Goal: Information Seeking & Learning: Compare options

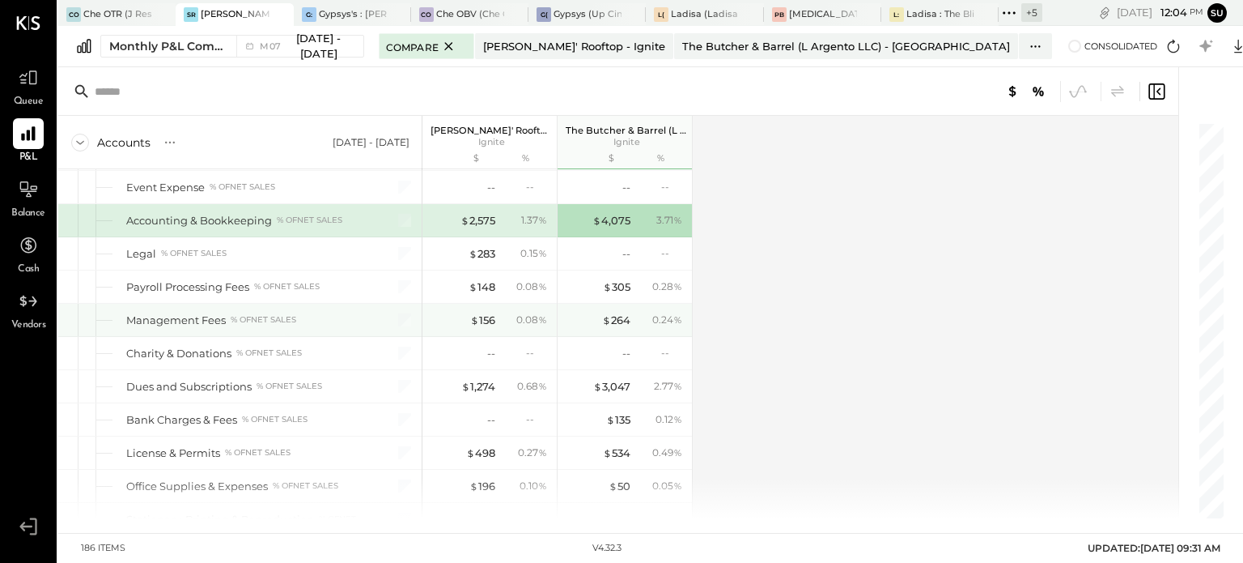
scroll to position [3777, 0]
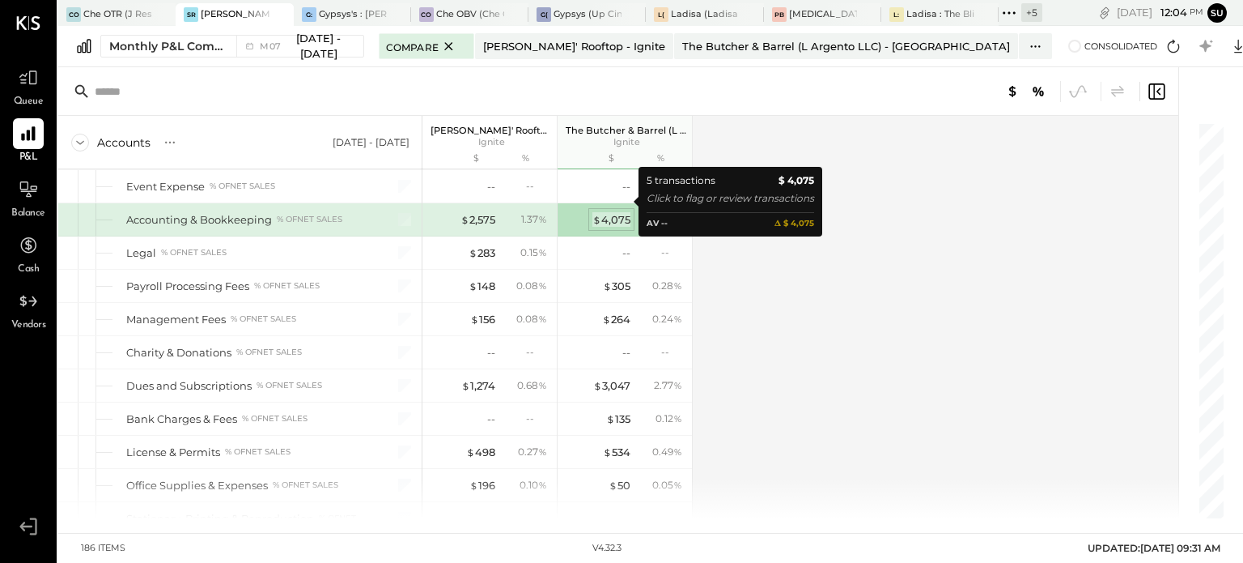
click at [609, 212] on div "$ 4,075" at bounding box center [611, 219] width 38 height 15
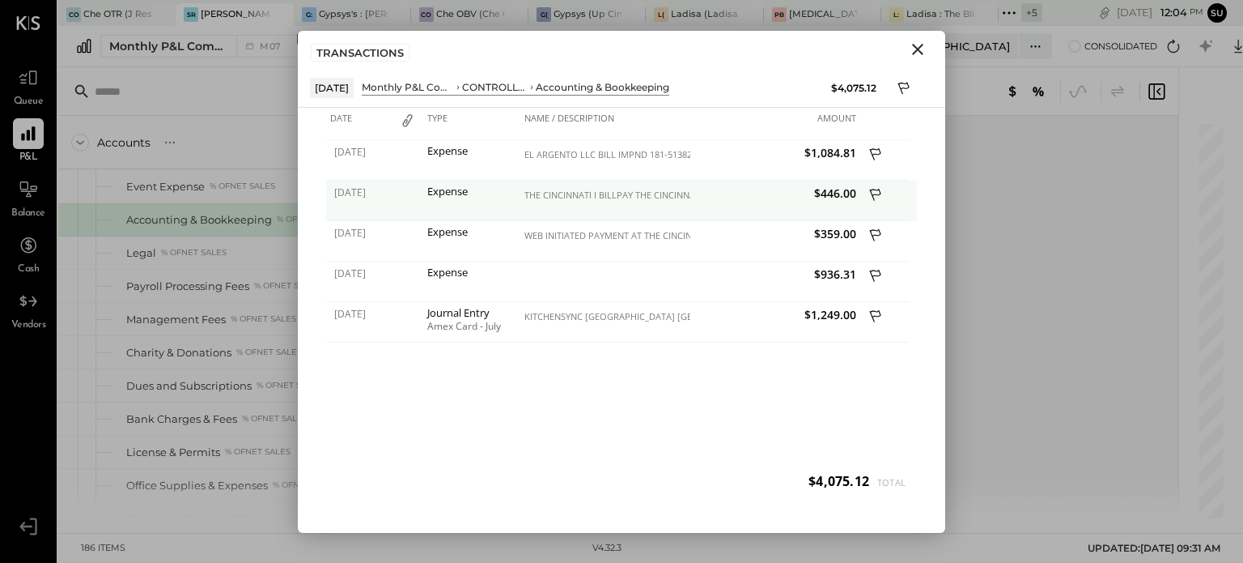
click at [875, 192] on icon at bounding box center [876, 196] width 15 height 20
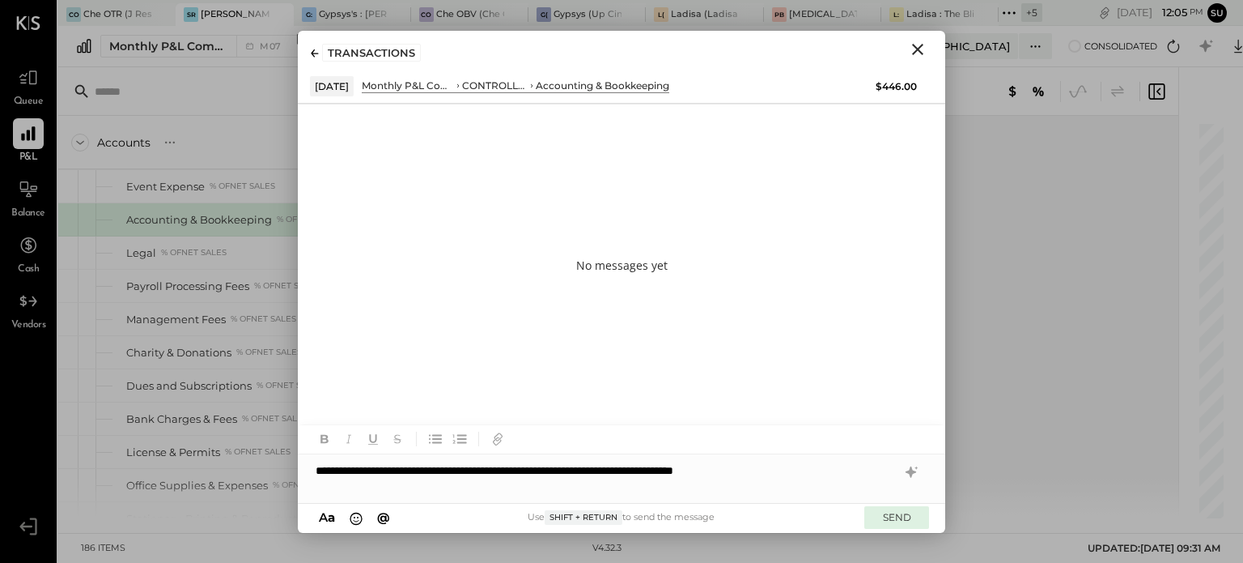
click at [889, 512] on button "SEND" at bounding box center [896, 517] width 65 height 22
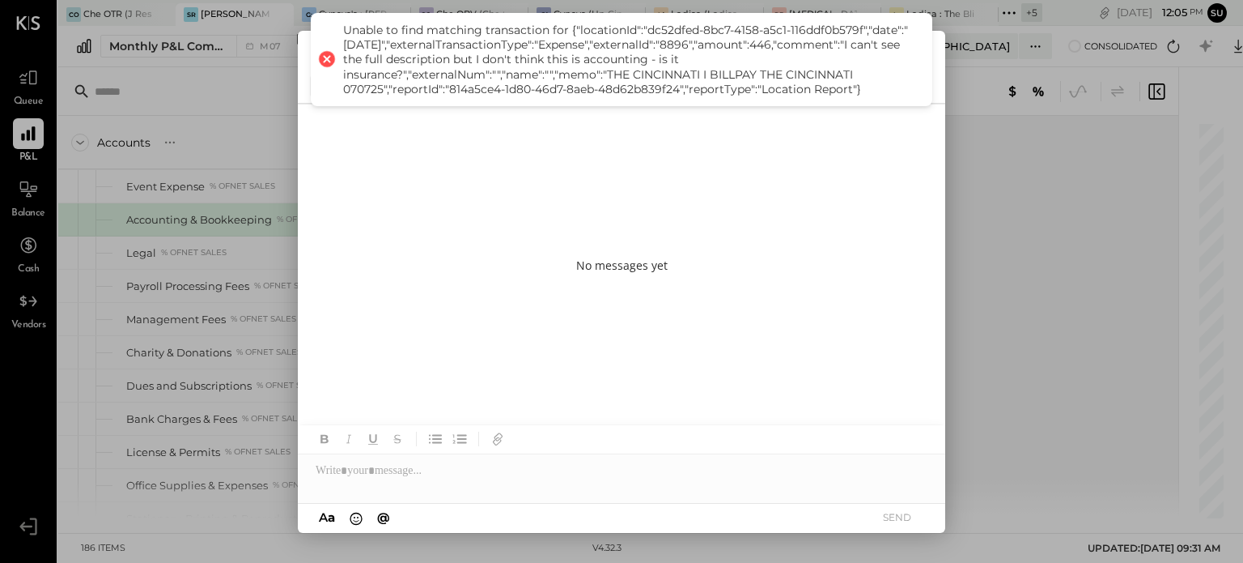
click at [387, 177] on div "No messages yet" at bounding box center [621, 266] width 647 height 324
click at [335, 66] on div at bounding box center [327, 59] width 23 height 23
click at [325, 62] on div at bounding box center [327, 59] width 23 height 23
click at [508, 189] on div "No messages yet" at bounding box center [621, 266] width 647 height 324
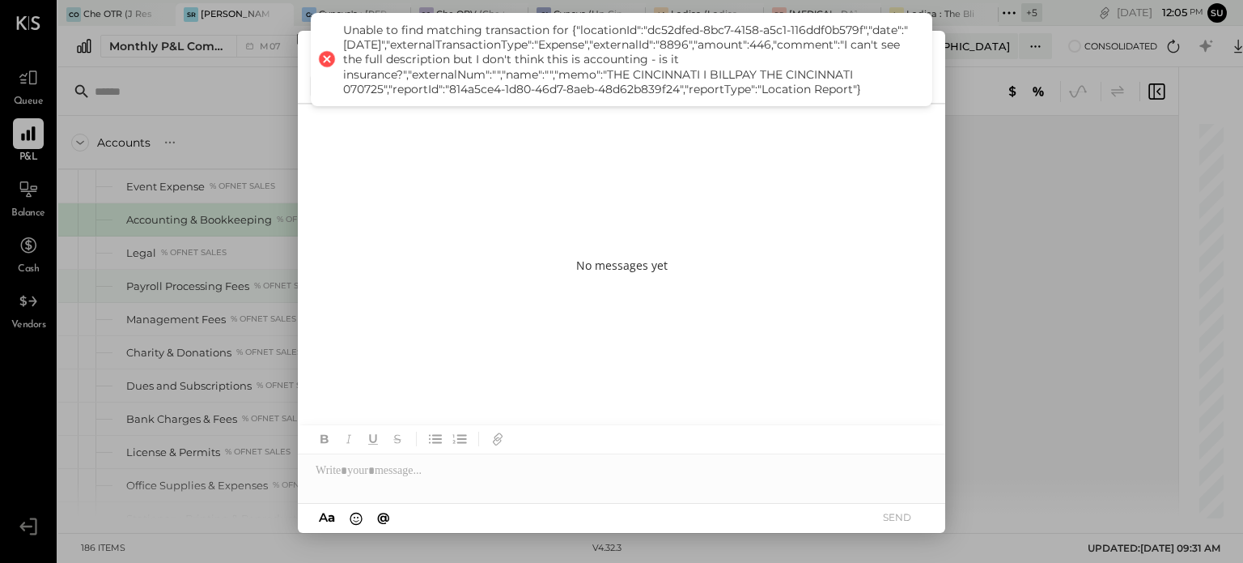
click at [123, 270] on div "Payroll Processing Fees % of NET SALES" at bounding box center [239, 286] width 363 height 32
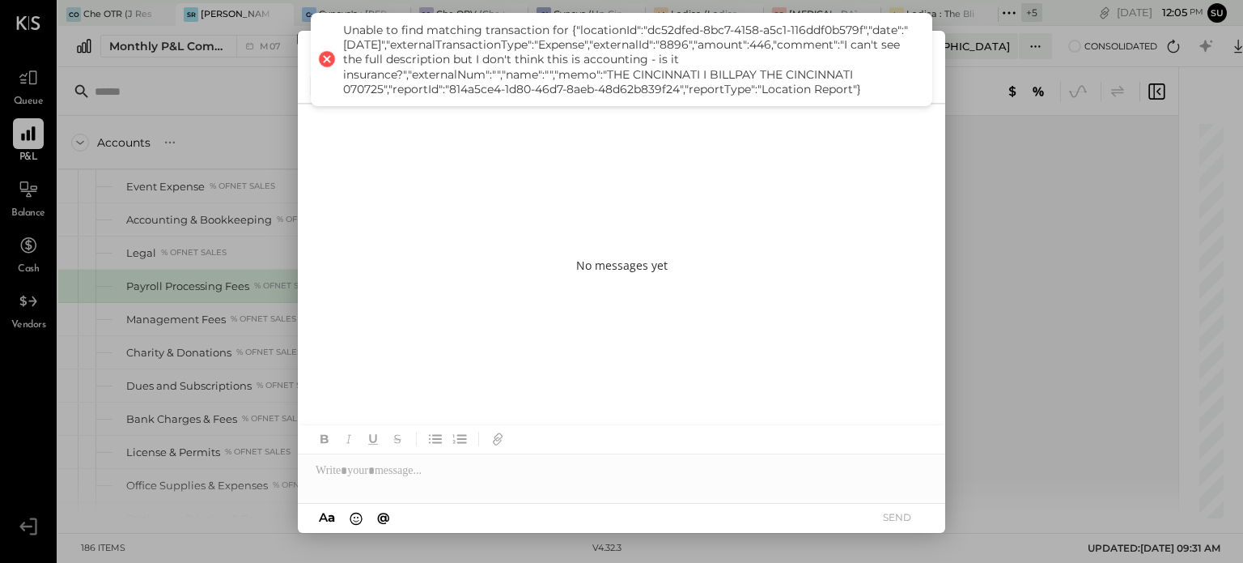
click at [326, 67] on div at bounding box center [327, 59] width 23 height 23
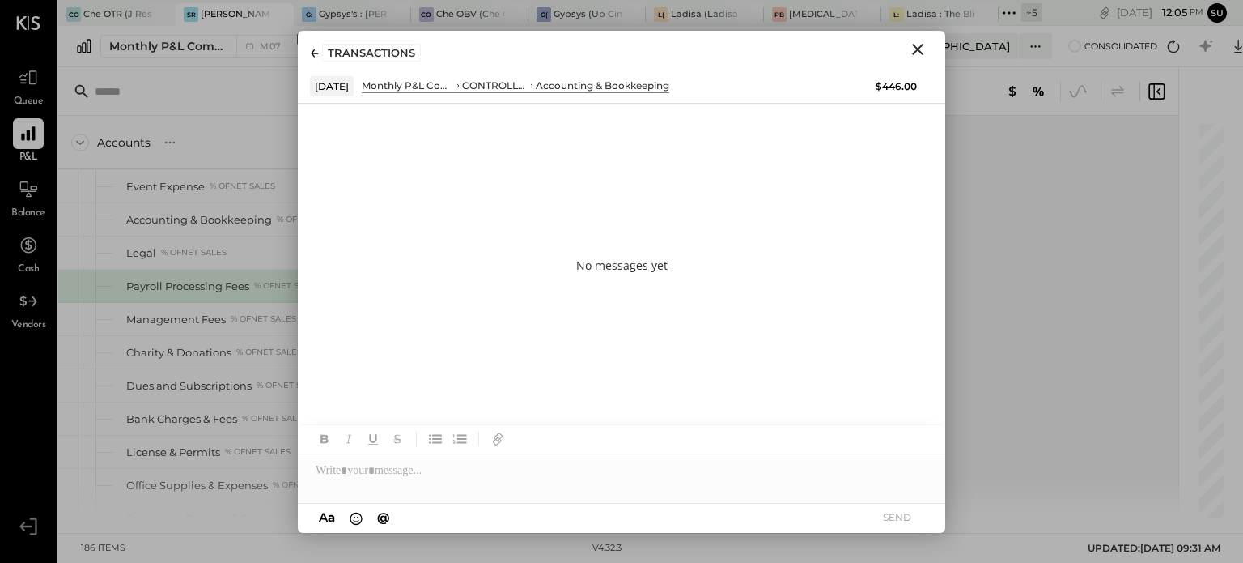
click at [310, 50] on div "TRANSACTIONS" at bounding box center [621, 49] width 647 height 37
click at [319, 50] on div "TRANSACTIONS" at bounding box center [366, 53] width 110 height 18
click at [312, 51] on icon at bounding box center [315, 53] width 8 height 8
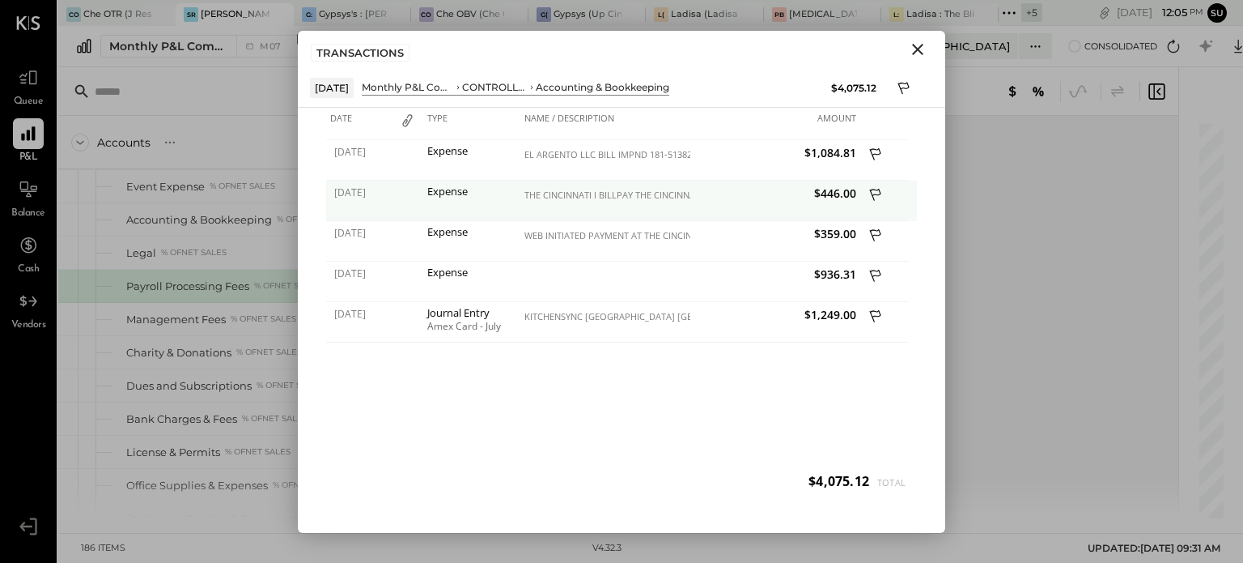
click at [876, 197] on icon at bounding box center [876, 196] width 15 height 20
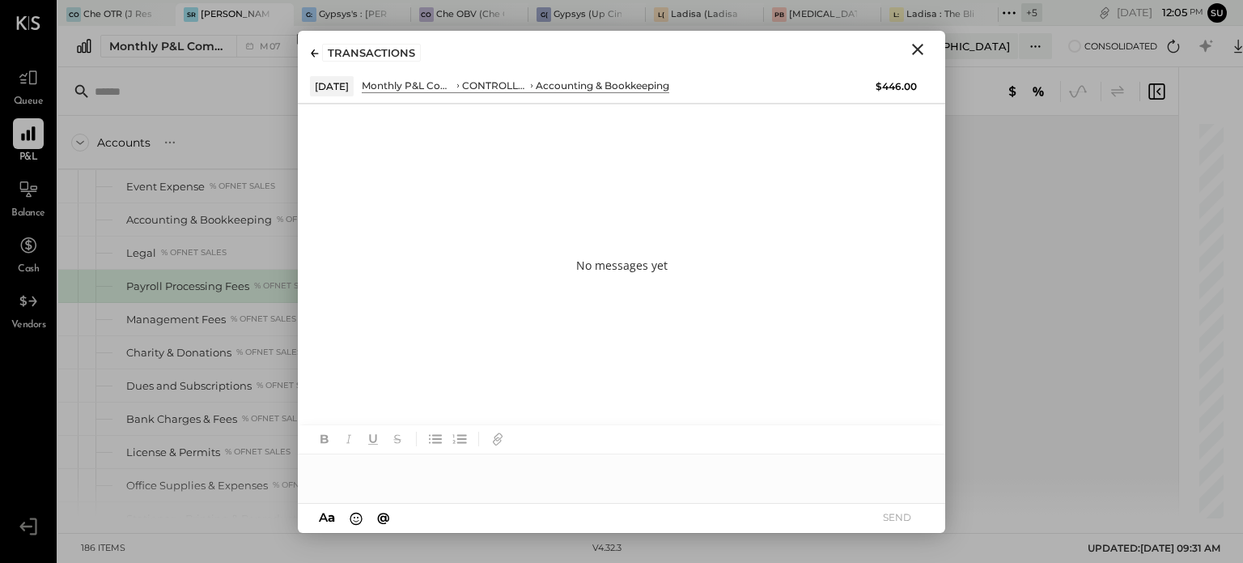
click at [455, 461] on div at bounding box center [621, 470] width 647 height 32
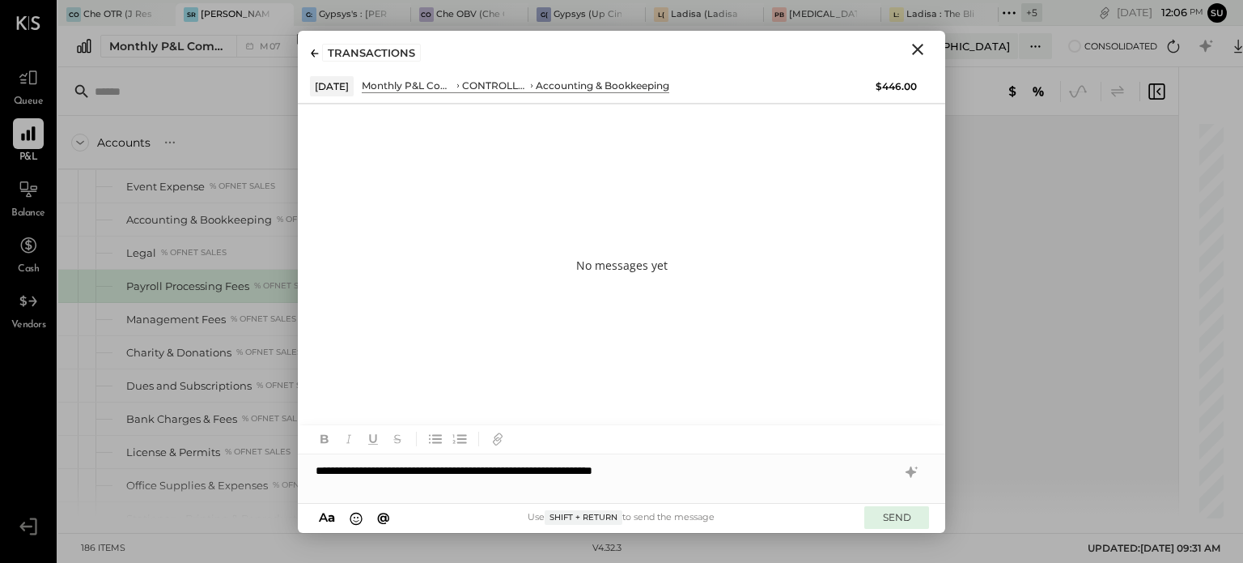
click at [884, 513] on button "SEND" at bounding box center [896, 517] width 65 height 22
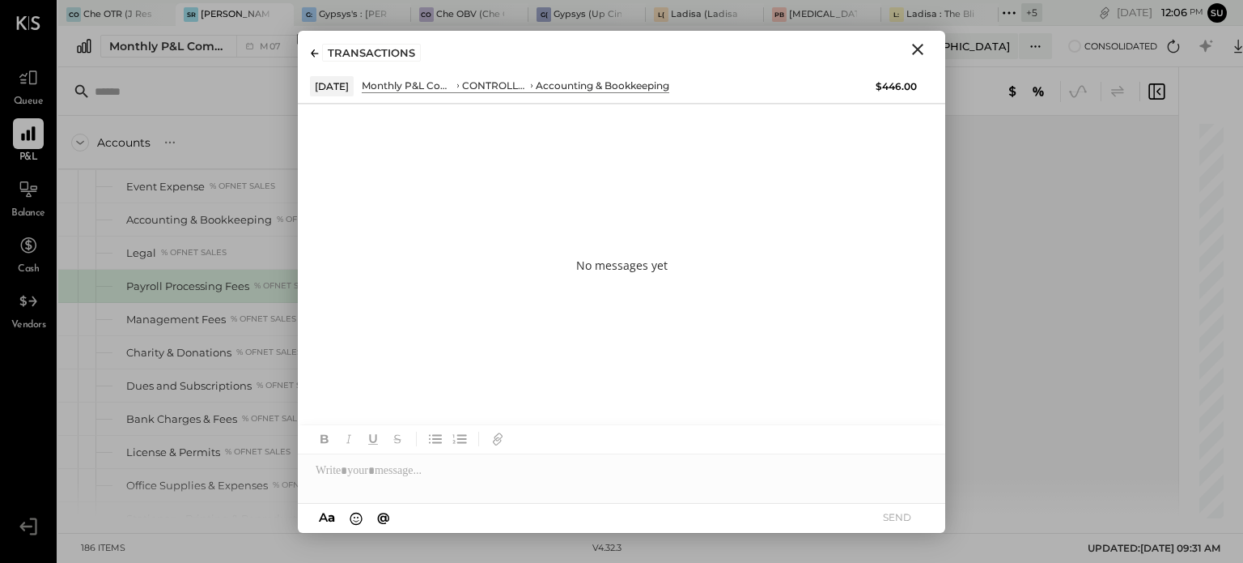
click at [920, 48] on icon "Close" at bounding box center [917, 49] width 19 height 19
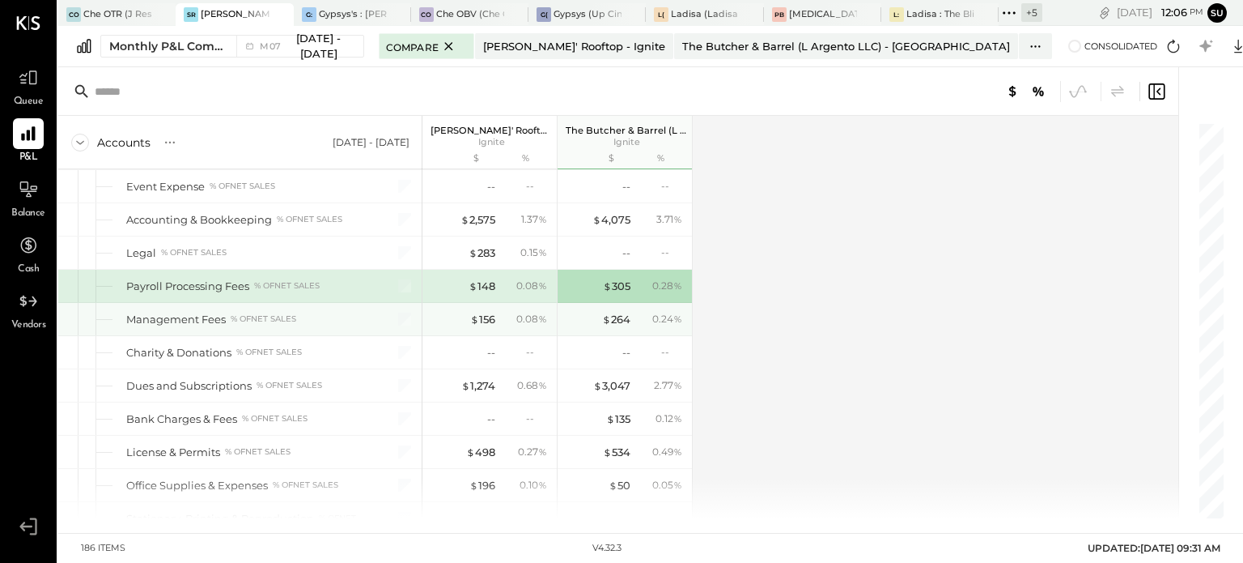
click at [618, 303] on div "$ 264 0.24 %" at bounding box center [626, 319] width 121 height 32
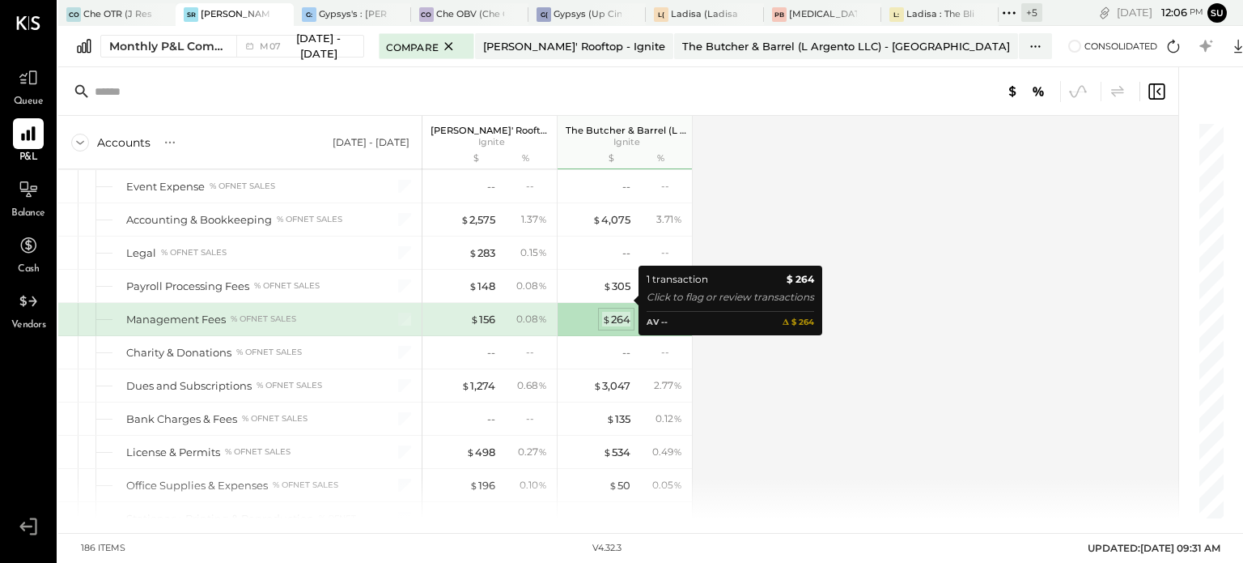
click at [618, 312] on div "$ 264" at bounding box center [616, 319] width 28 height 15
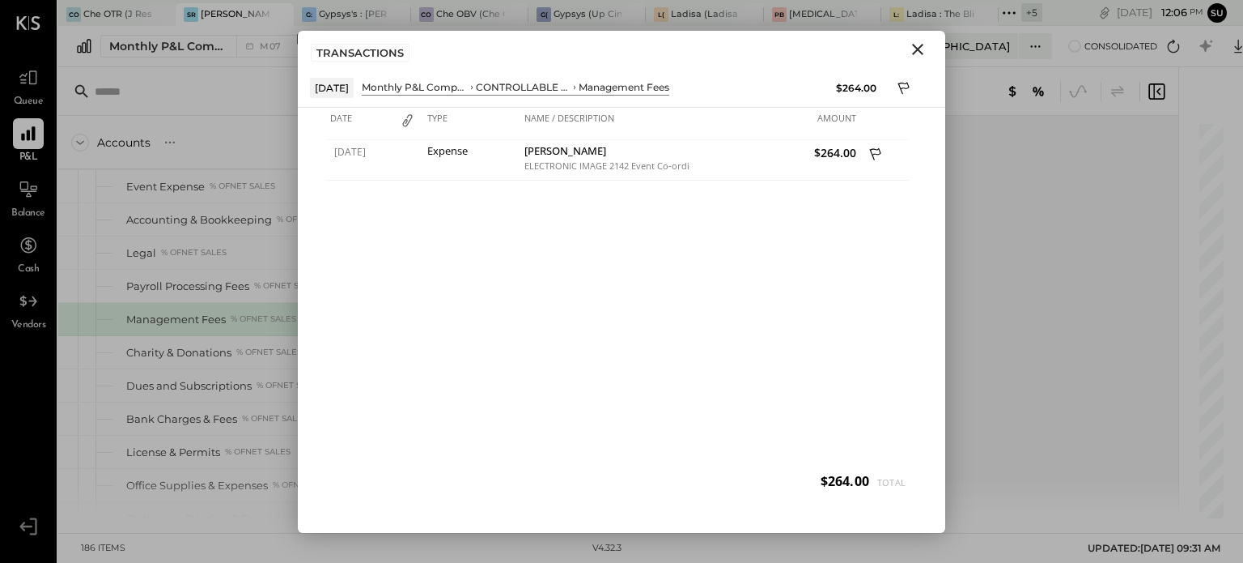
click at [912, 46] on icon "Close" at bounding box center [917, 49] width 19 height 19
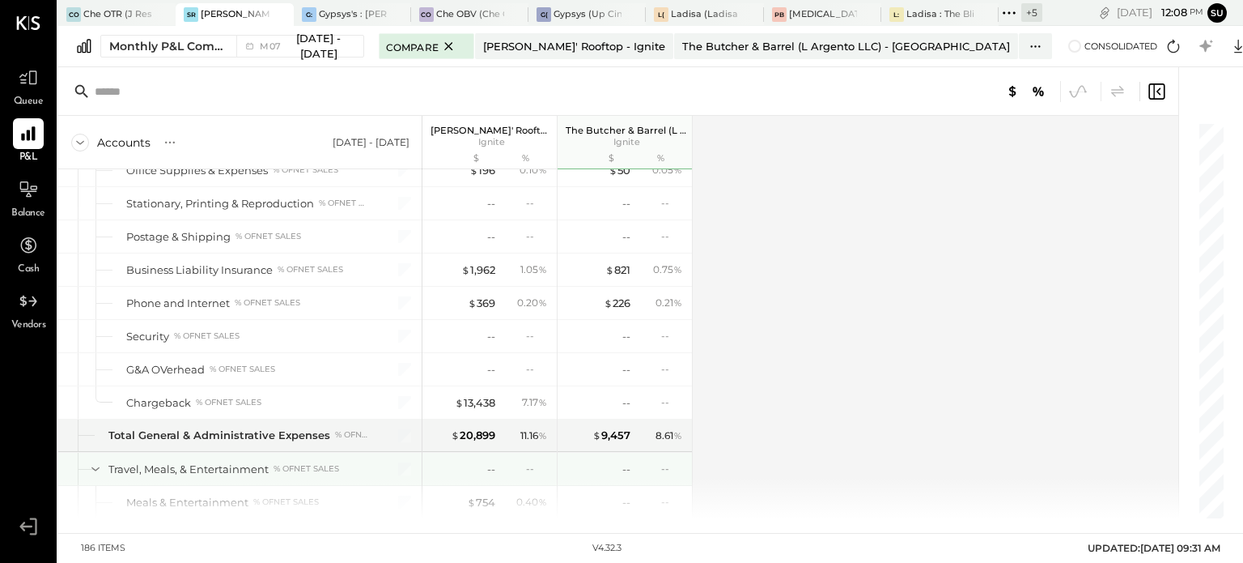
scroll to position [4091, 0]
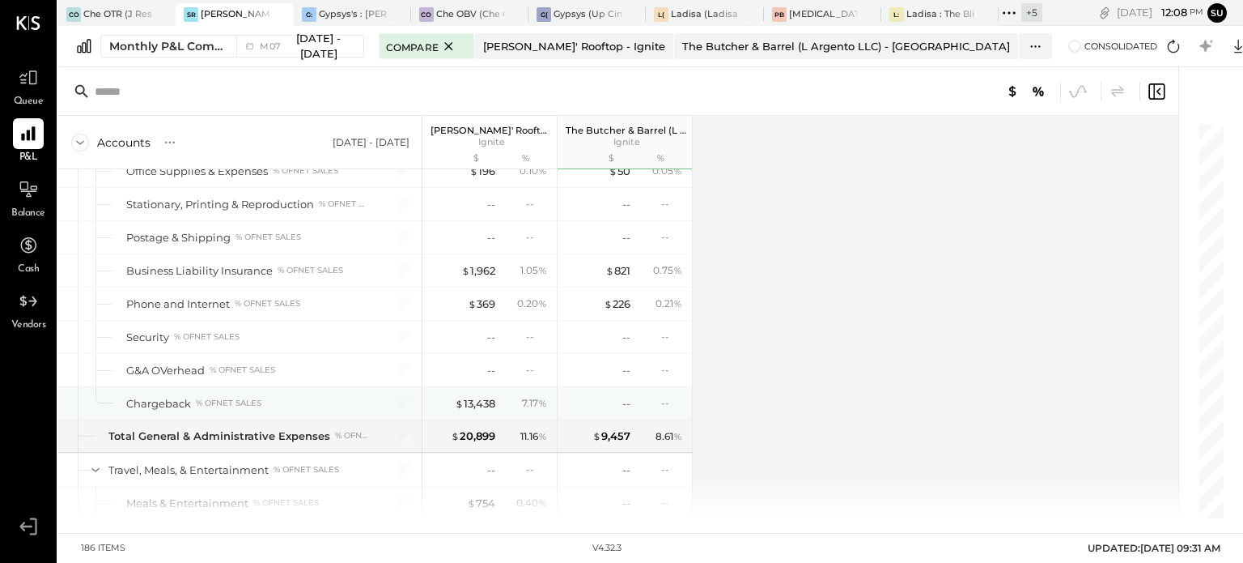
click at [499, 396] on div "7.17 %" at bounding box center [525, 403] width 53 height 15
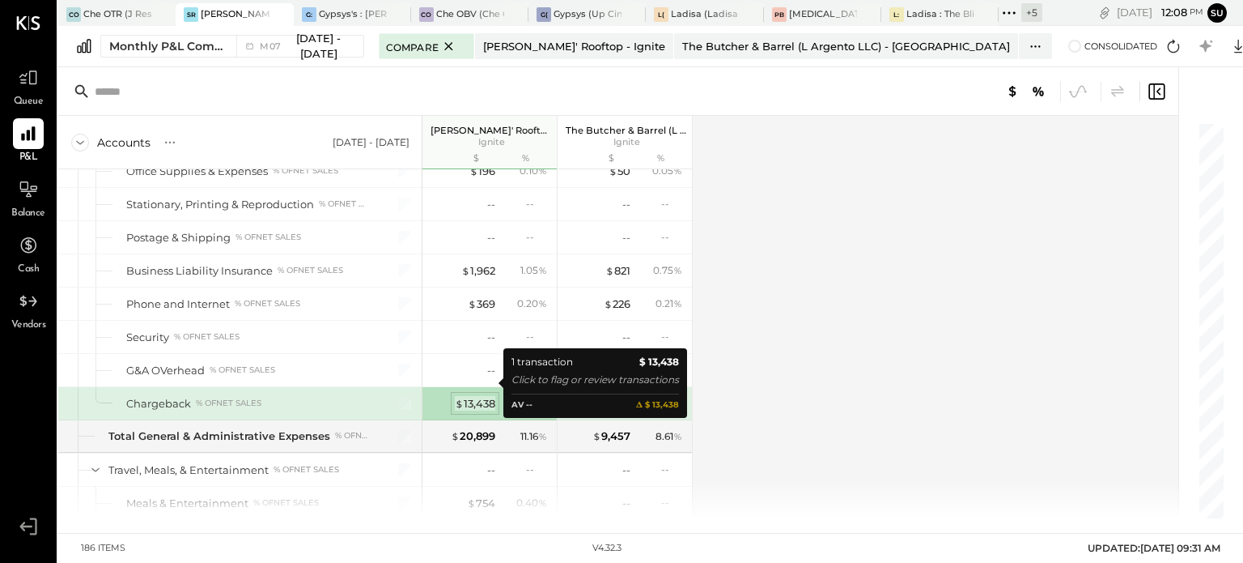
click at [478, 396] on div "$ 13,438" at bounding box center [475, 403] width 40 height 15
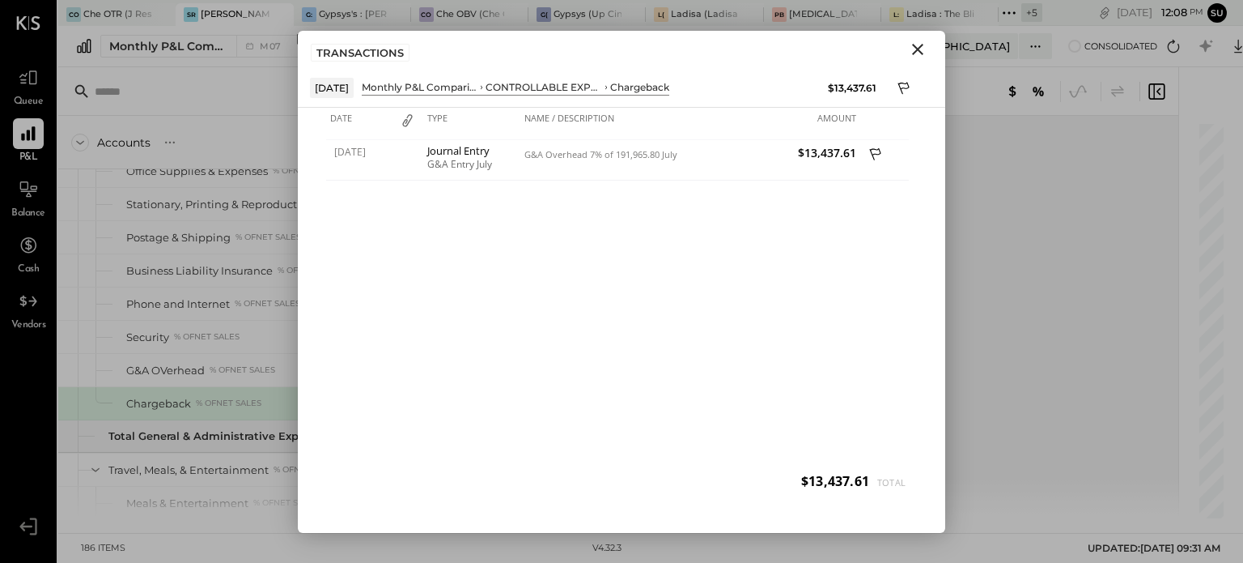
click at [917, 47] on icon "Close" at bounding box center [917, 49] width 19 height 19
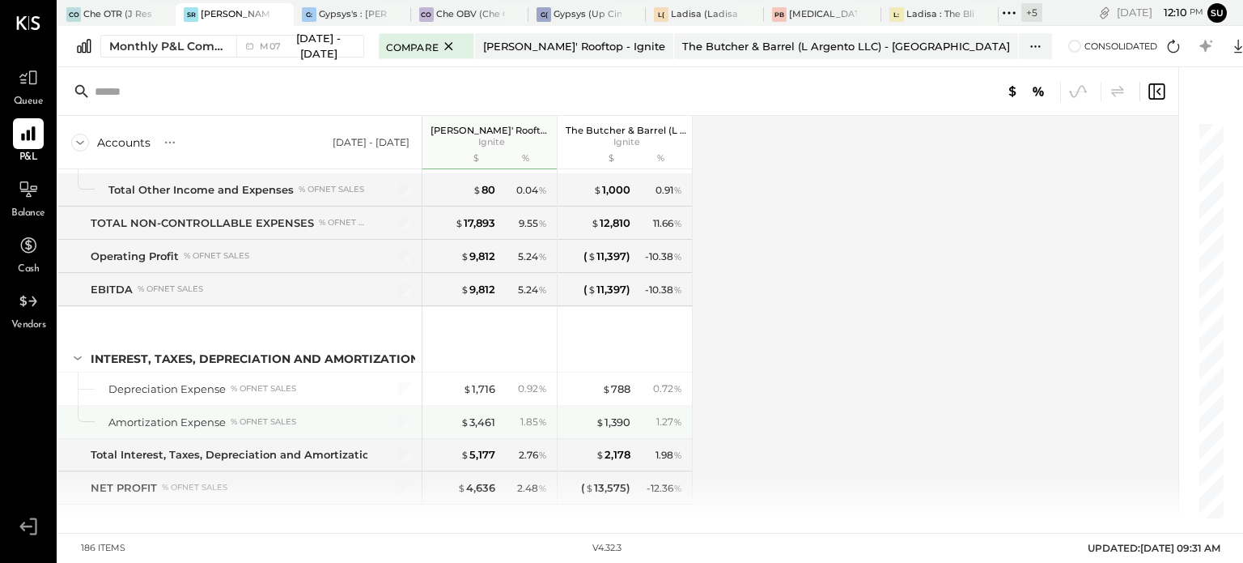
scroll to position [5364, 0]
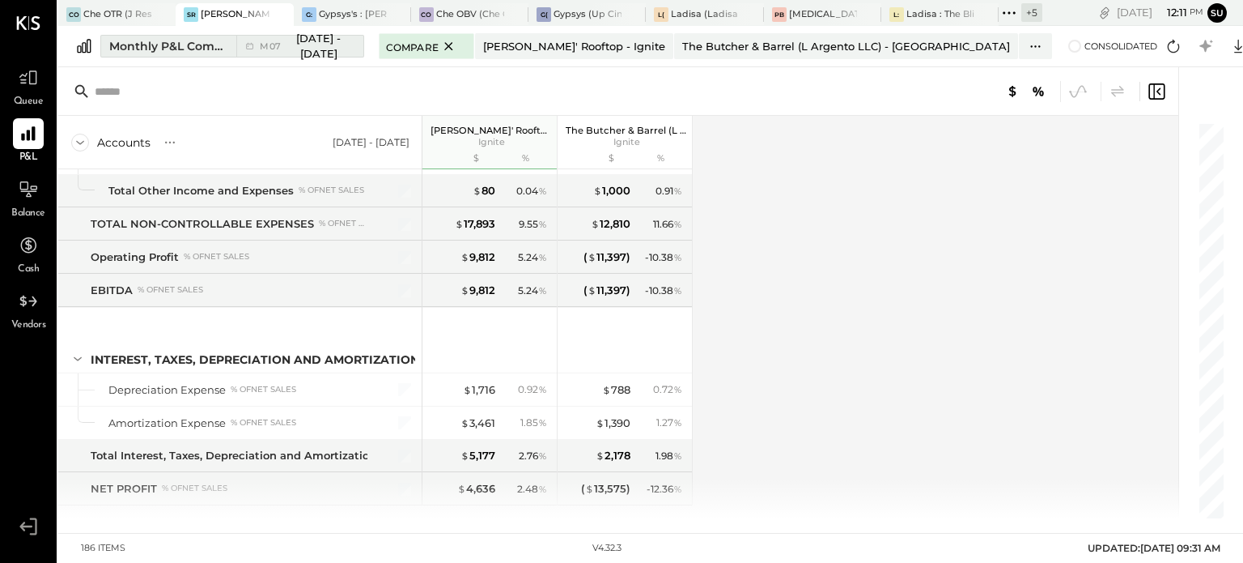
click at [182, 41] on div "Monthly P&L Comparison" at bounding box center [167, 46] width 117 height 16
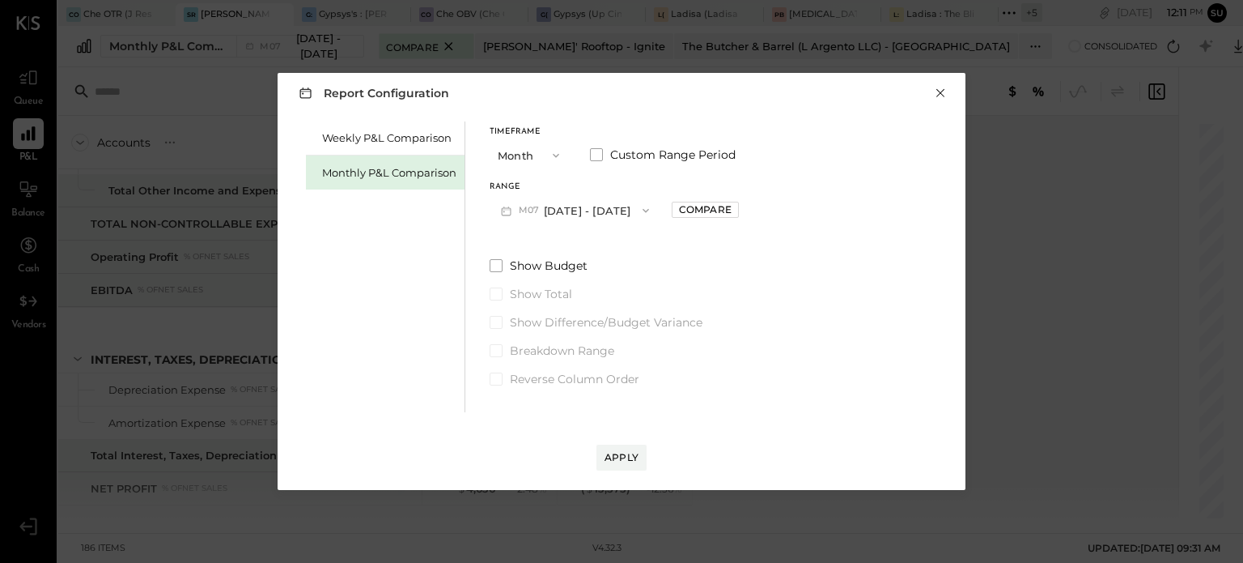
click at [936, 91] on button "×" at bounding box center [940, 93] width 15 height 16
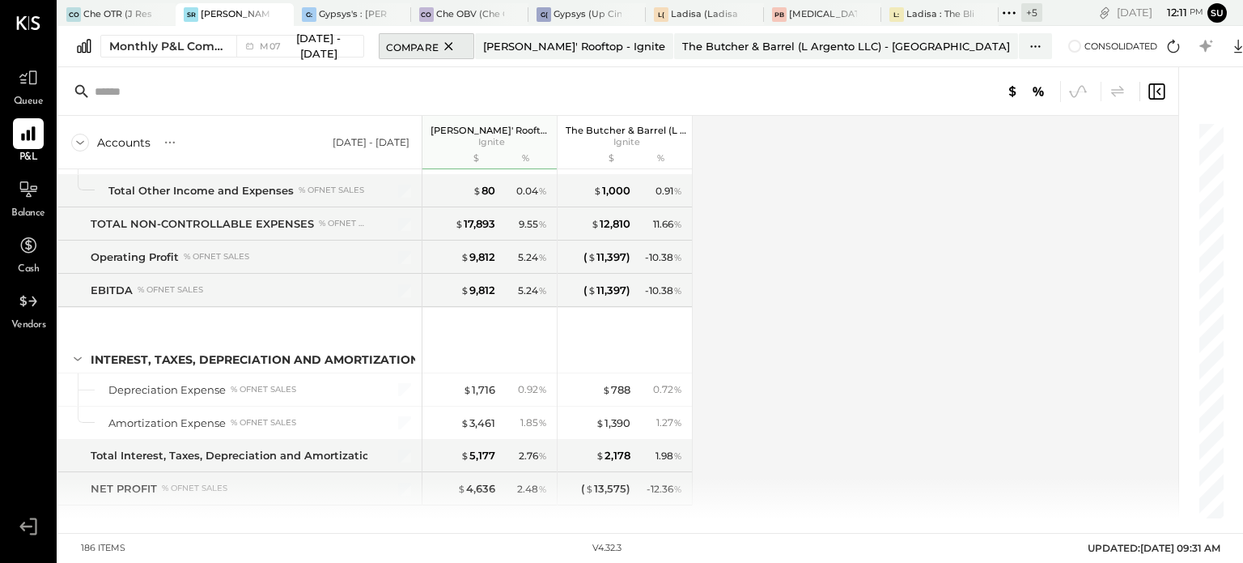
click at [459, 44] on icon at bounding box center [449, 45] width 20 height 19
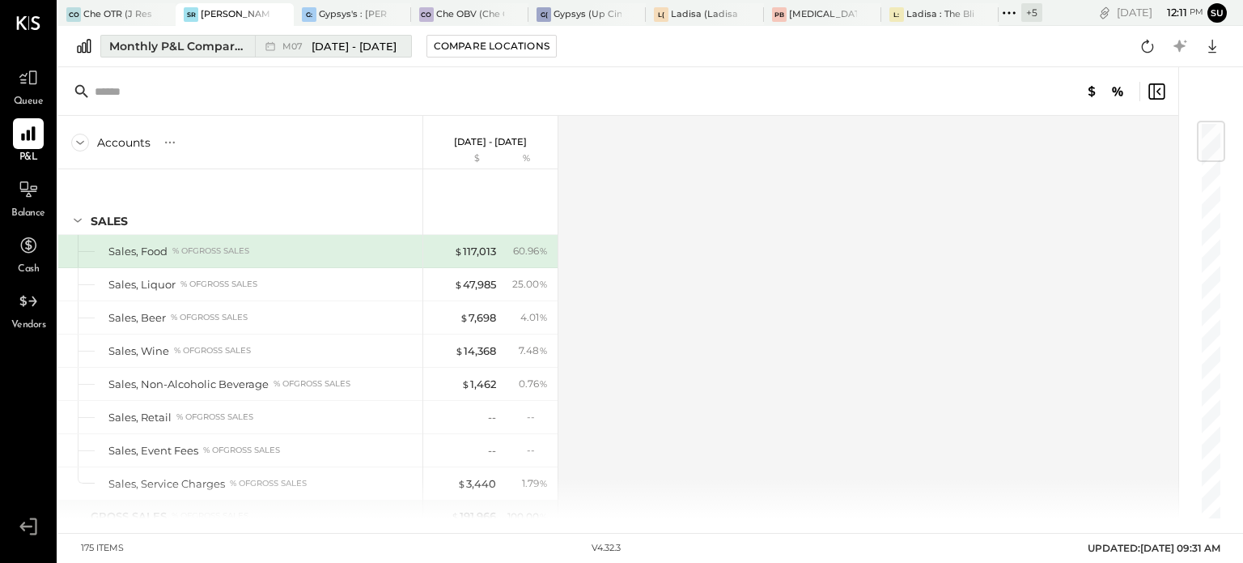
click at [269, 46] on icon at bounding box center [270, 46] width 16 height 16
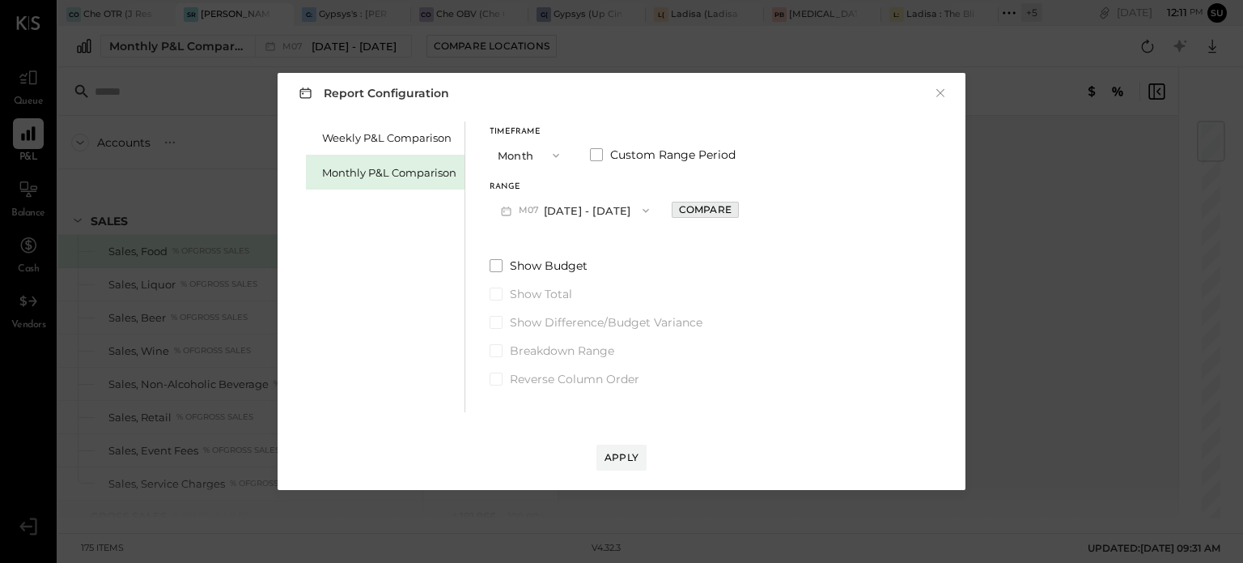
click at [680, 206] on div "Compare" at bounding box center [705, 209] width 53 height 14
click at [815, 206] on icon "button" at bounding box center [821, 210] width 13 height 13
click at [556, 158] on icon "button" at bounding box center [556, 155] width 13 height 13
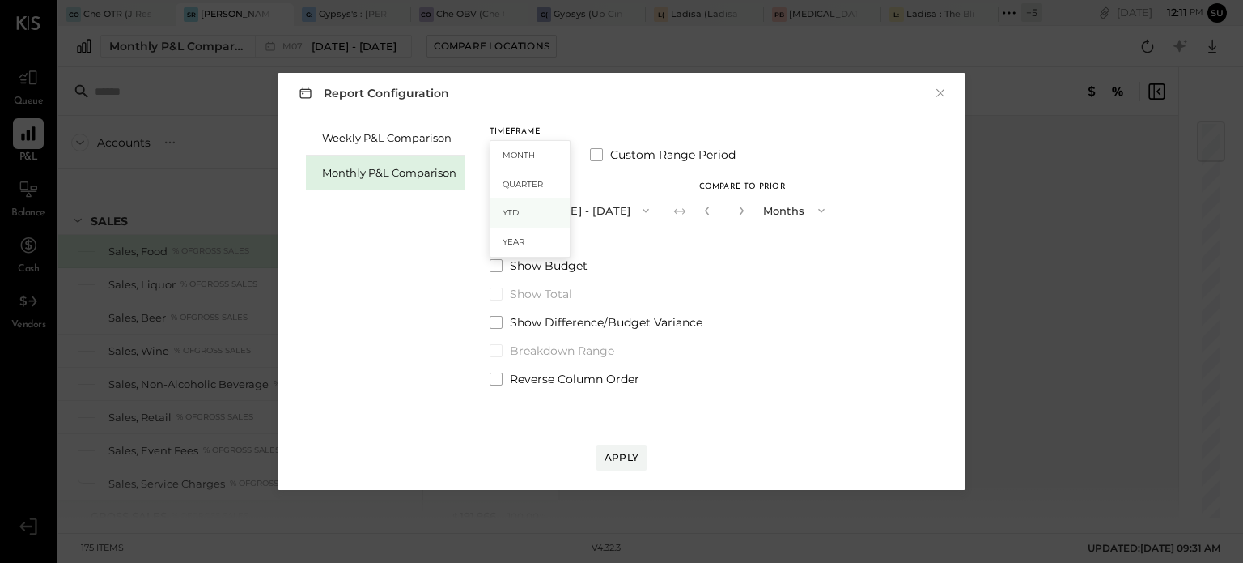
click at [518, 210] on div "YTD" at bounding box center [529, 212] width 79 height 29
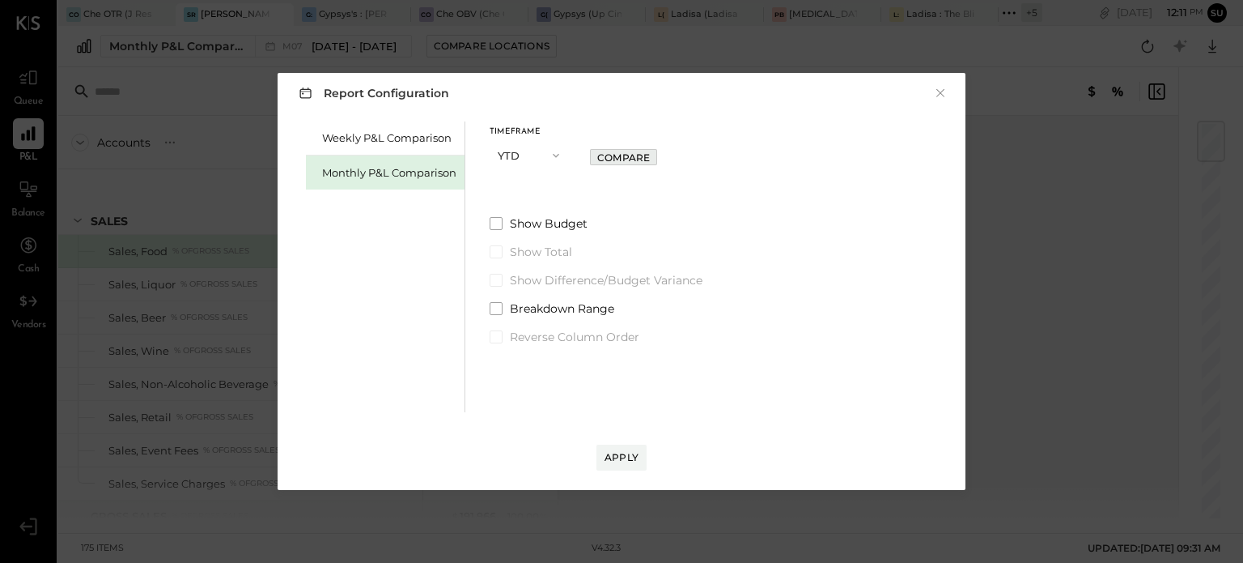
click at [622, 152] on div "Compare" at bounding box center [623, 158] width 53 height 14
click at [652, 153] on icon "button" at bounding box center [652, 156] width 10 height 10
type input "*"
click at [612, 452] on div "Apply" at bounding box center [622, 457] width 34 height 14
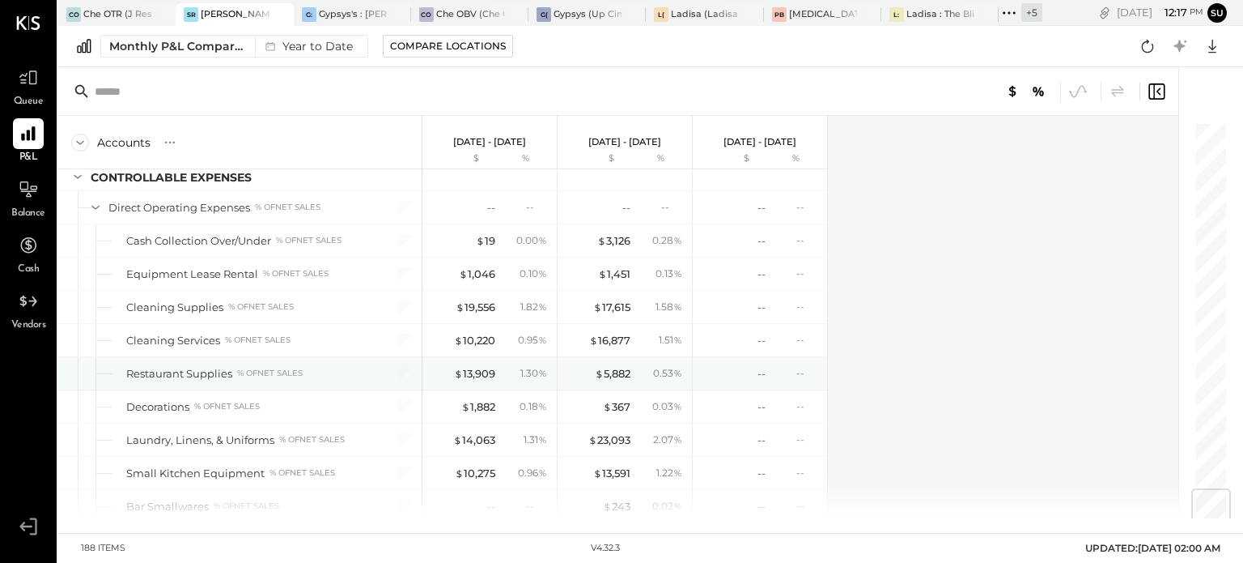
scroll to position [3110, 0]
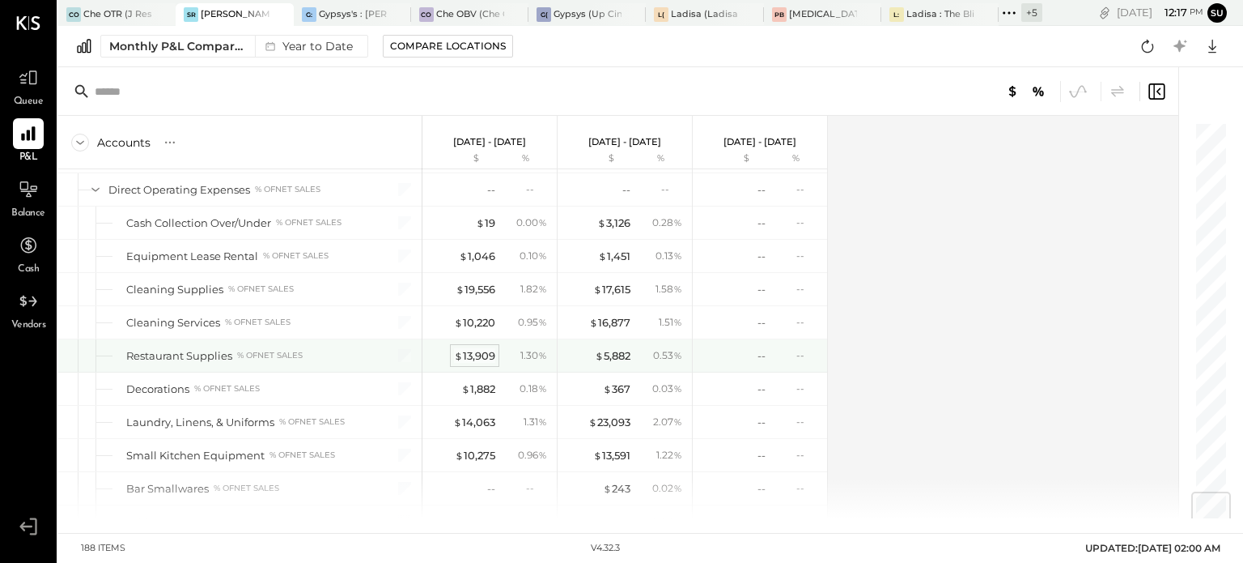
click at [481, 348] on div "$ 13,909" at bounding box center [474, 355] width 41 height 15
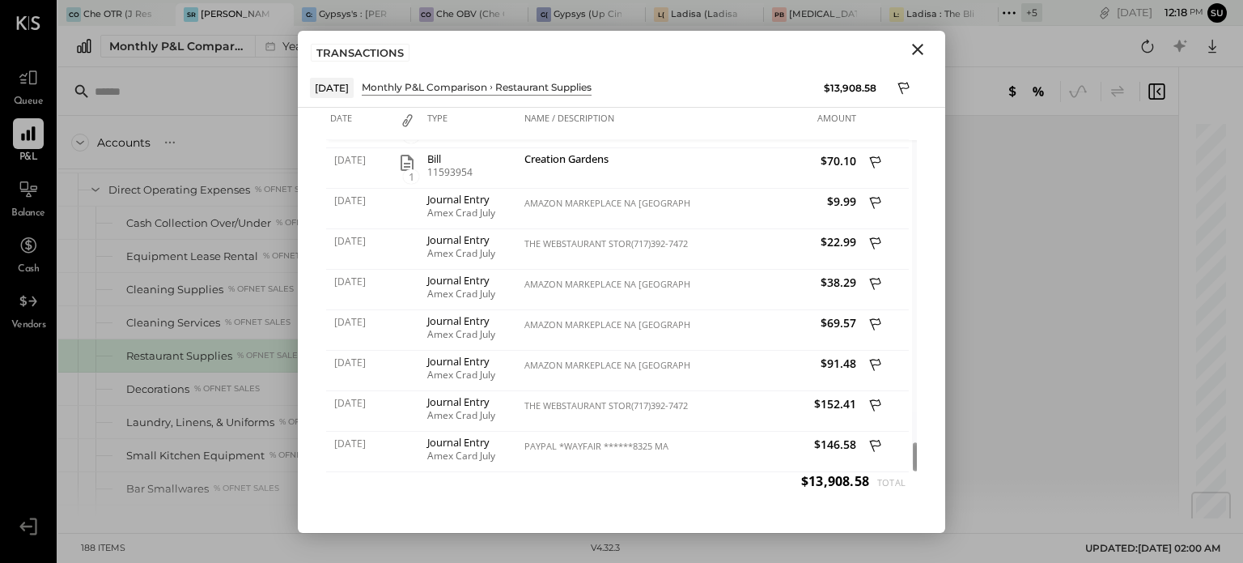
click at [917, 48] on icon "Close" at bounding box center [917, 49] width 11 height 11
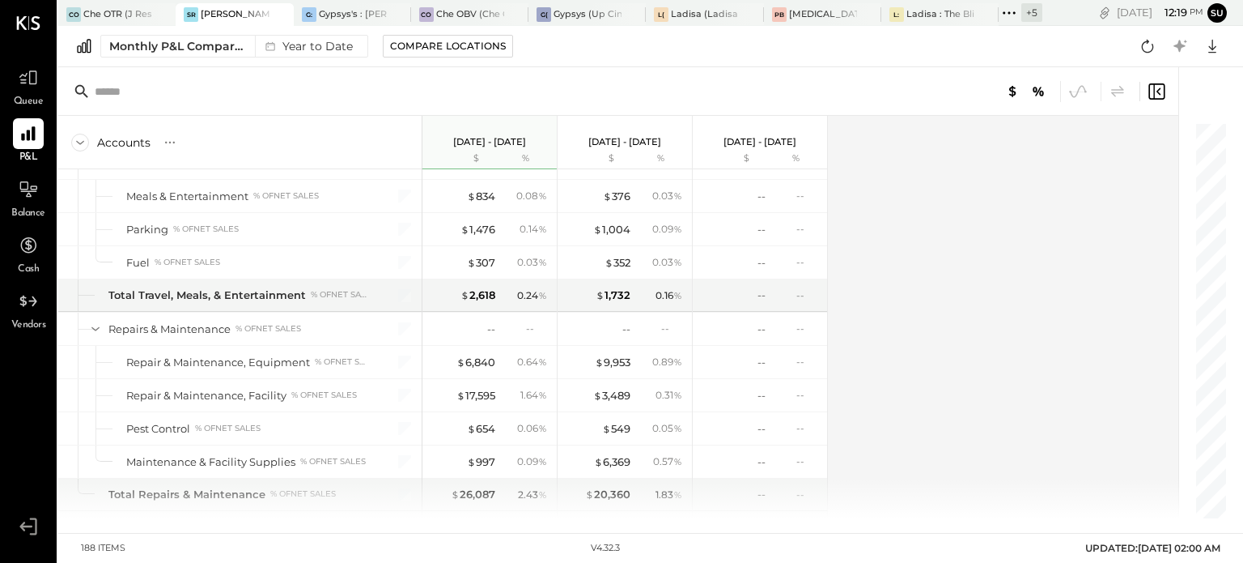
scroll to position [4545, 0]
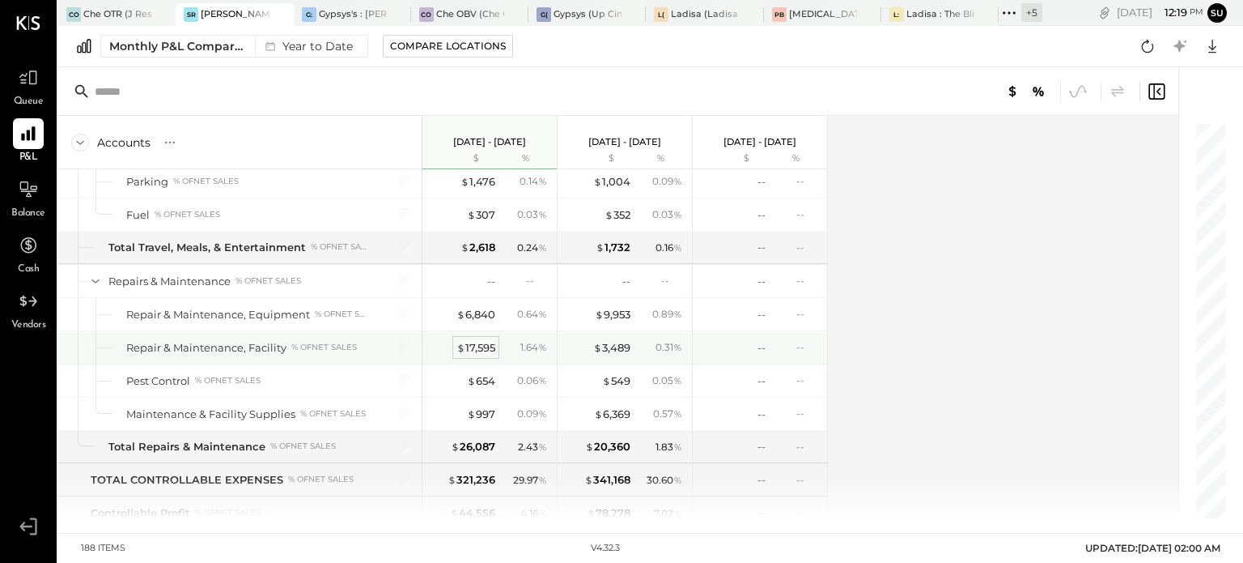
click at [482, 340] on div "$ 17,595" at bounding box center [475, 347] width 39 height 15
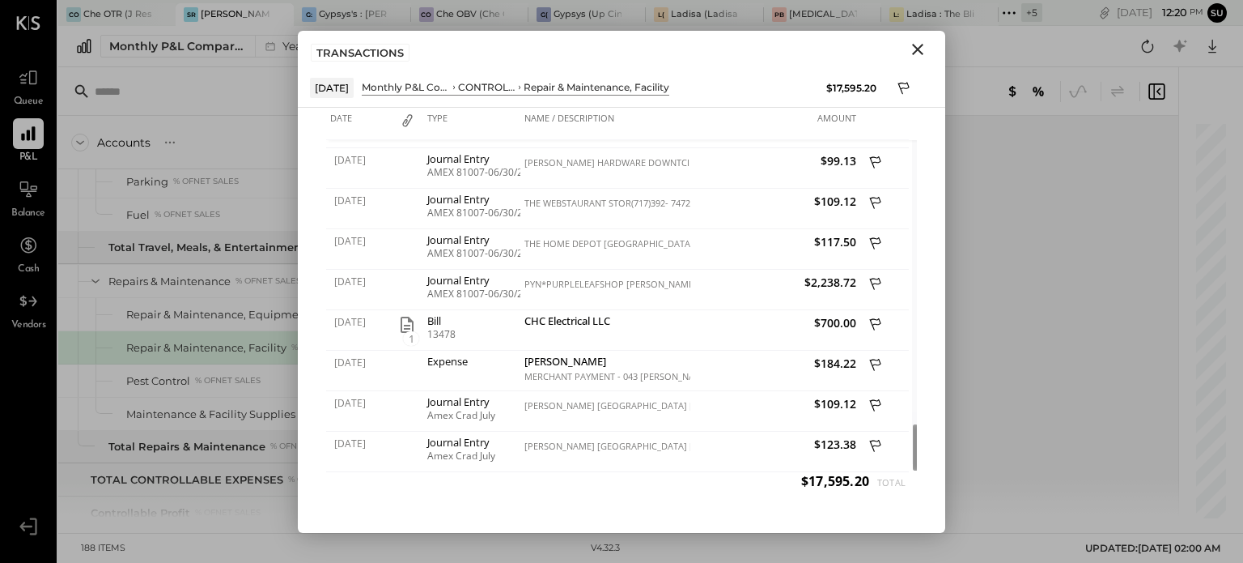
click at [915, 48] on icon "Close" at bounding box center [917, 49] width 19 height 19
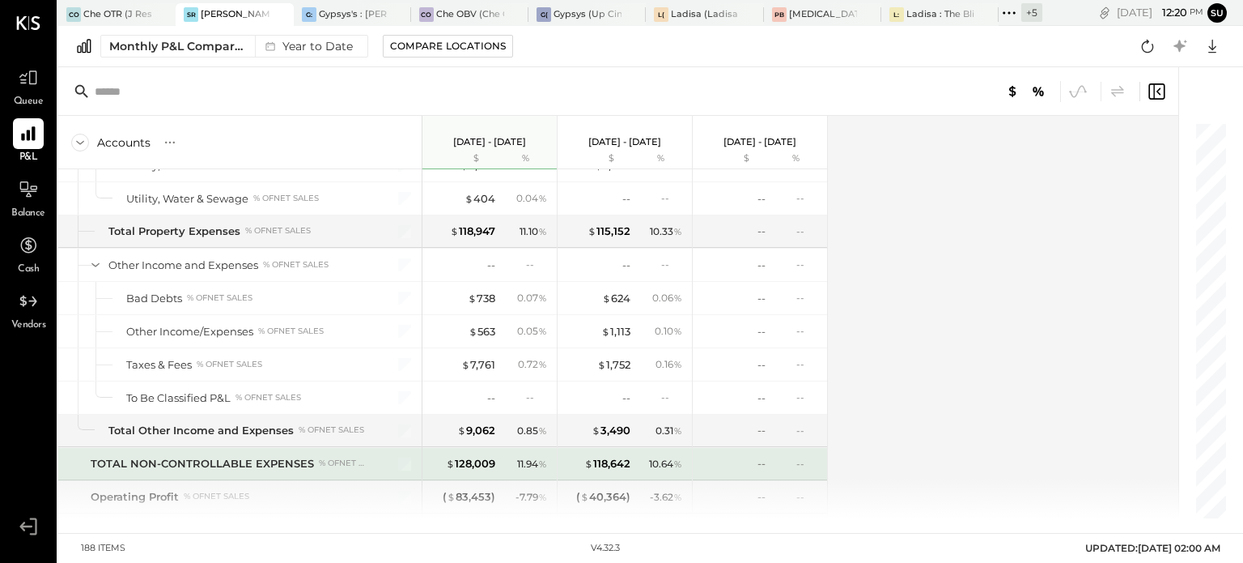
scroll to position [5157, 0]
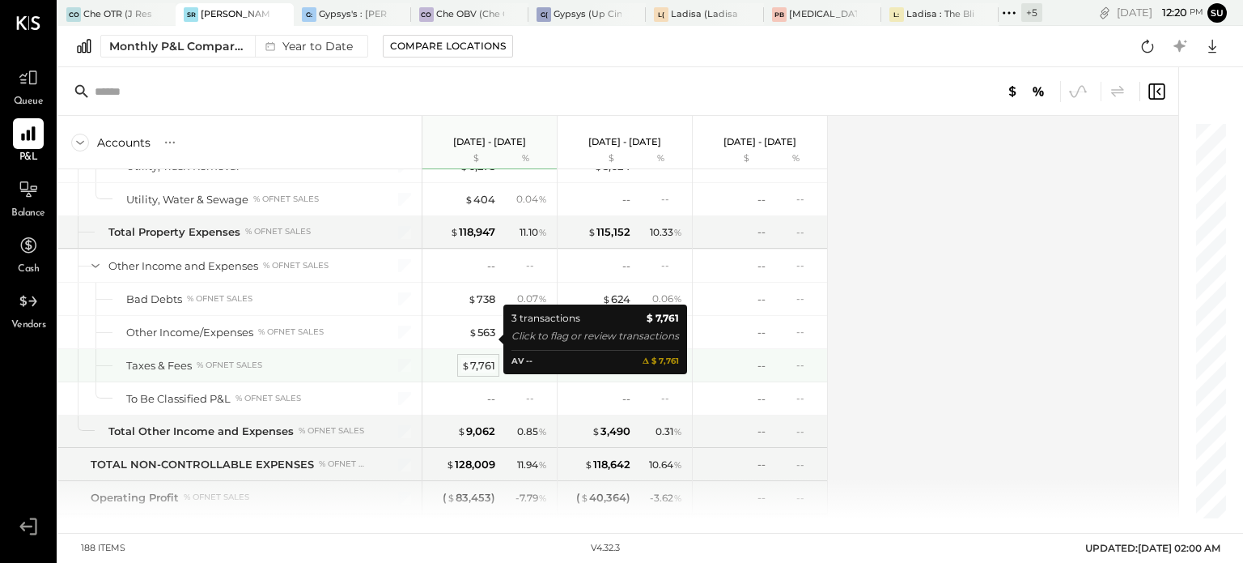
click at [482, 358] on div "$ 7,761" at bounding box center [478, 365] width 34 height 15
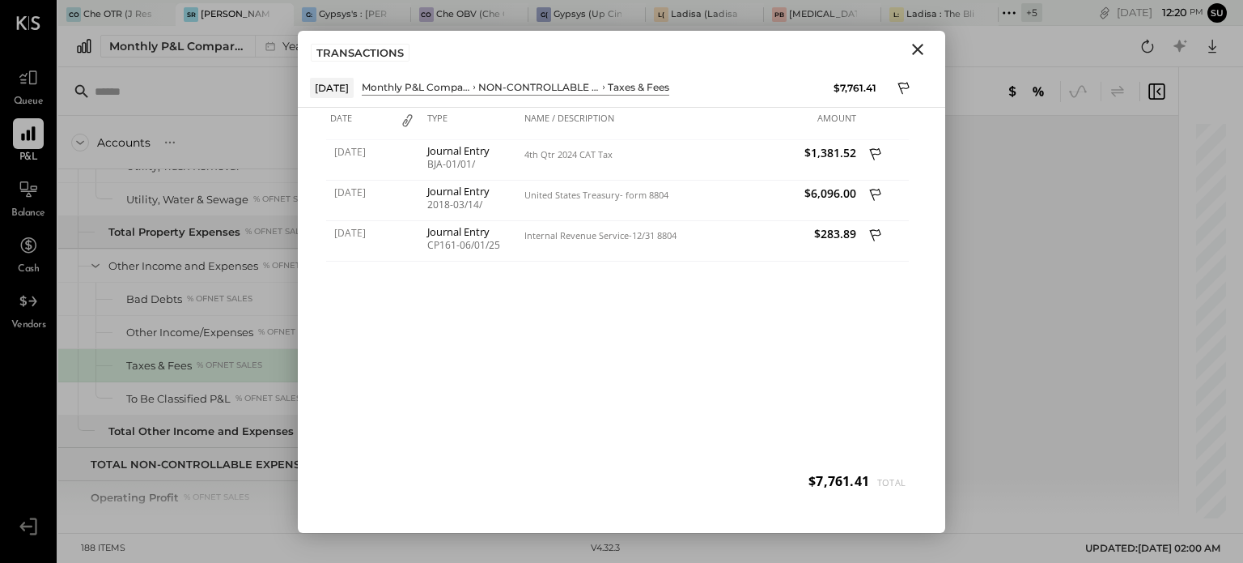
click at [915, 44] on icon "Close" at bounding box center [917, 49] width 19 height 19
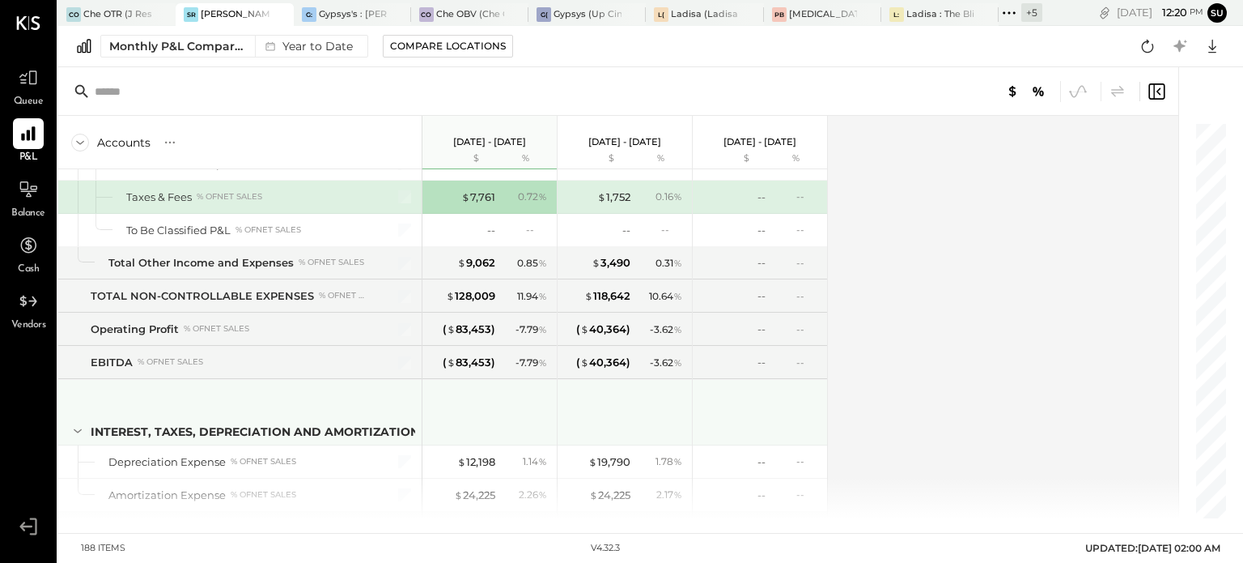
scroll to position [5326, 0]
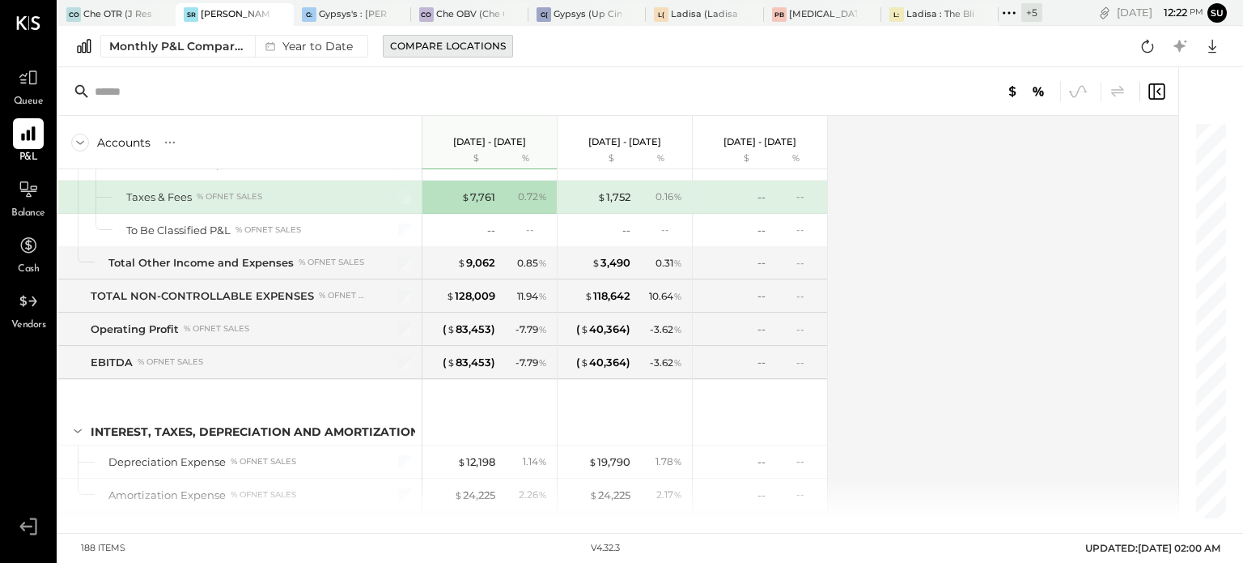
click at [452, 41] on div "Compare Locations" at bounding box center [448, 46] width 116 height 14
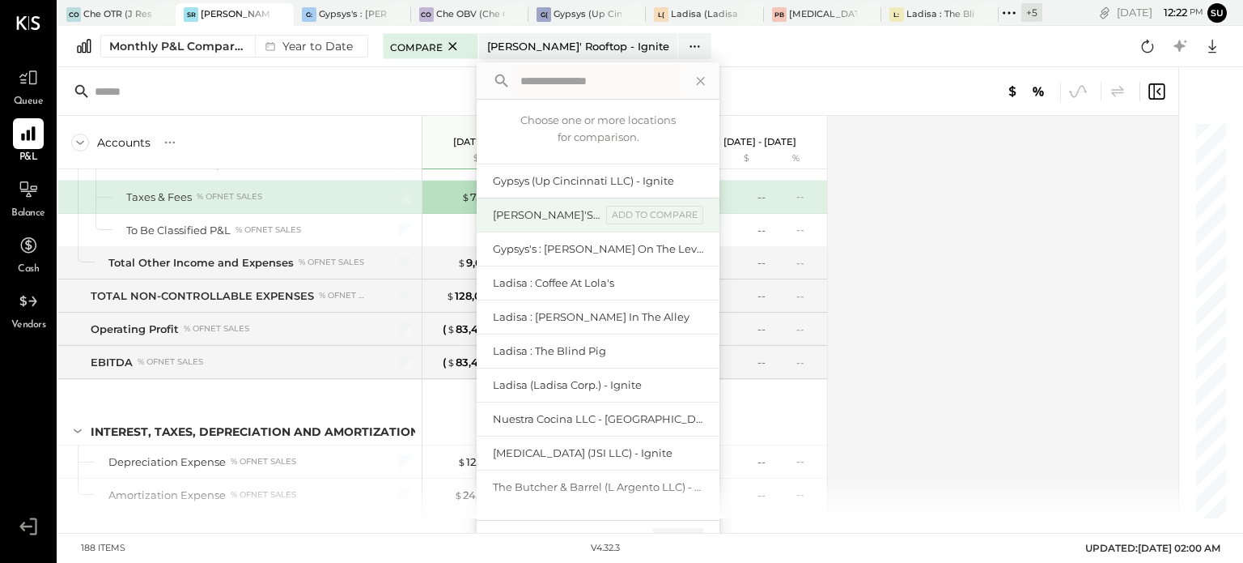
scroll to position [106, 0]
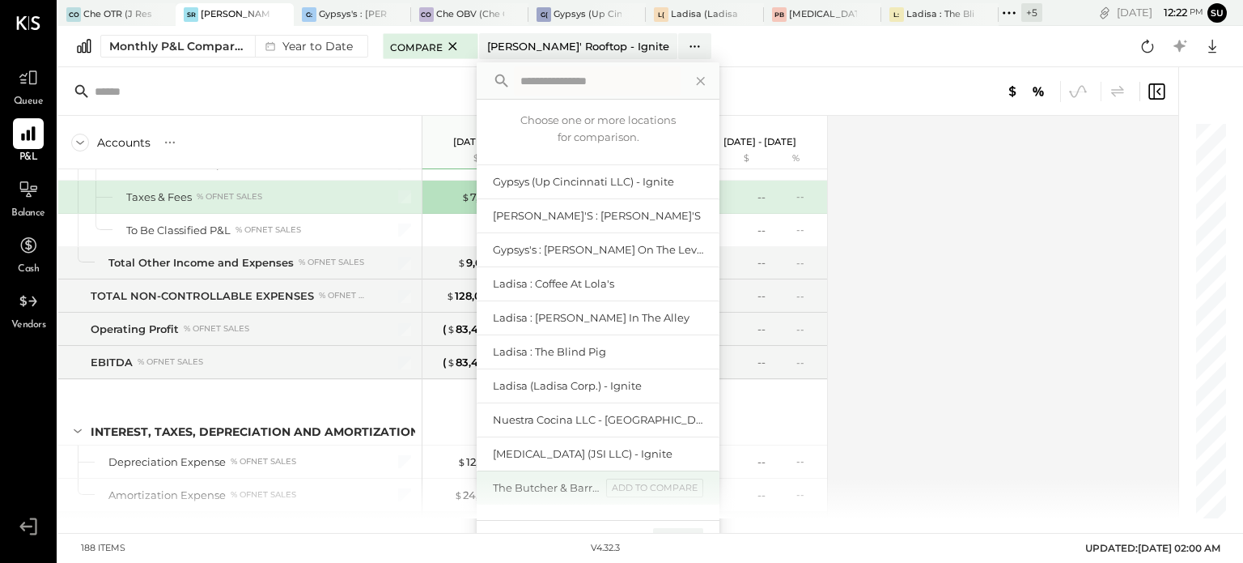
click at [550, 485] on div "The Butcher & Barrel (L Argento LLC) - [GEOGRAPHIC_DATA]" at bounding box center [547, 487] width 108 height 15
click at [632, 481] on div "add to compare" at bounding box center [654, 487] width 97 height 19
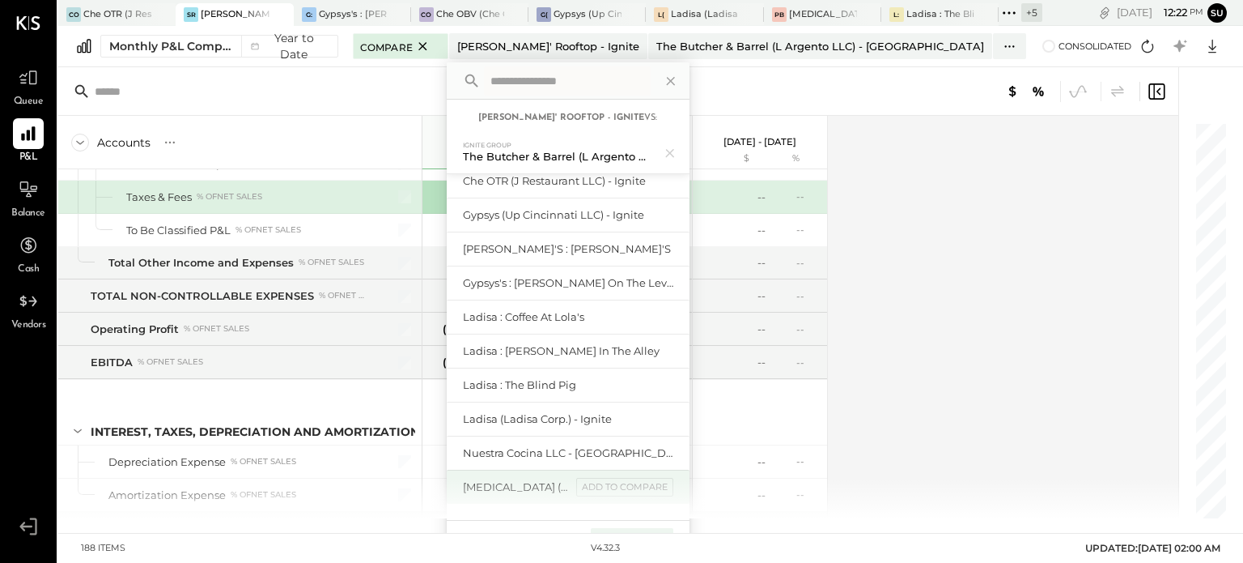
scroll to position [92, 0]
click at [635, 530] on div "Compare (1)" at bounding box center [632, 541] width 82 height 26
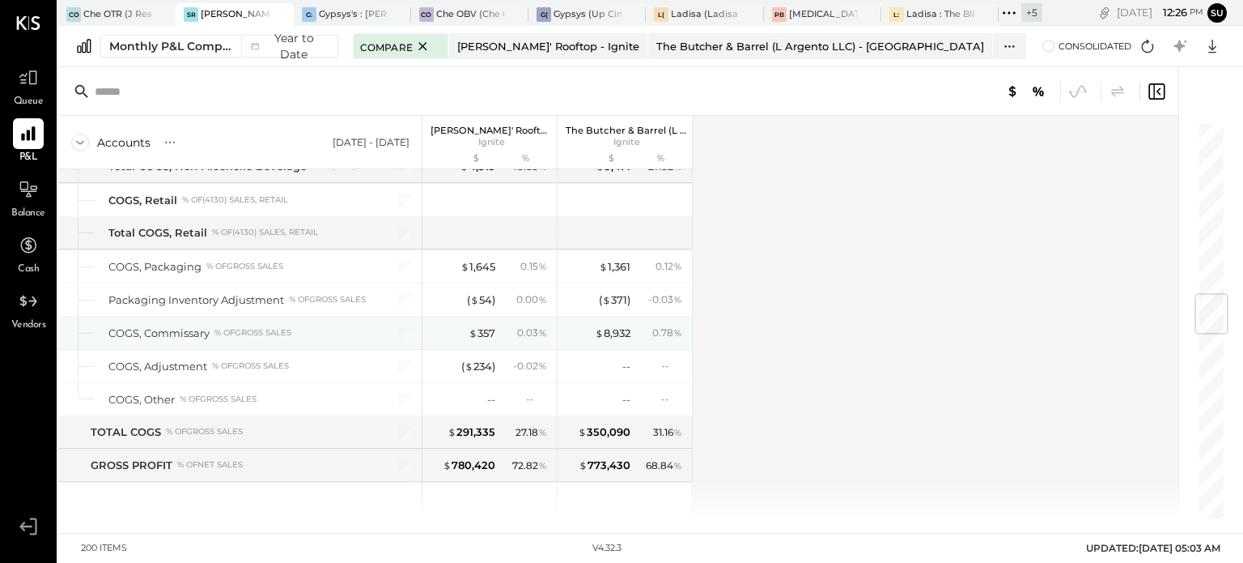
scroll to position [1442, 0]
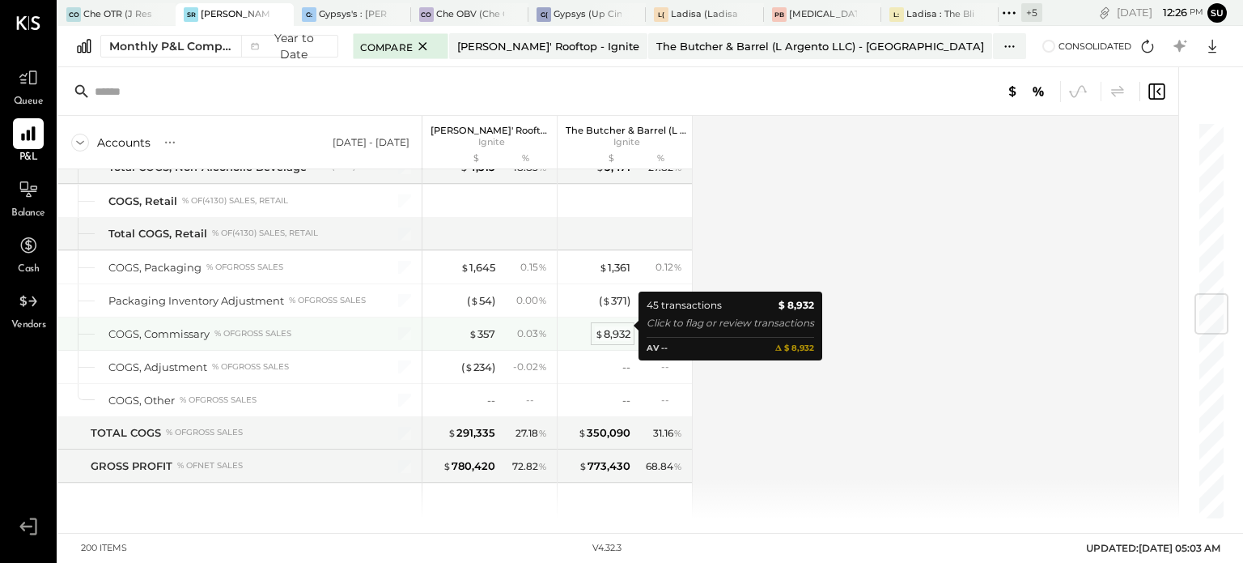
click at [612, 326] on div "$ 8,932" at bounding box center [613, 333] width 36 height 15
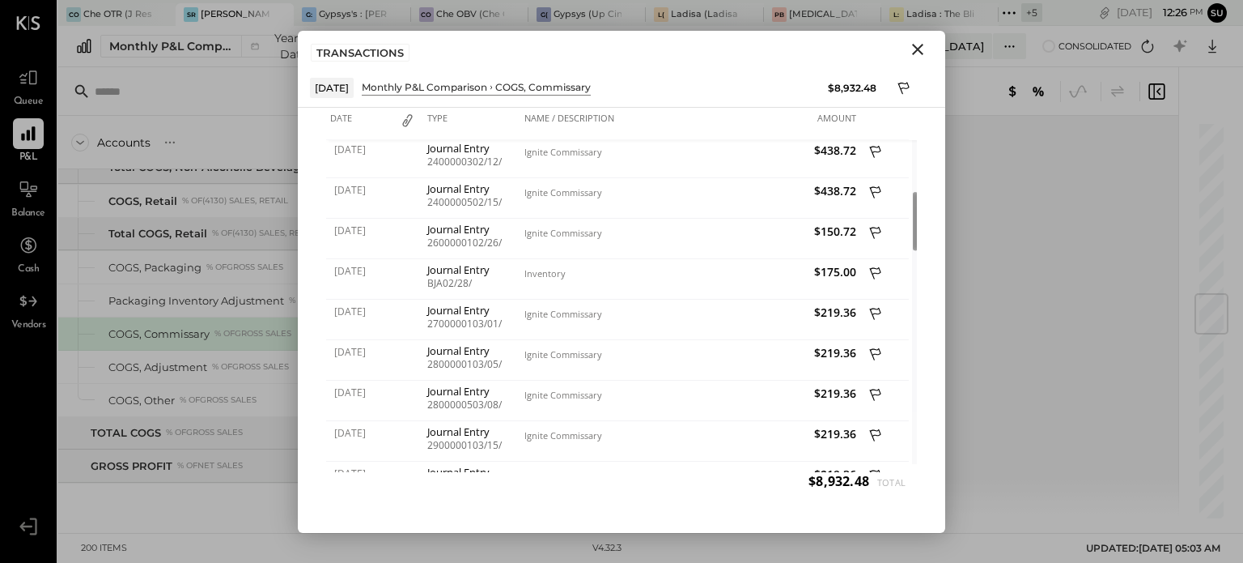
click at [917, 45] on icon "Close" at bounding box center [917, 49] width 19 height 19
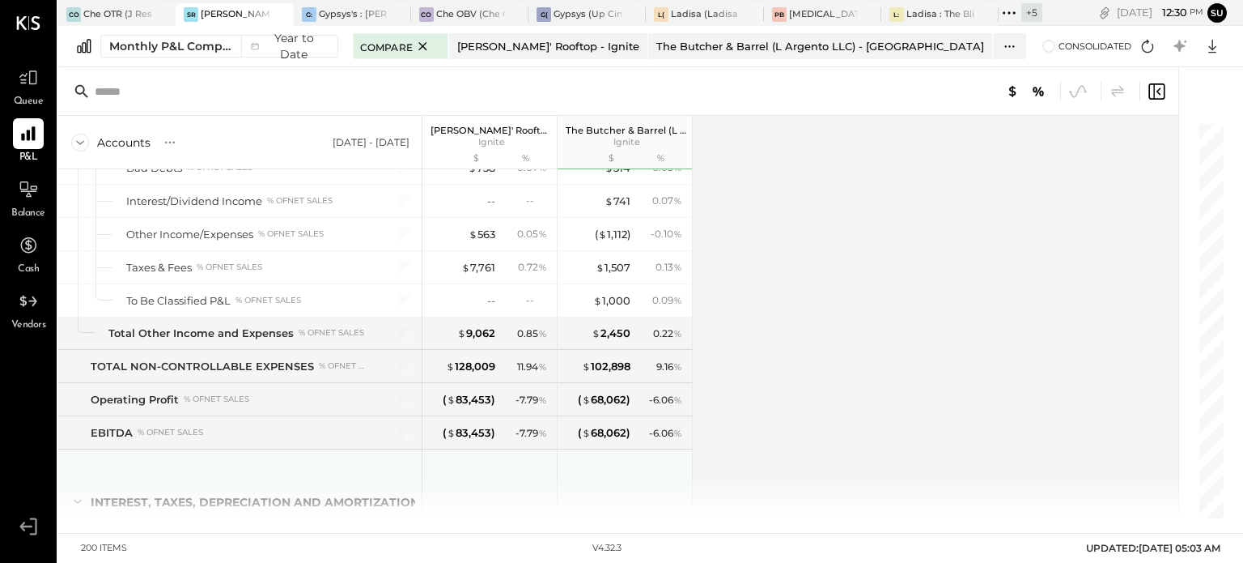
scroll to position [5653, 0]
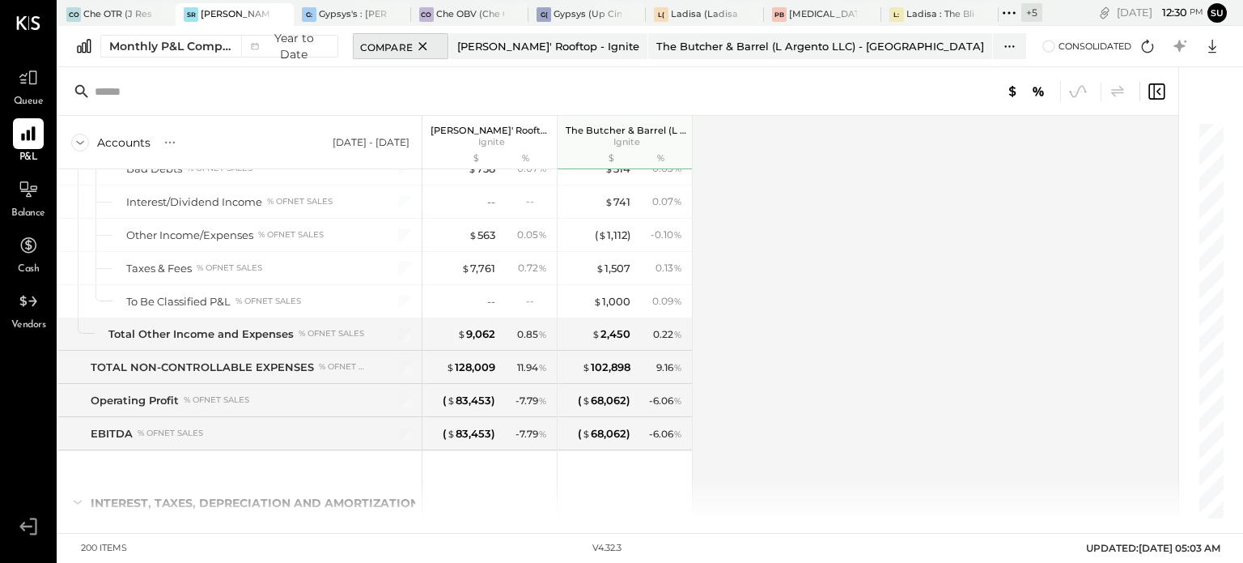
click at [413, 44] on span "Compare" at bounding box center [386, 46] width 53 height 16
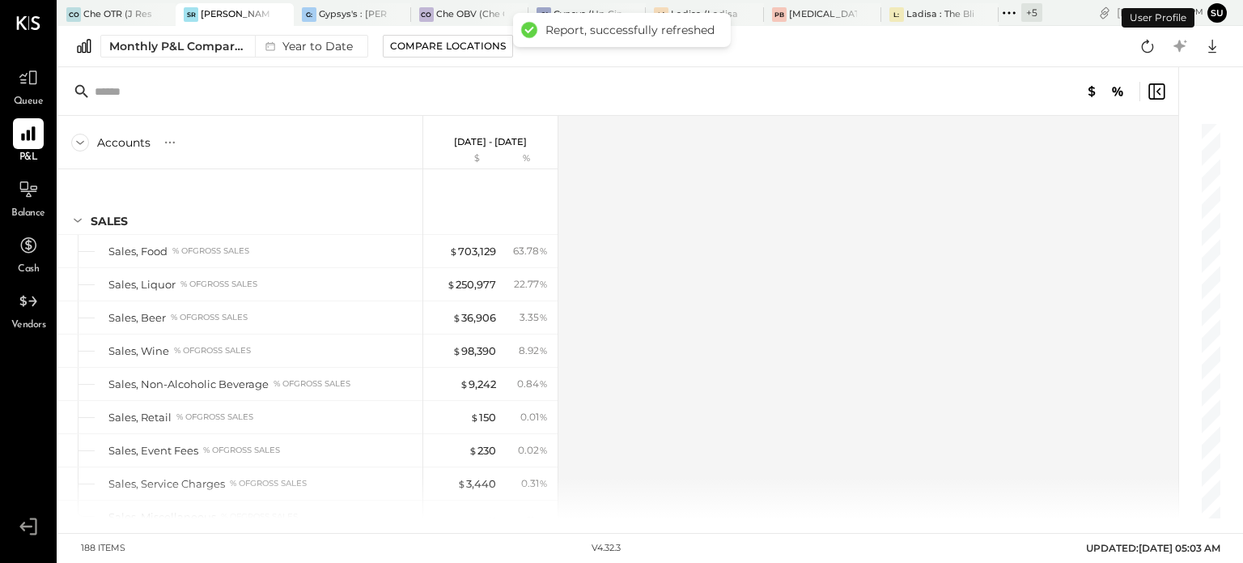
scroll to position [5138, 0]
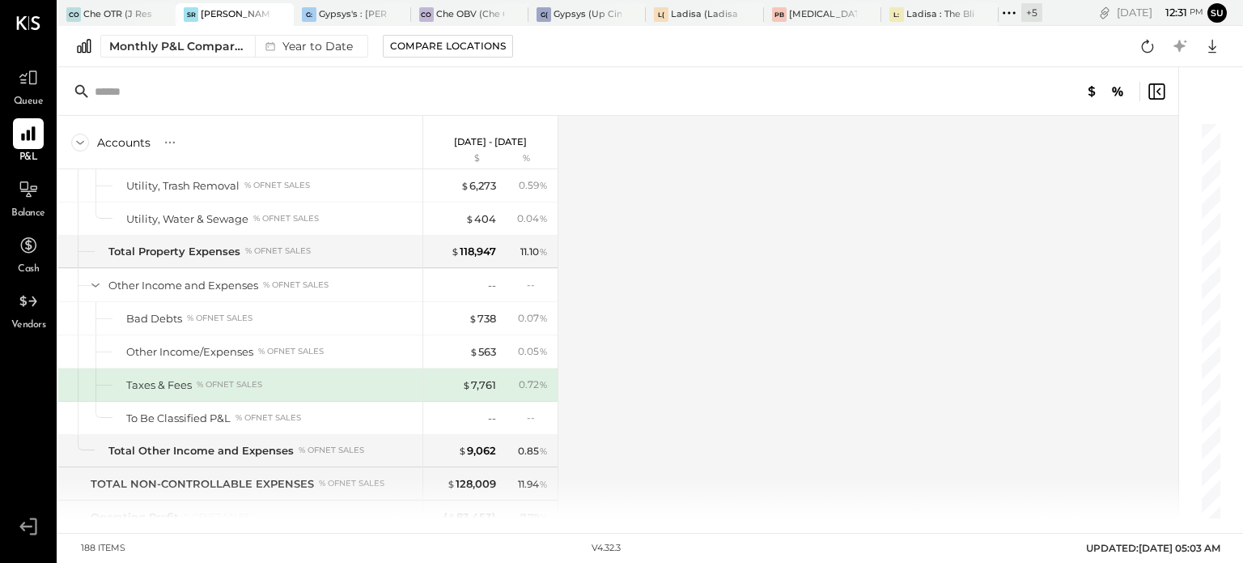
click at [429, 44] on div "Compare Locations" at bounding box center [448, 46] width 116 height 14
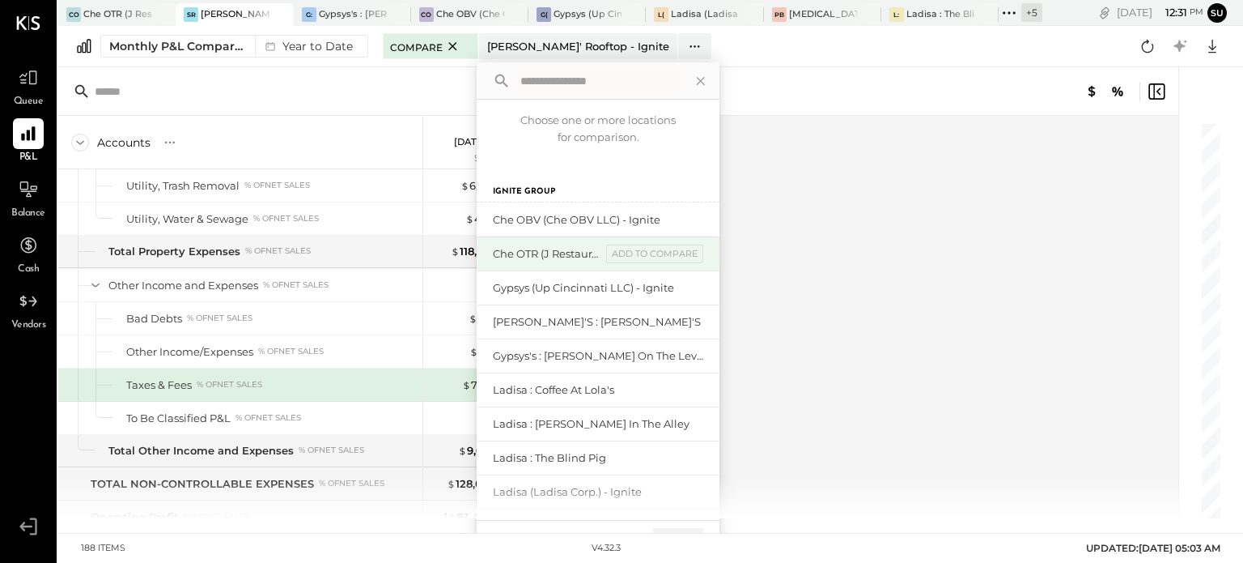
click at [512, 252] on div "Che OTR (J Restaurant LLC) - Ignite" at bounding box center [547, 253] width 108 height 15
click at [640, 256] on div "add to compare" at bounding box center [654, 253] width 97 height 19
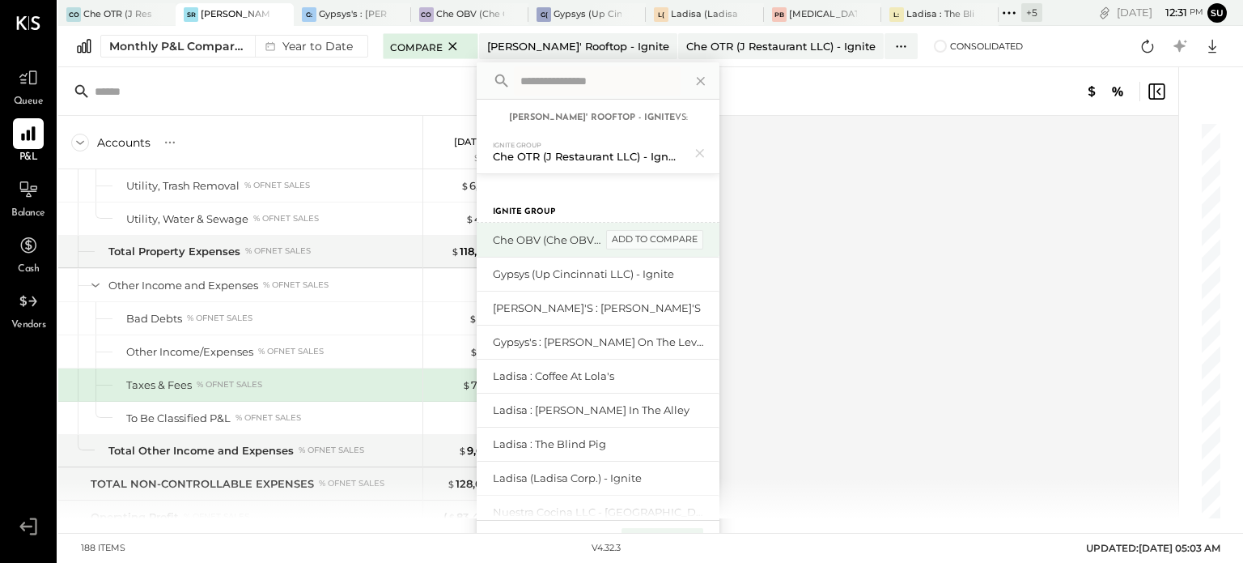
click at [647, 239] on div "add to compare" at bounding box center [654, 239] width 97 height 19
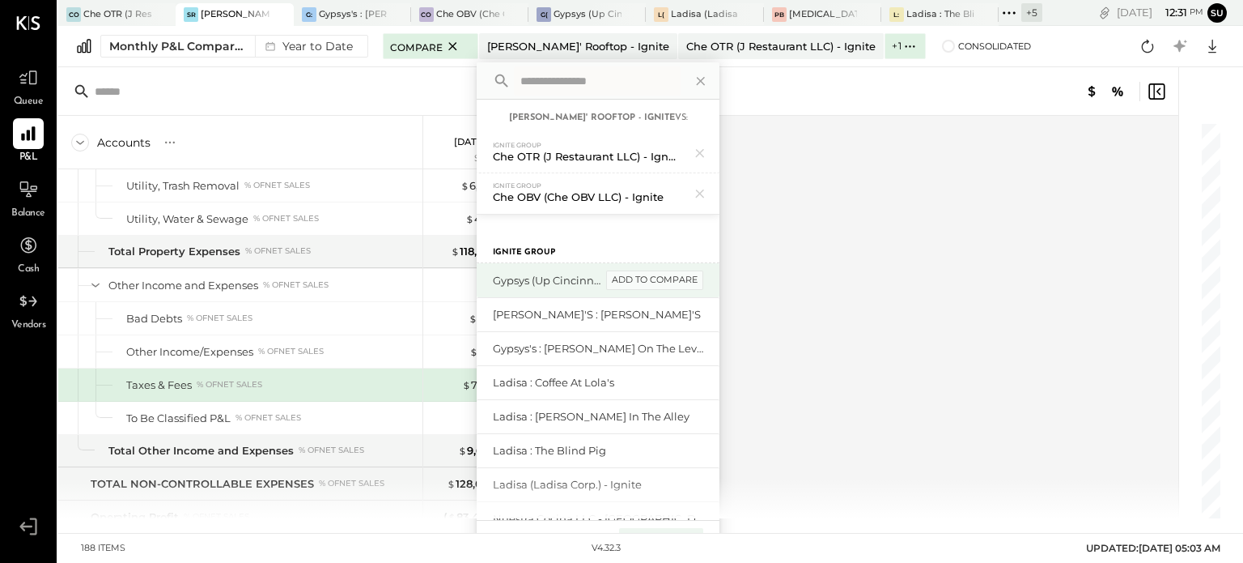
scroll to position [27, 0]
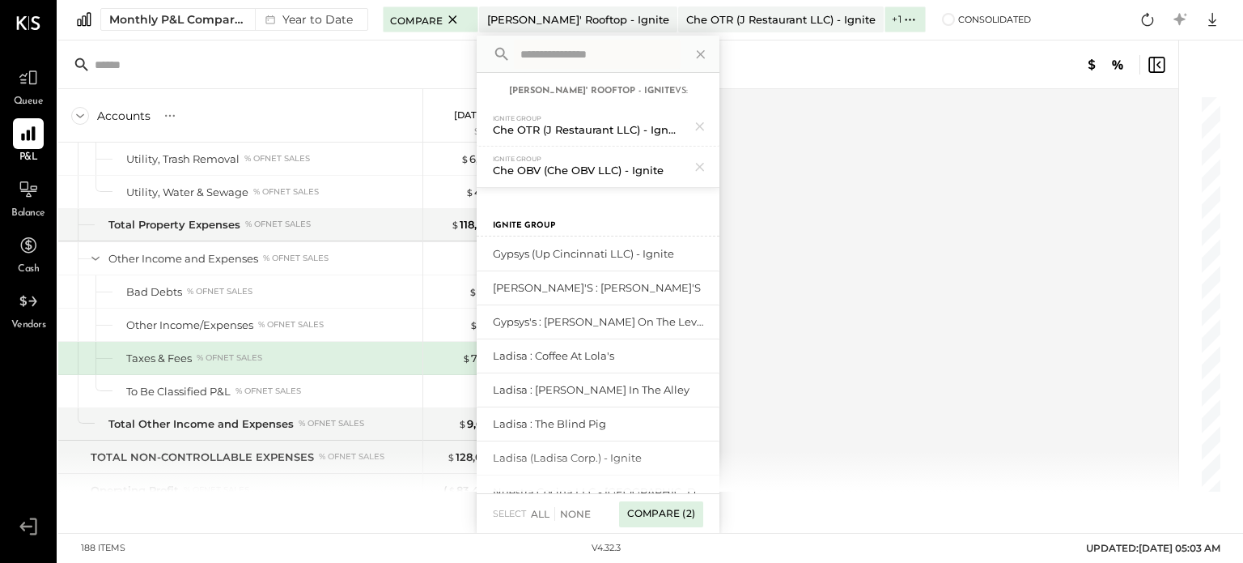
click at [641, 512] on div "Compare (2)" at bounding box center [661, 514] width 84 height 26
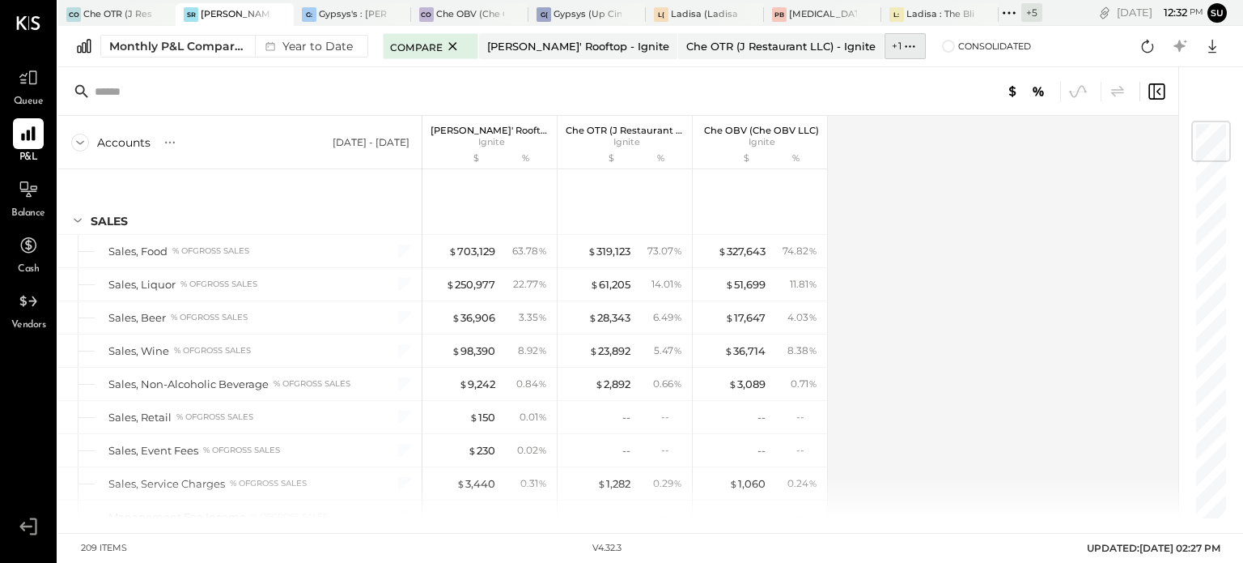
click at [902, 41] on icon at bounding box center [910, 46] width 17 height 17
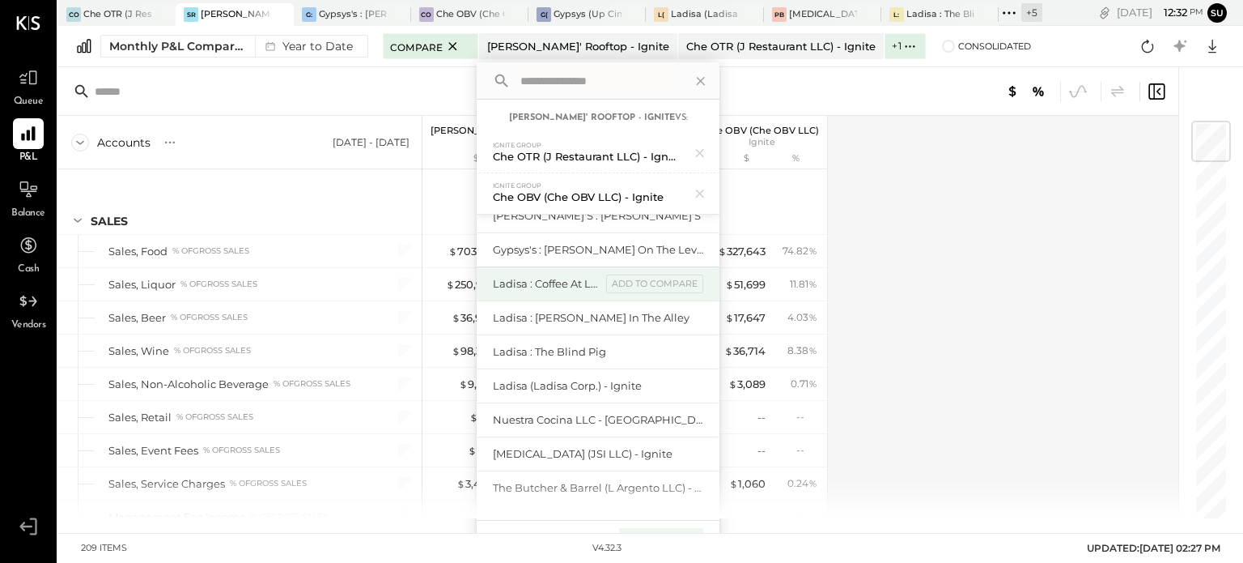
scroll to position [98, 0]
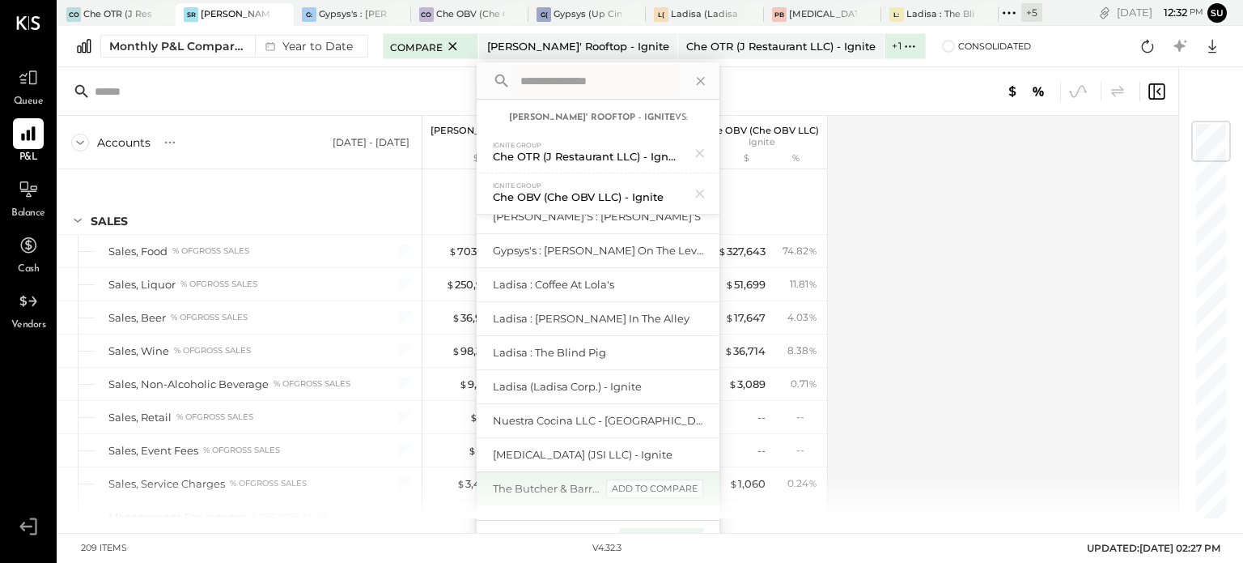
click at [675, 489] on div "add to compare" at bounding box center [654, 488] width 97 height 19
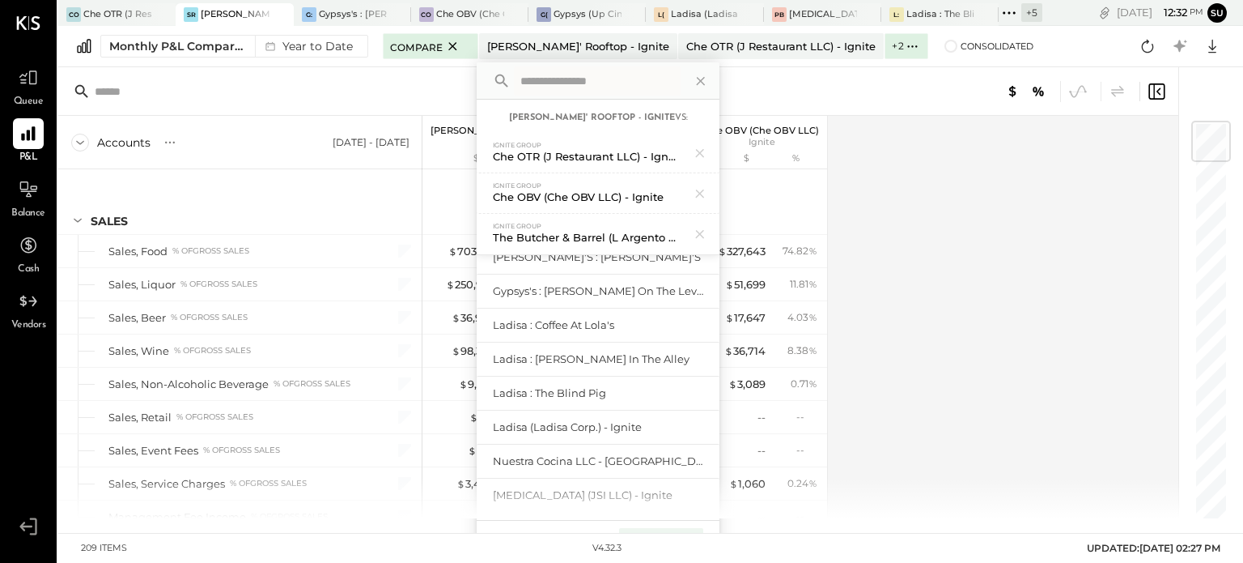
scroll to position [27, 0]
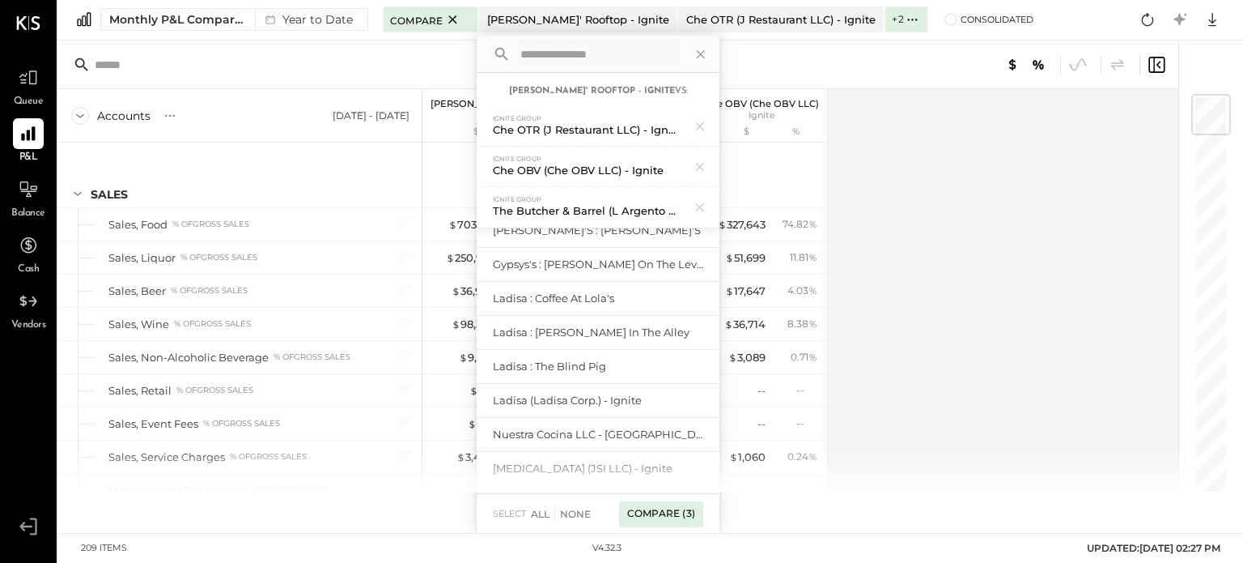
click at [668, 511] on div "Compare (3)" at bounding box center [661, 514] width 84 height 26
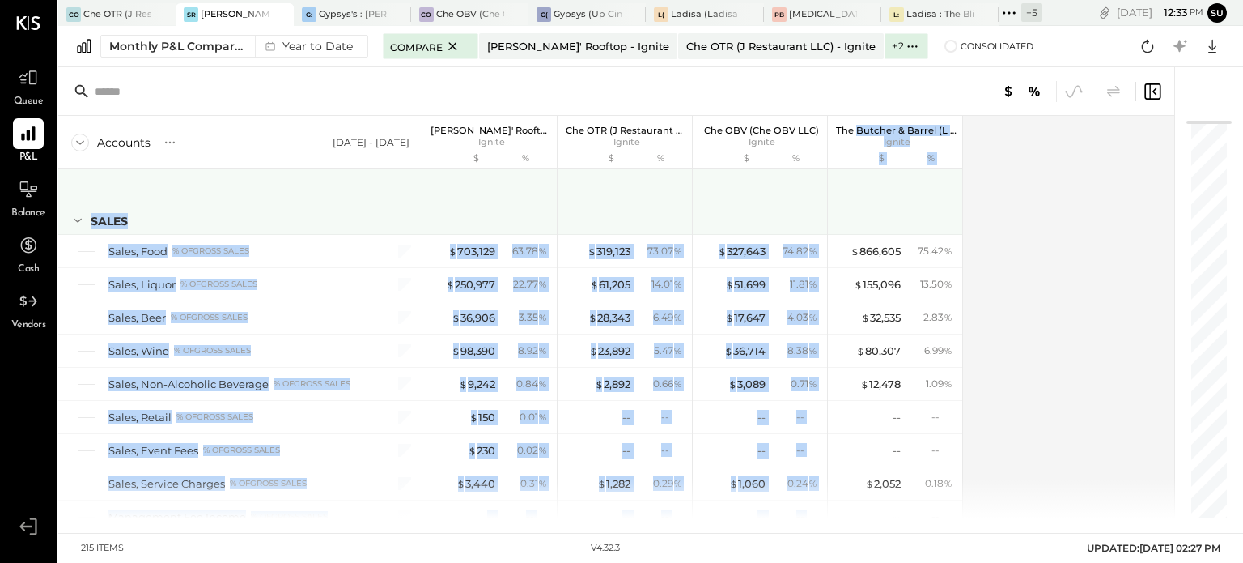
drag, startPoint x: 855, startPoint y: 126, endPoint x: 906, endPoint y: 171, distance: 68.3
click at [906, 171] on div "Accounts S % GL [DATE] - [DATE] [PERSON_NAME]' Rooftop Ignite $ % Che OTR (J Re…" at bounding box center [510, 317] width 905 height 402
click at [906, 171] on div at bounding box center [896, 199] width 121 height 60
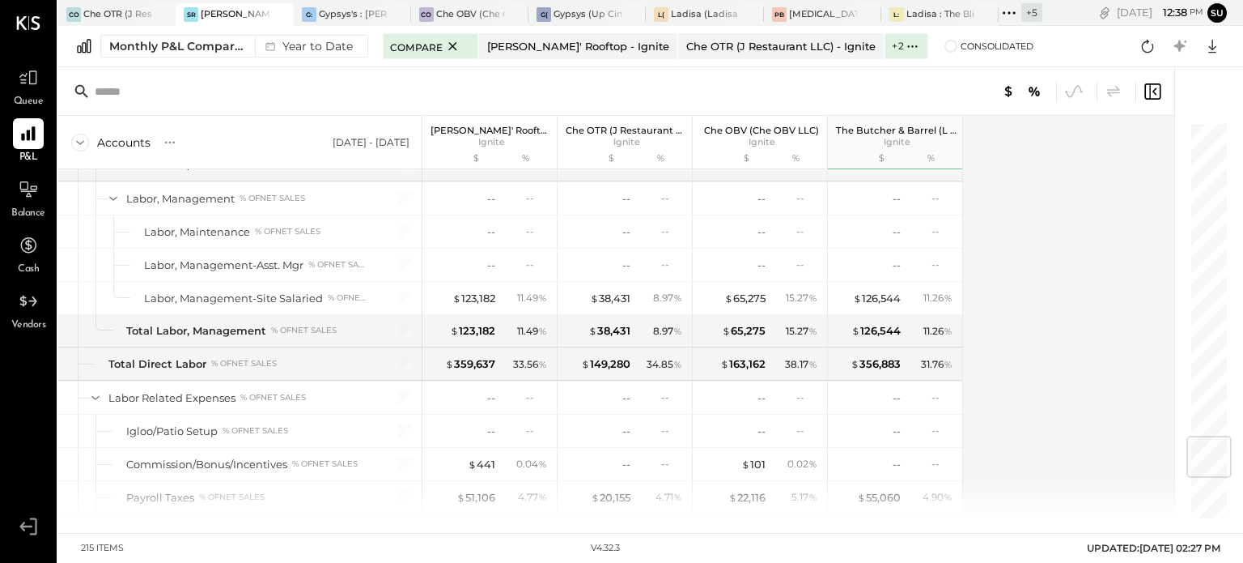
scroll to position [2558, 0]
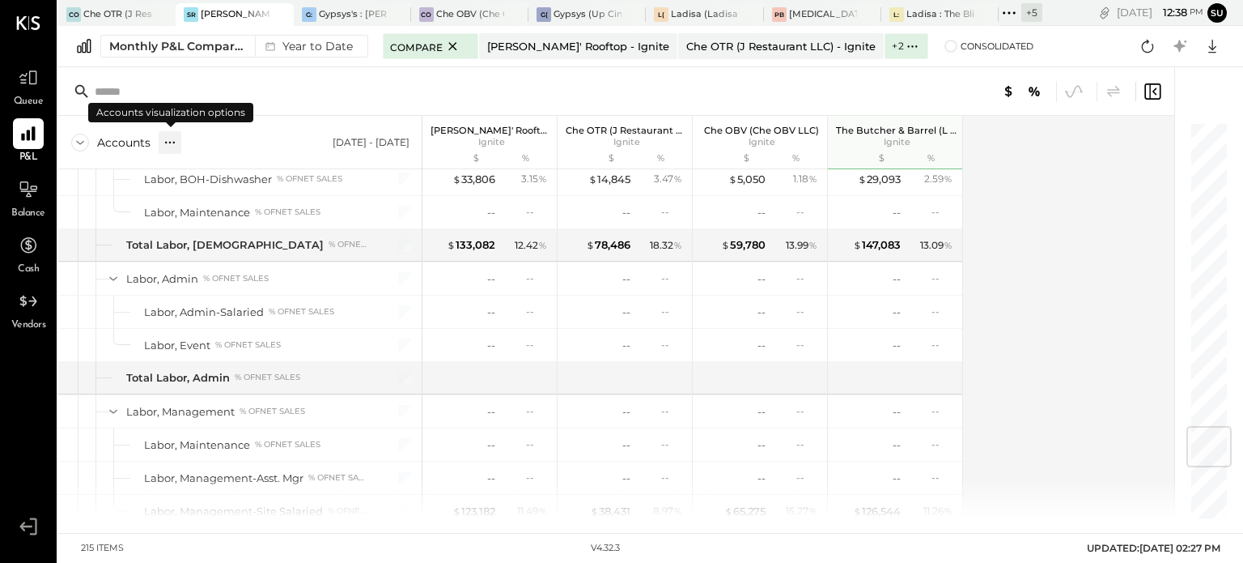
click at [165, 138] on icon at bounding box center [170, 142] width 16 height 16
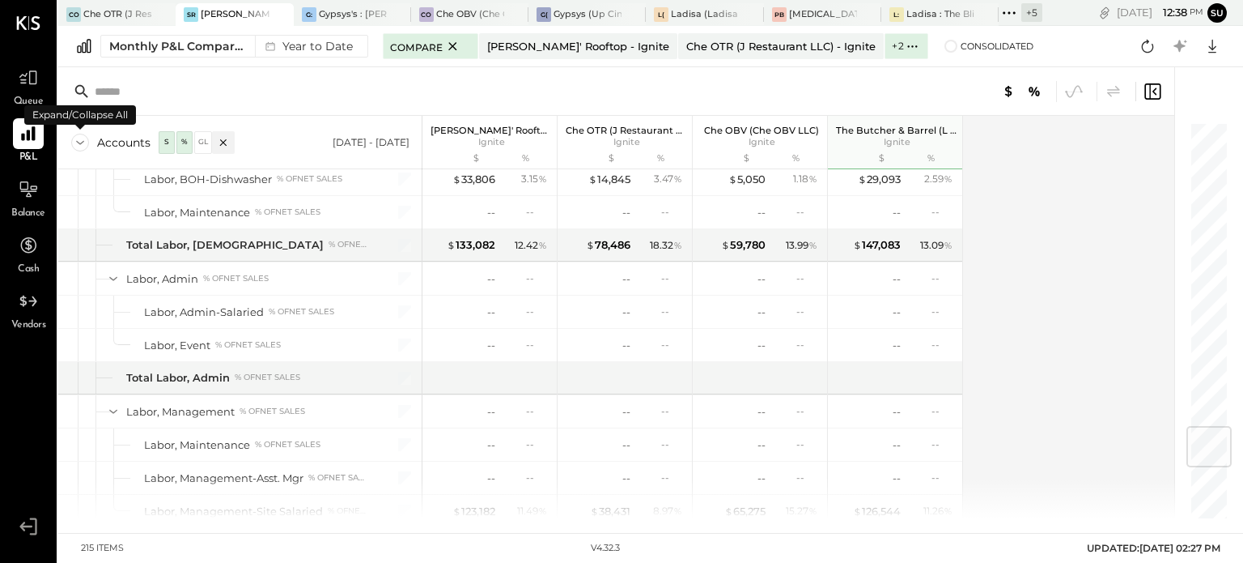
click at [73, 138] on icon at bounding box center [80, 143] width 18 height 18
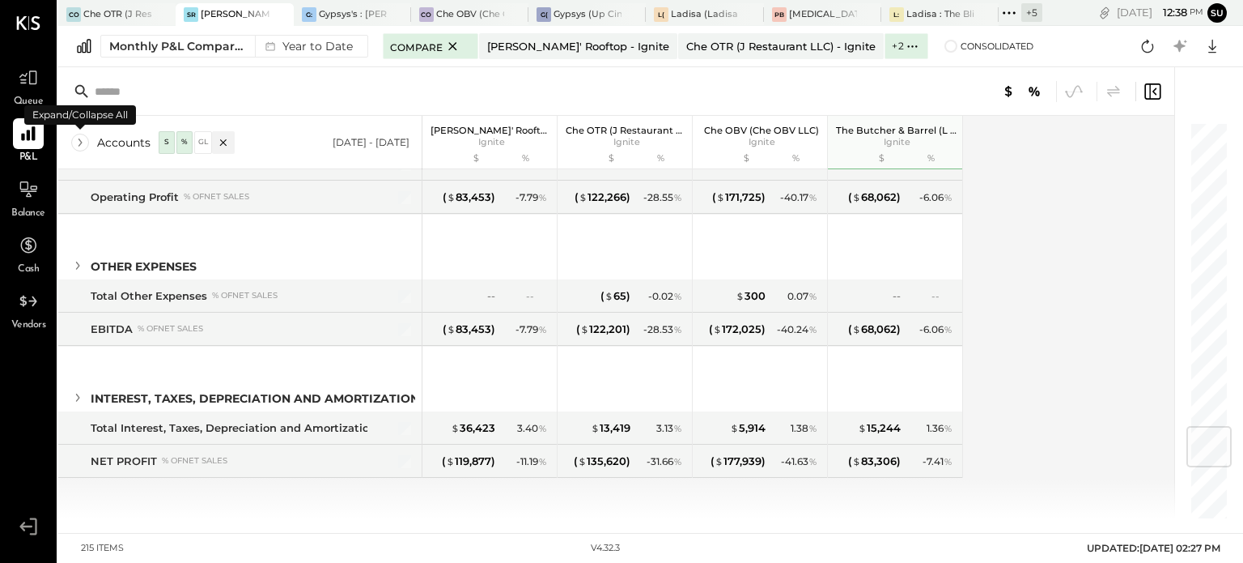
scroll to position [808, 0]
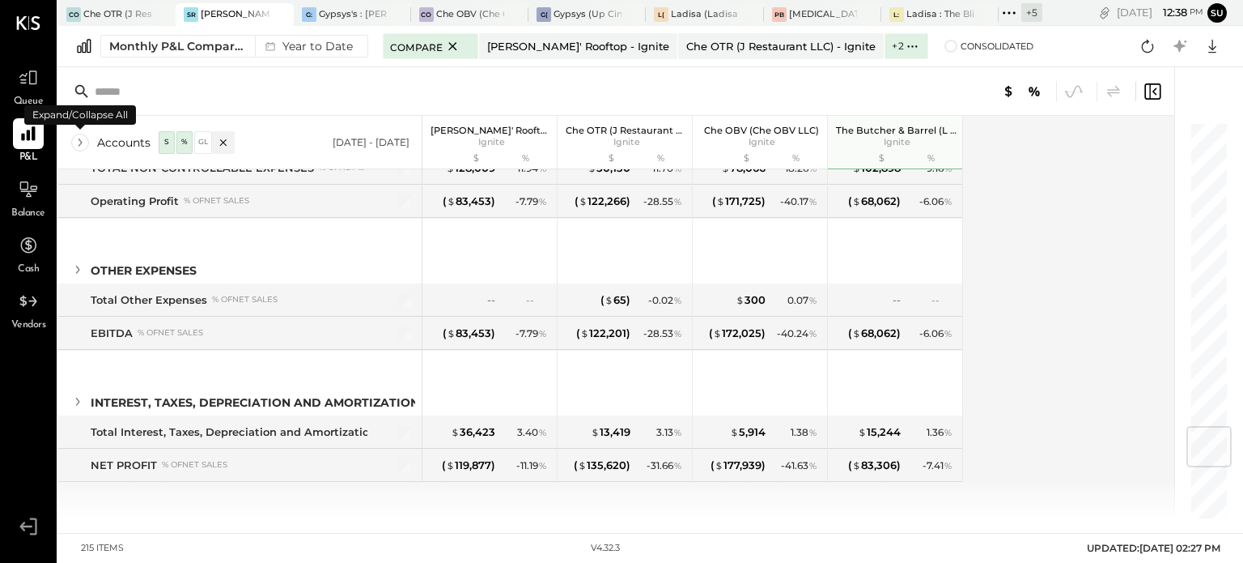
click at [73, 138] on icon at bounding box center [80, 143] width 18 height 18
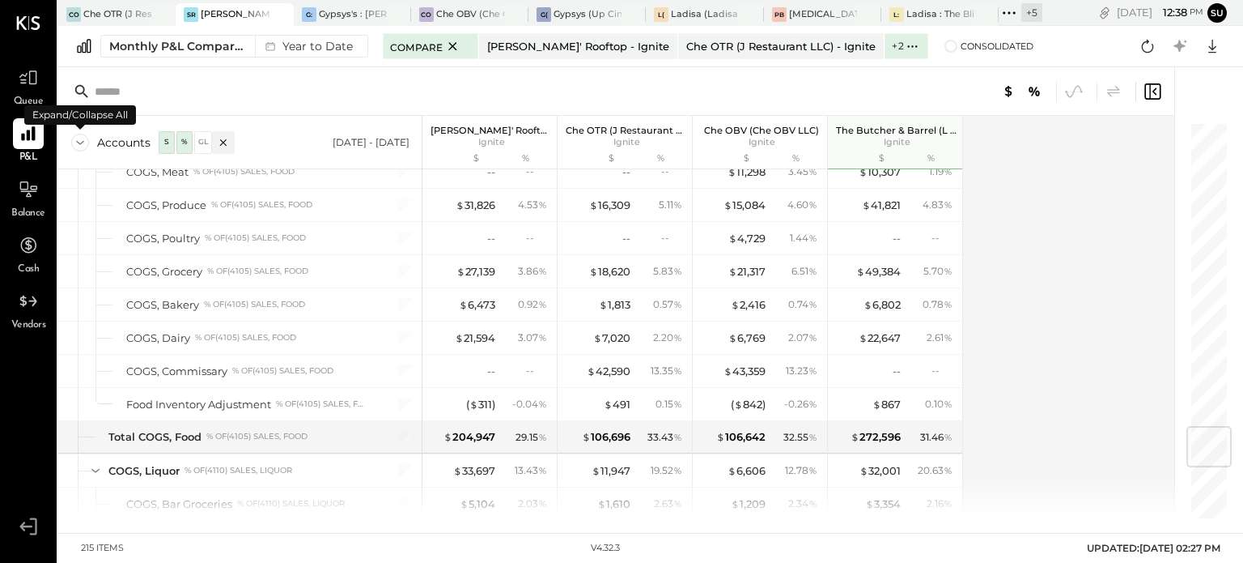
scroll to position [2558, 0]
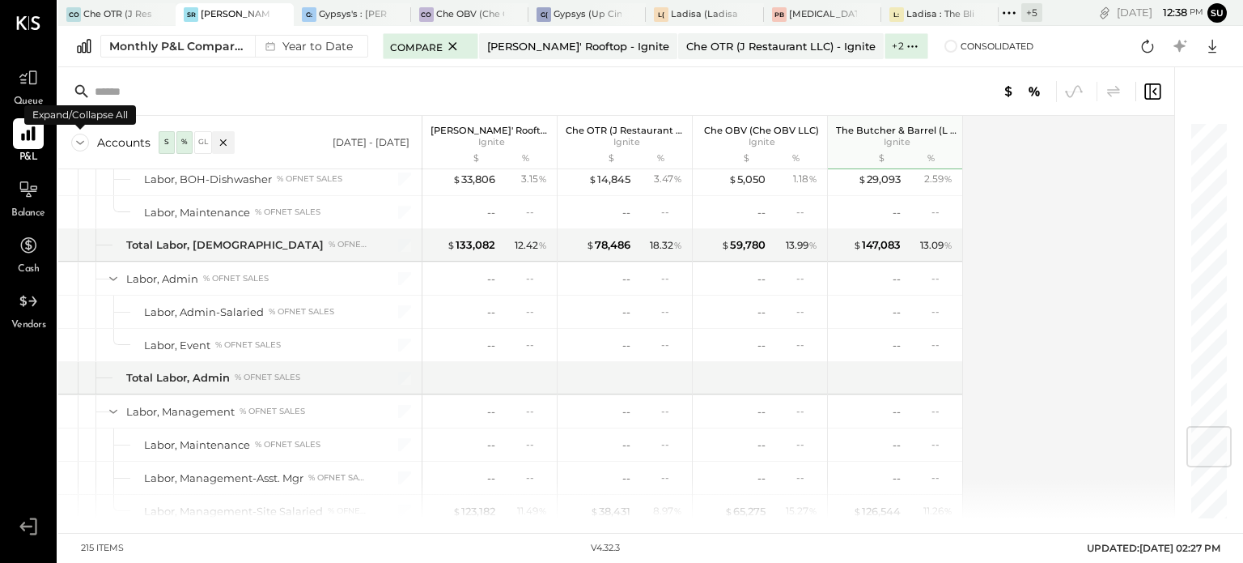
click at [73, 138] on icon at bounding box center [80, 143] width 18 height 18
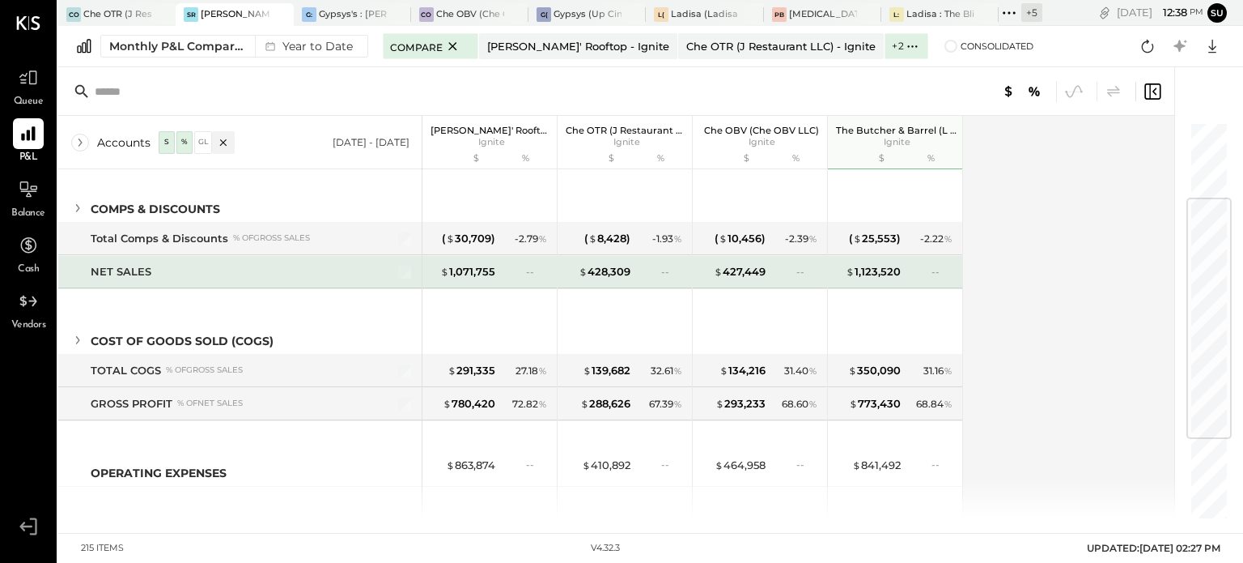
scroll to position [0, 0]
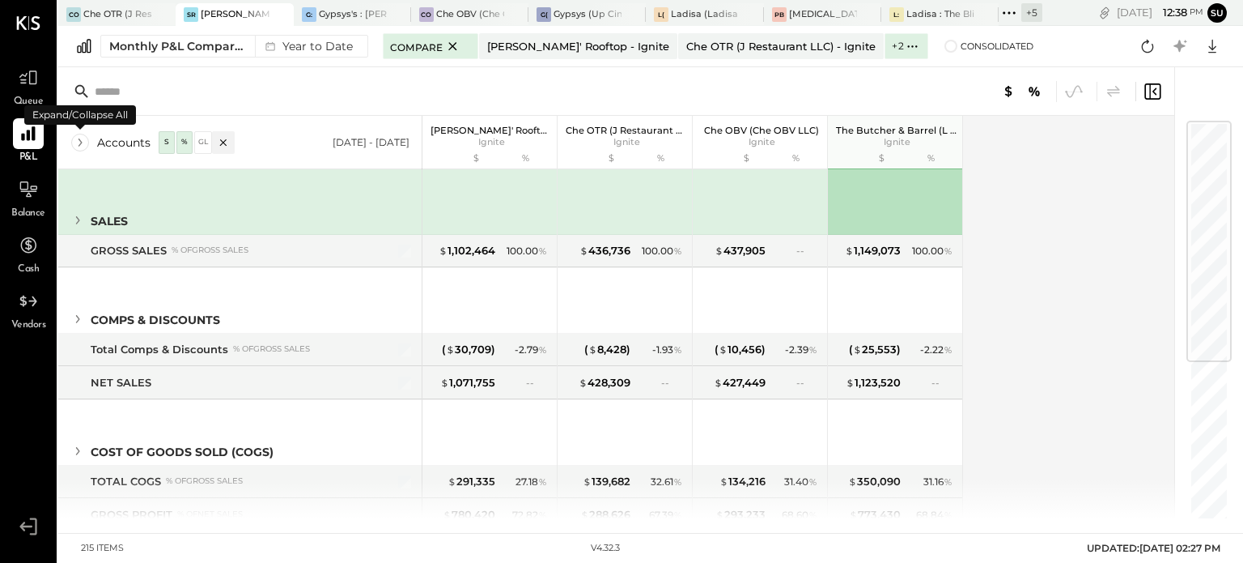
click at [74, 138] on icon at bounding box center [80, 143] width 18 height 18
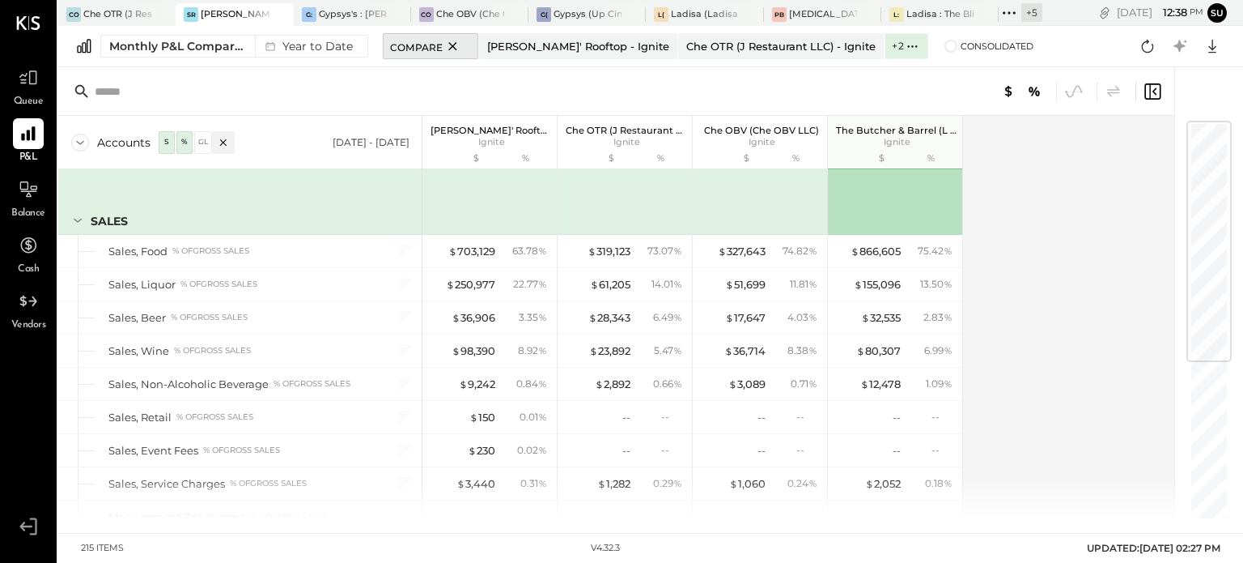
click at [448, 45] on icon at bounding box center [453, 45] width 20 height 19
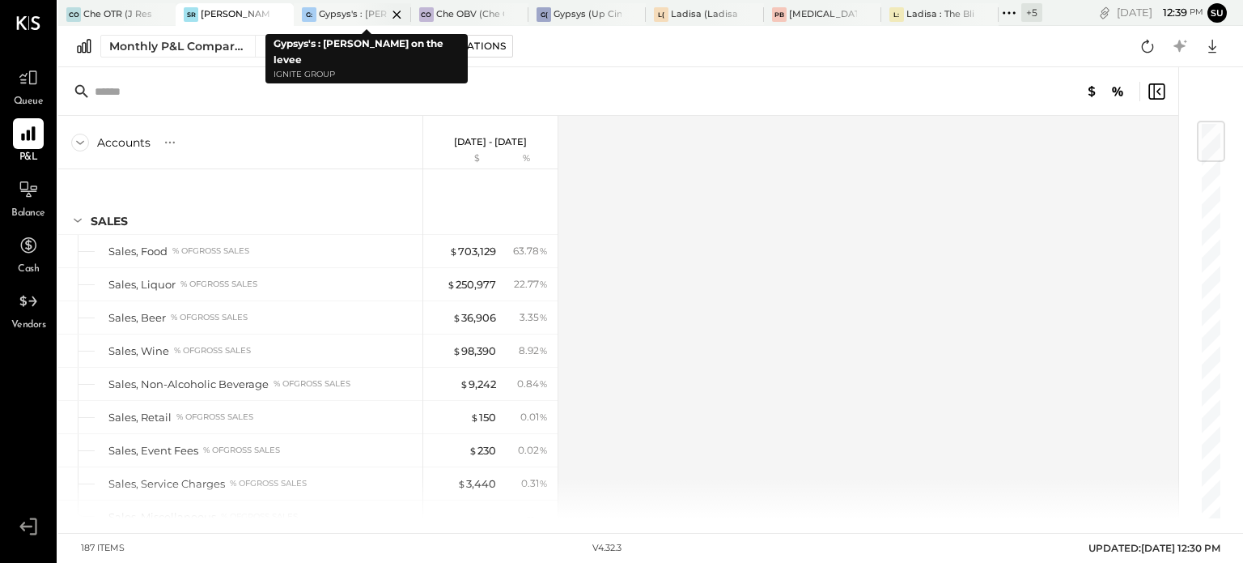
click at [370, 10] on div at bounding box center [383, 14] width 57 height 22
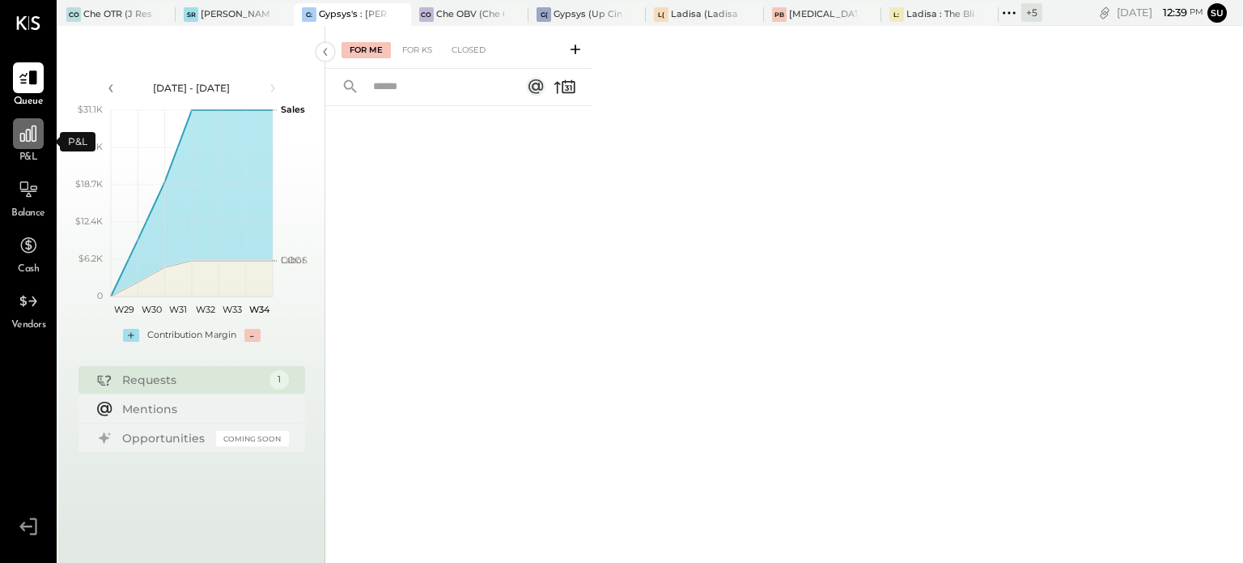
click at [19, 137] on icon at bounding box center [28, 133] width 21 height 21
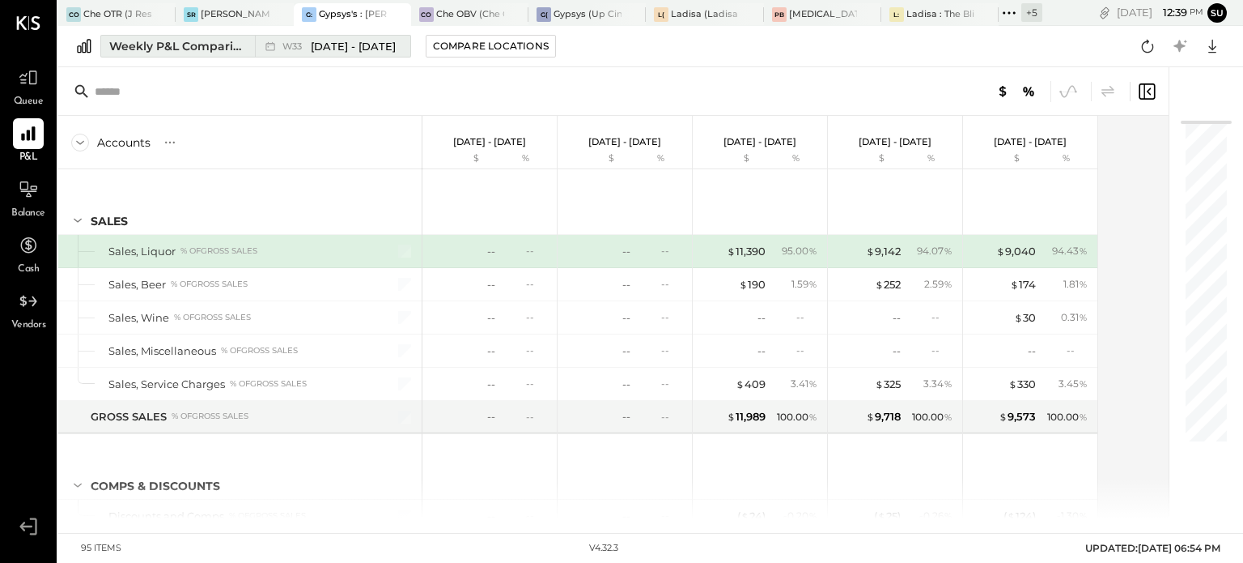
click at [180, 44] on div "Weekly P&L Comparison" at bounding box center [177, 46] width 136 height 16
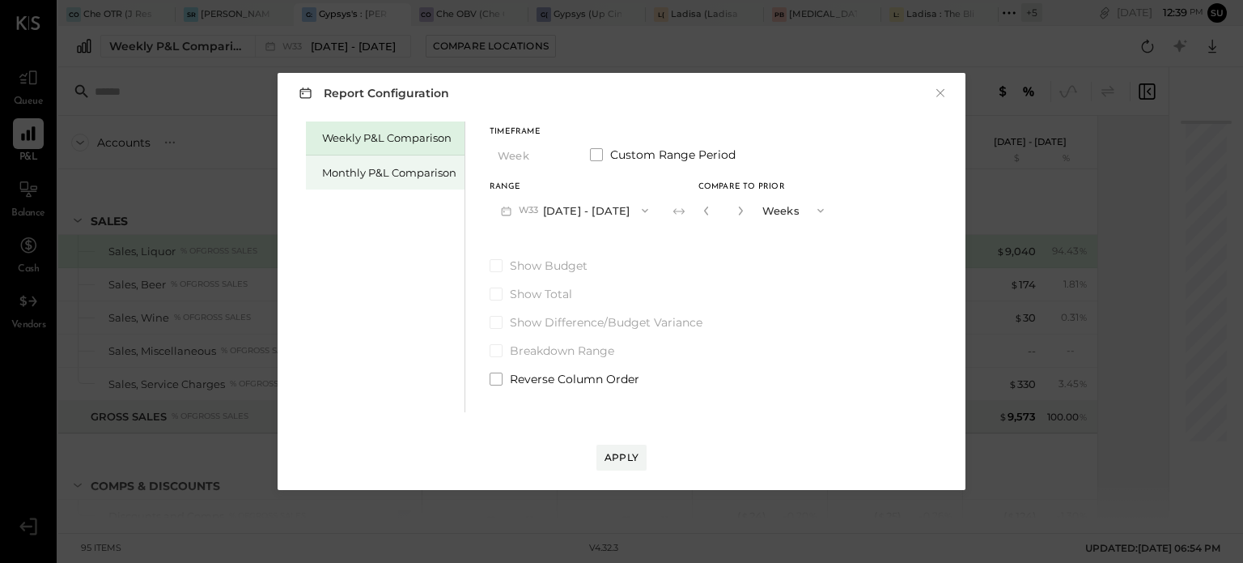
click at [400, 168] on div "Monthly P&L Comparison" at bounding box center [389, 172] width 134 height 15
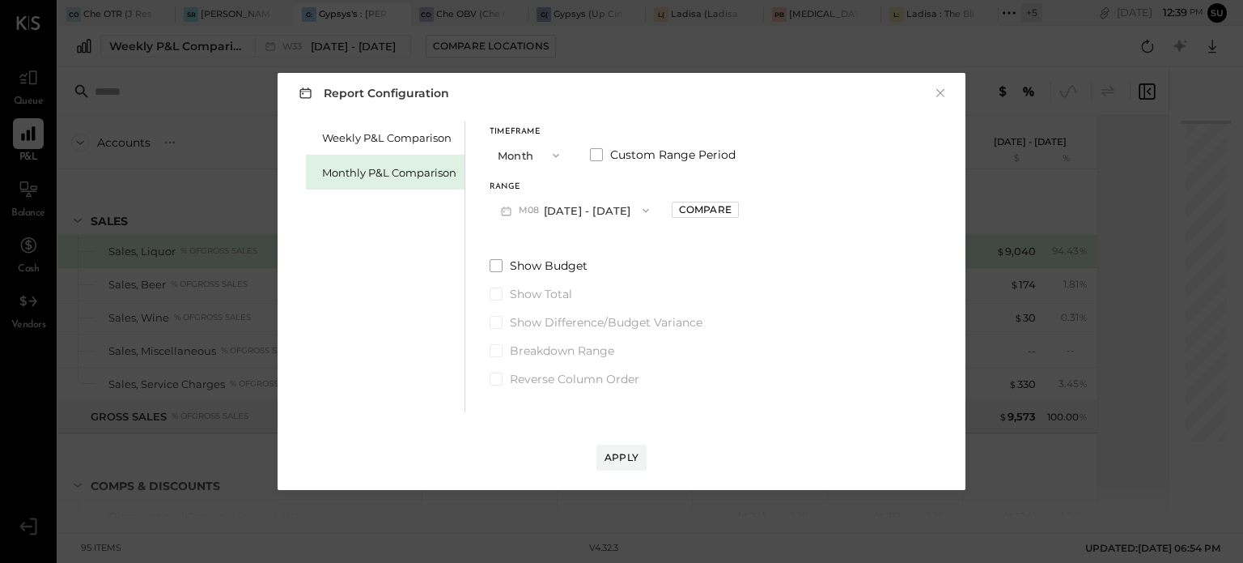
click at [550, 154] on icon "button" at bounding box center [556, 155] width 13 height 13
click at [517, 213] on span "YTD" at bounding box center [511, 212] width 16 height 11
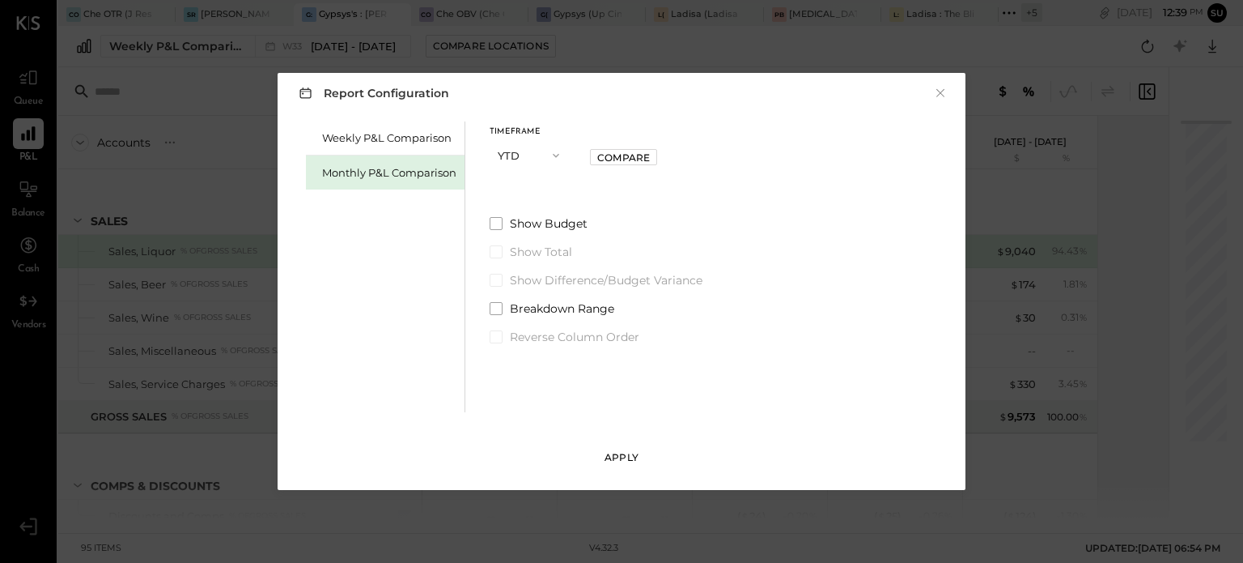
click at [619, 455] on div "Apply" at bounding box center [622, 457] width 34 height 14
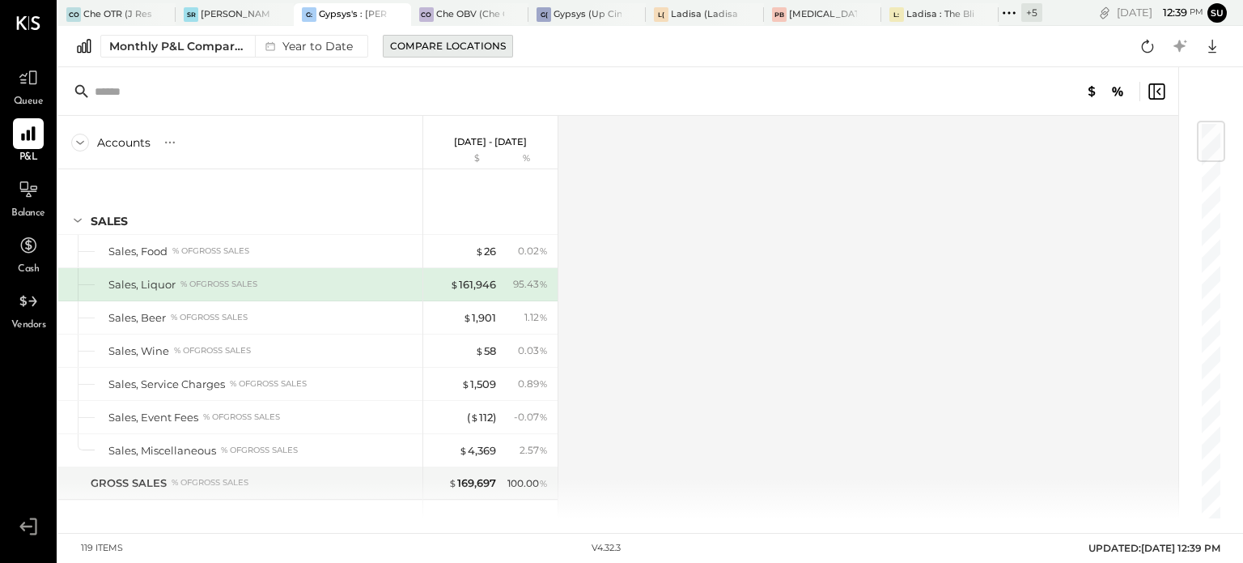
click at [456, 44] on div "Compare Locations" at bounding box center [448, 46] width 116 height 14
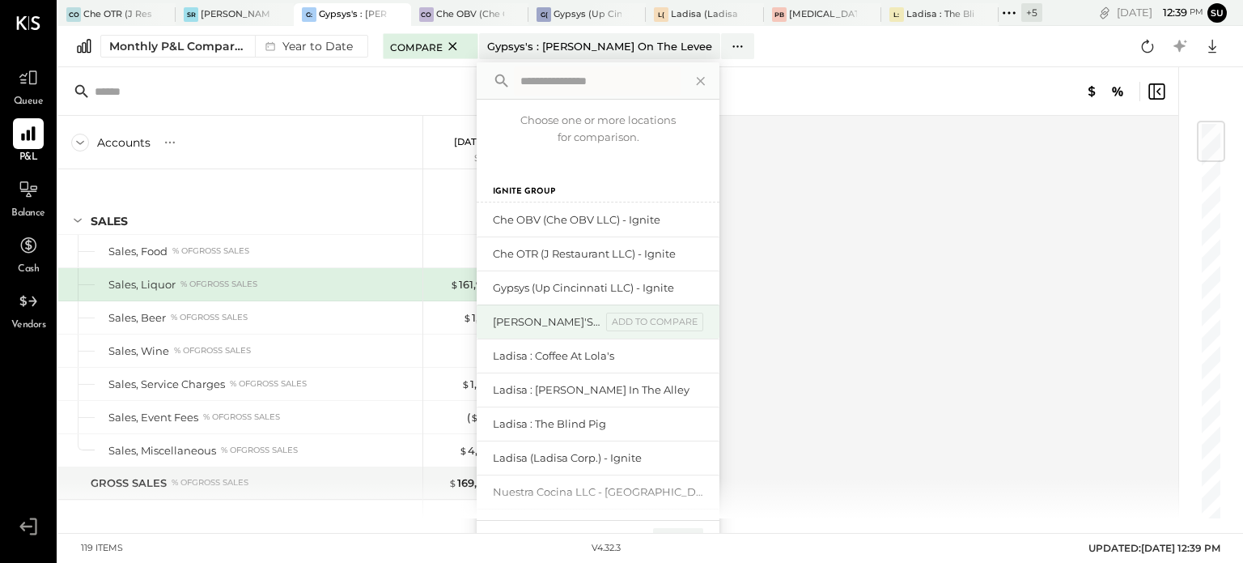
click at [567, 319] on div "[PERSON_NAME]'s : [PERSON_NAME]'s" at bounding box center [547, 321] width 108 height 15
click at [626, 316] on div "add to compare" at bounding box center [654, 321] width 97 height 19
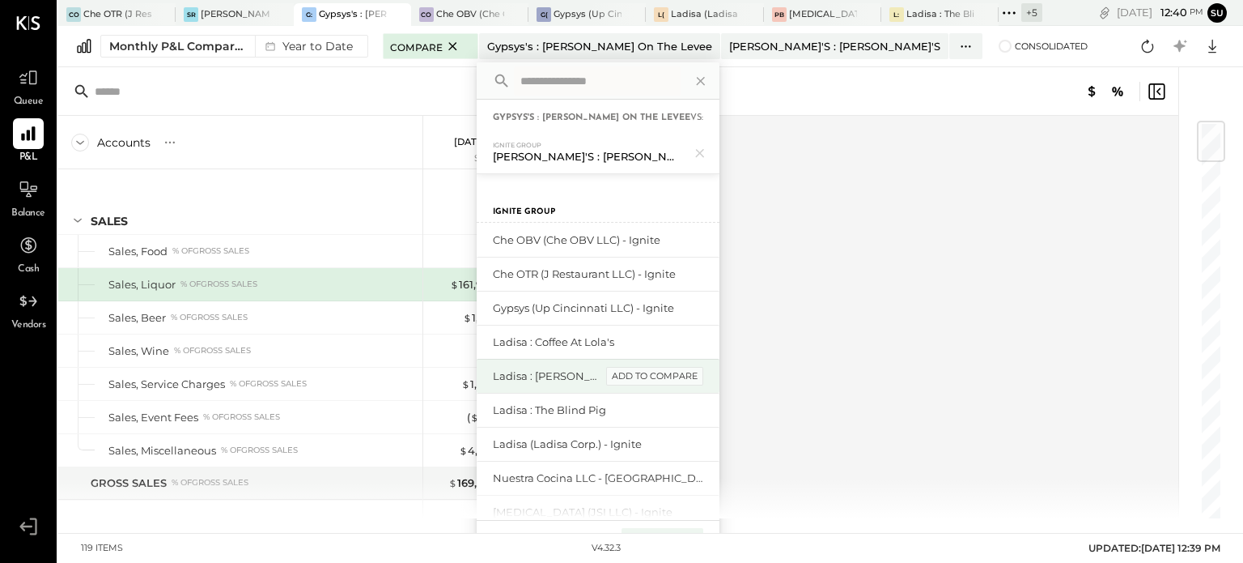
click at [671, 368] on div "add to compare" at bounding box center [654, 376] width 97 height 19
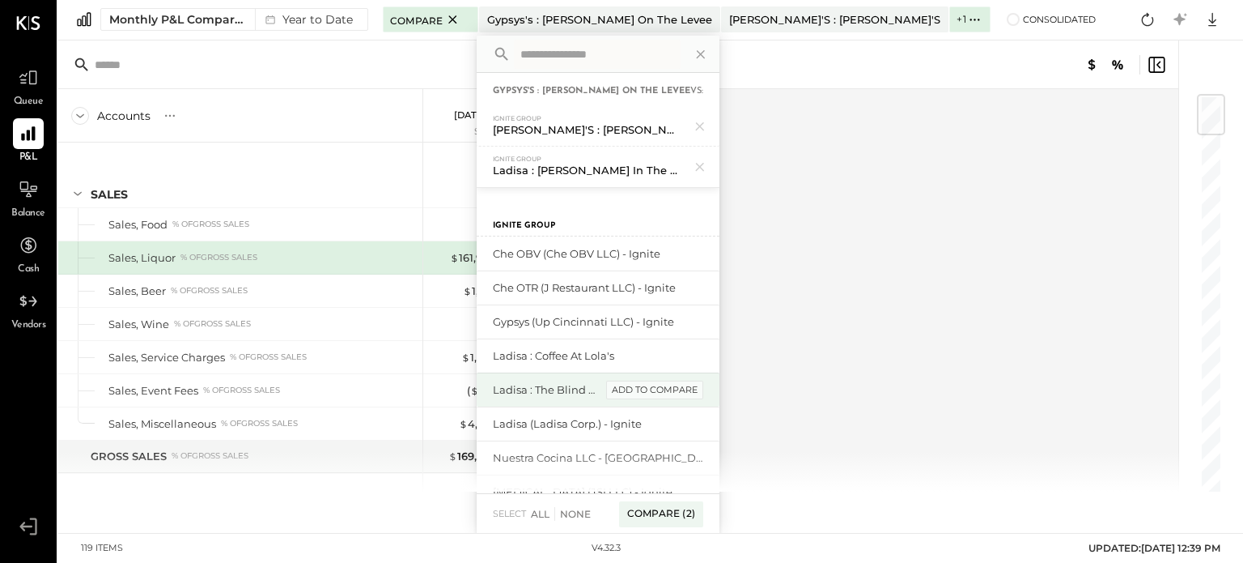
click at [665, 383] on div "add to compare" at bounding box center [654, 389] width 97 height 19
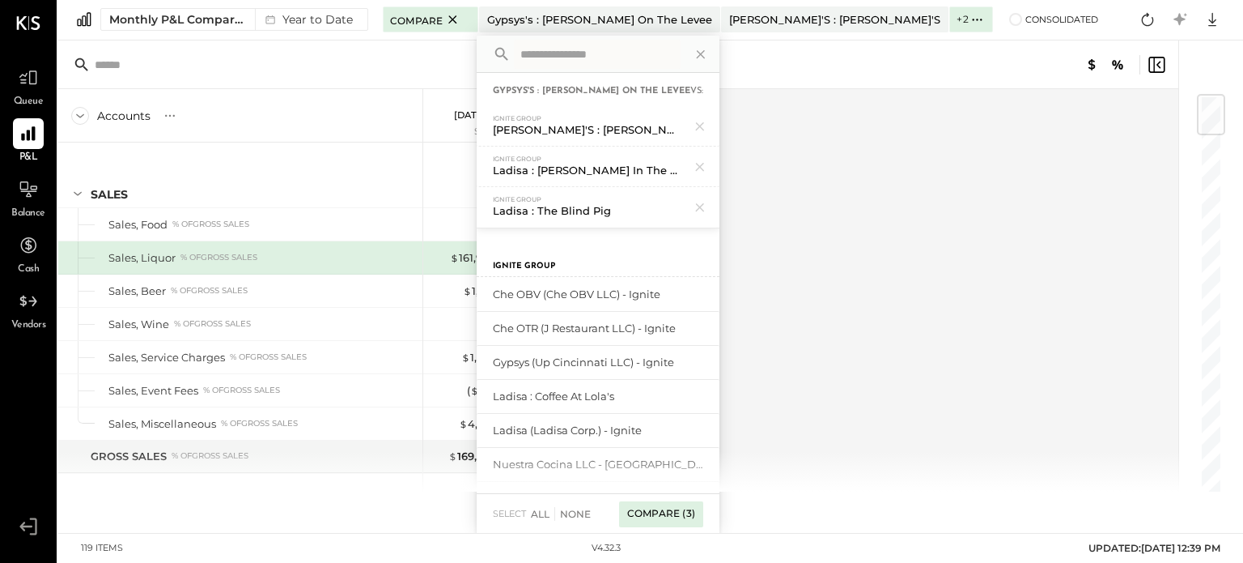
click at [664, 510] on div "Compare (3)" at bounding box center [661, 514] width 84 height 26
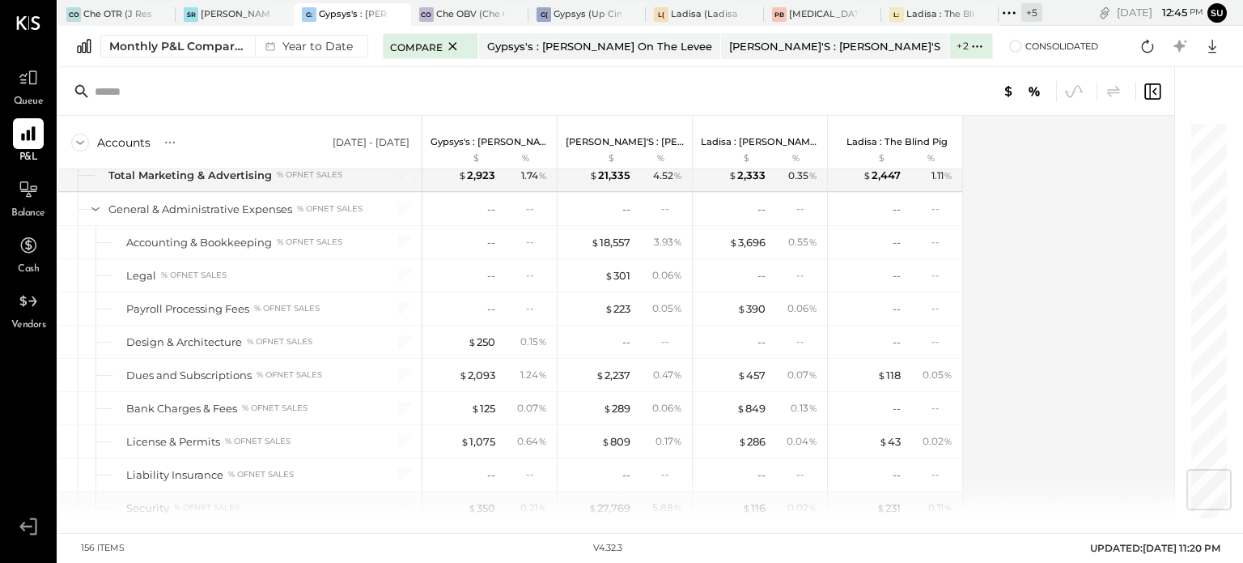
scroll to position [2925, 0]
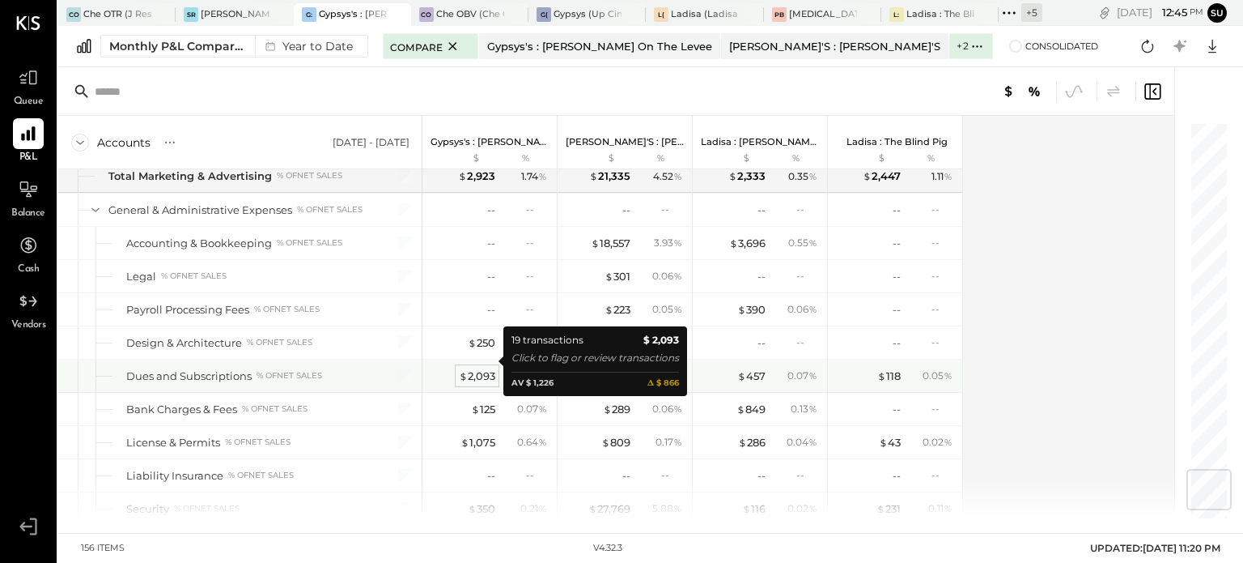
click at [461, 369] on span "$" at bounding box center [463, 375] width 9 height 13
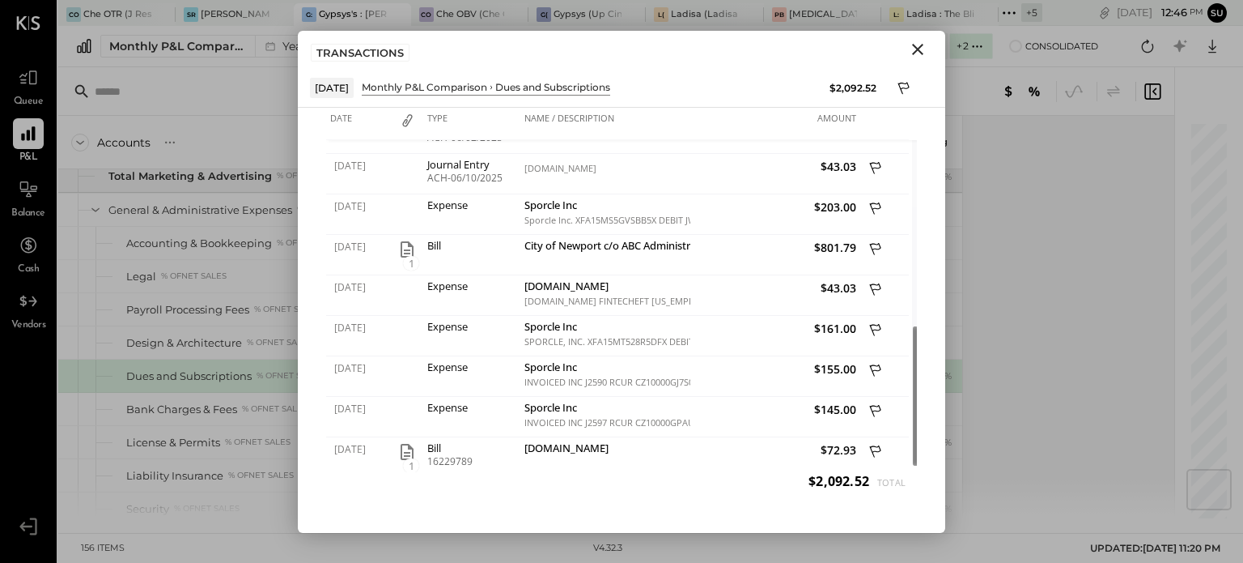
drag, startPoint x: 905, startPoint y: 266, endPoint x: 905, endPoint y: 514, distance: 247.7
click at [905, 514] on div "Date Type Name / Description Amount [DATE] Journal Entry ACH-01/02/2025 Square …" at bounding box center [621, 320] width 647 height 425
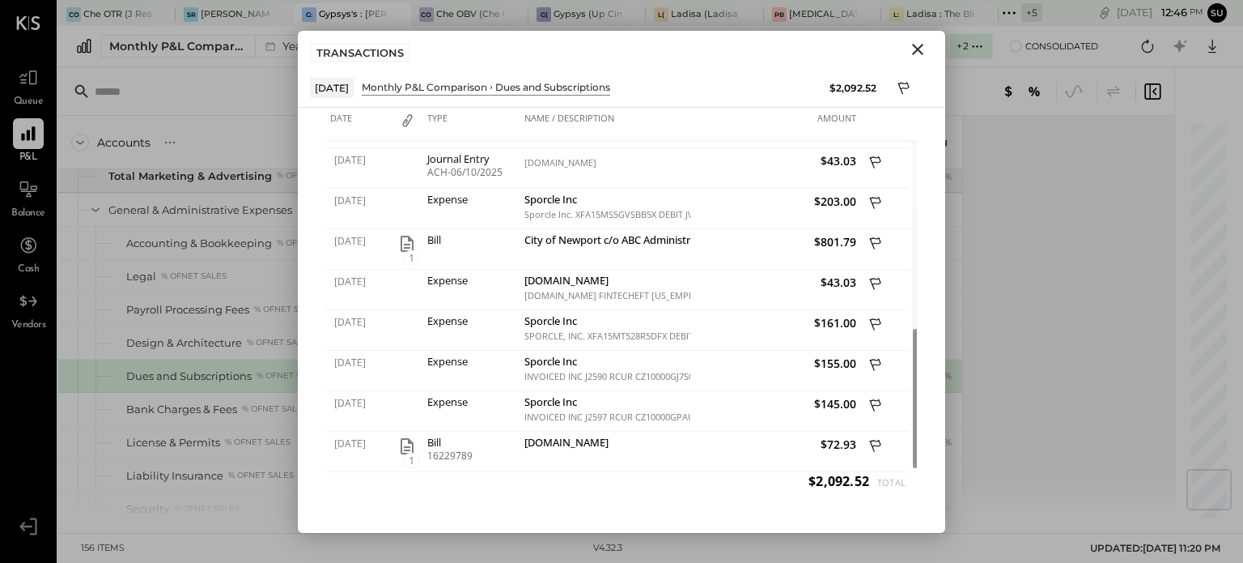
click at [918, 48] on icon "Close" at bounding box center [917, 49] width 11 height 11
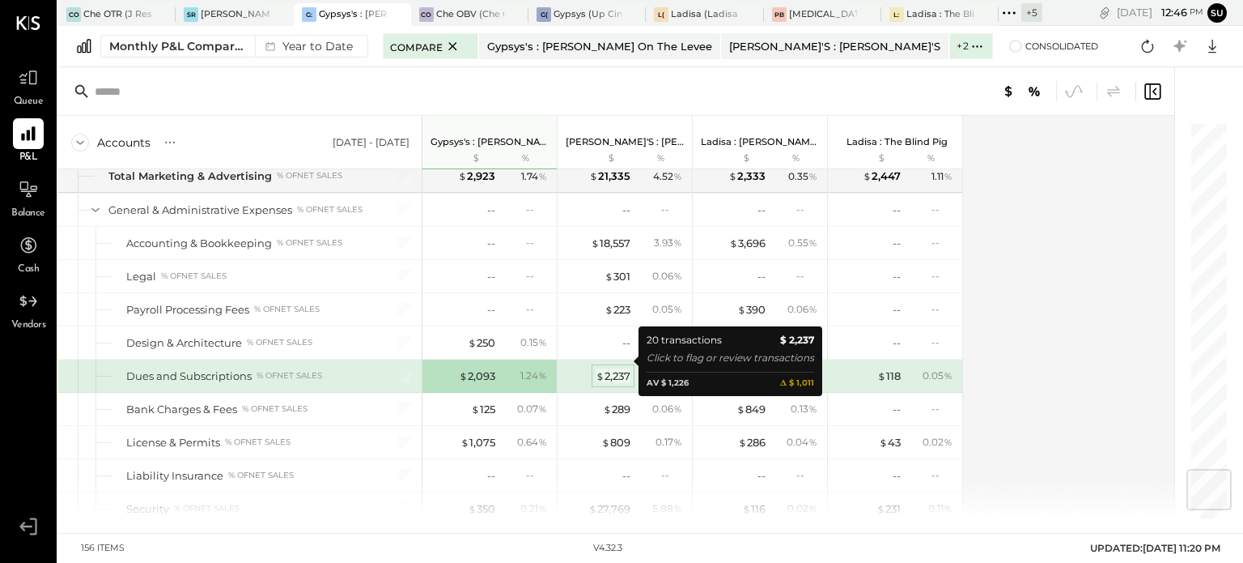
click at [616, 368] on div "$ 2,237" at bounding box center [613, 375] width 35 height 15
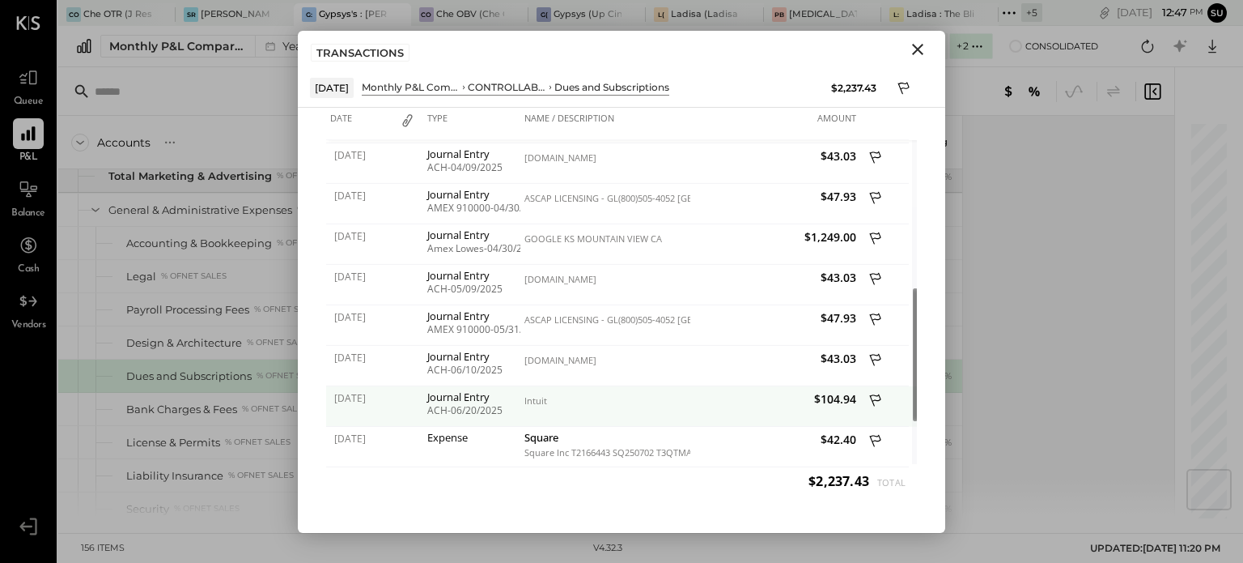
drag, startPoint x: 907, startPoint y: 227, endPoint x: 898, endPoint y: 414, distance: 187.2
click at [898, 414] on div "[DATE] Journal Entry ACH-01/10/2025 [DOMAIN_NAME] $41.22 [DATE] Journal Entry S…" at bounding box center [621, 306] width 591 height 332
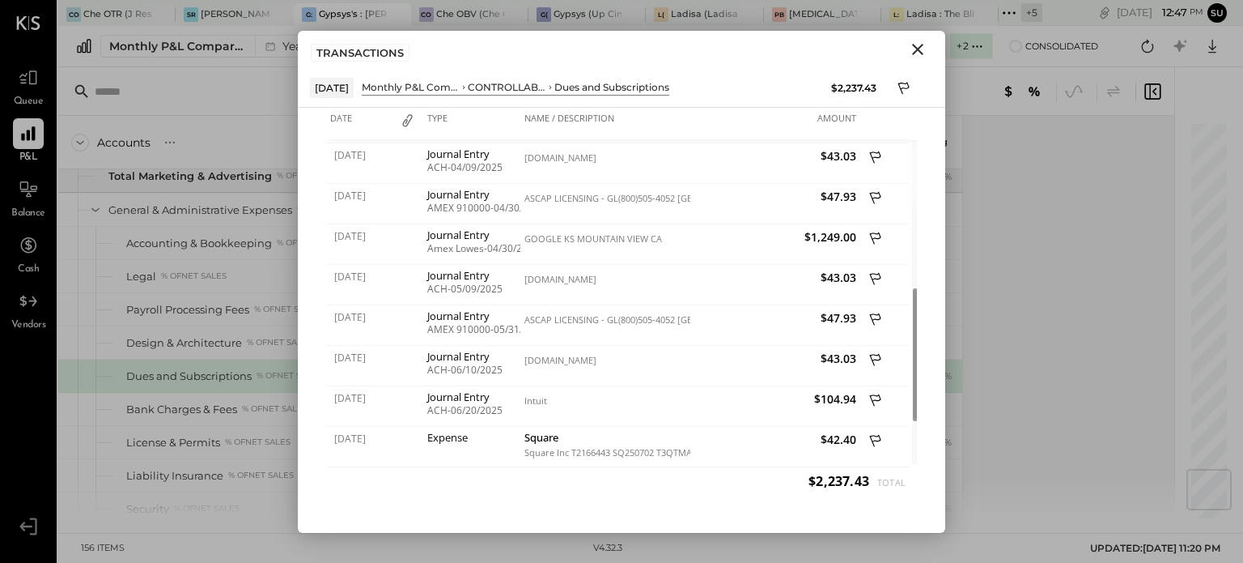
click at [915, 47] on icon "Close" at bounding box center [917, 49] width 11 height 11
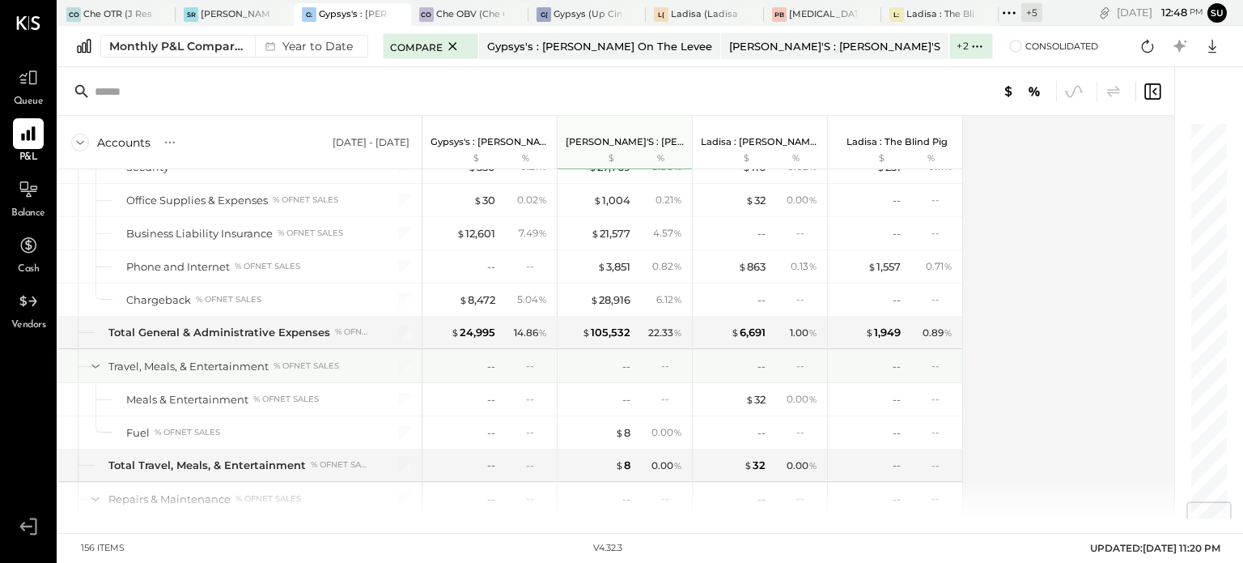
scroll to position [3175, 0]
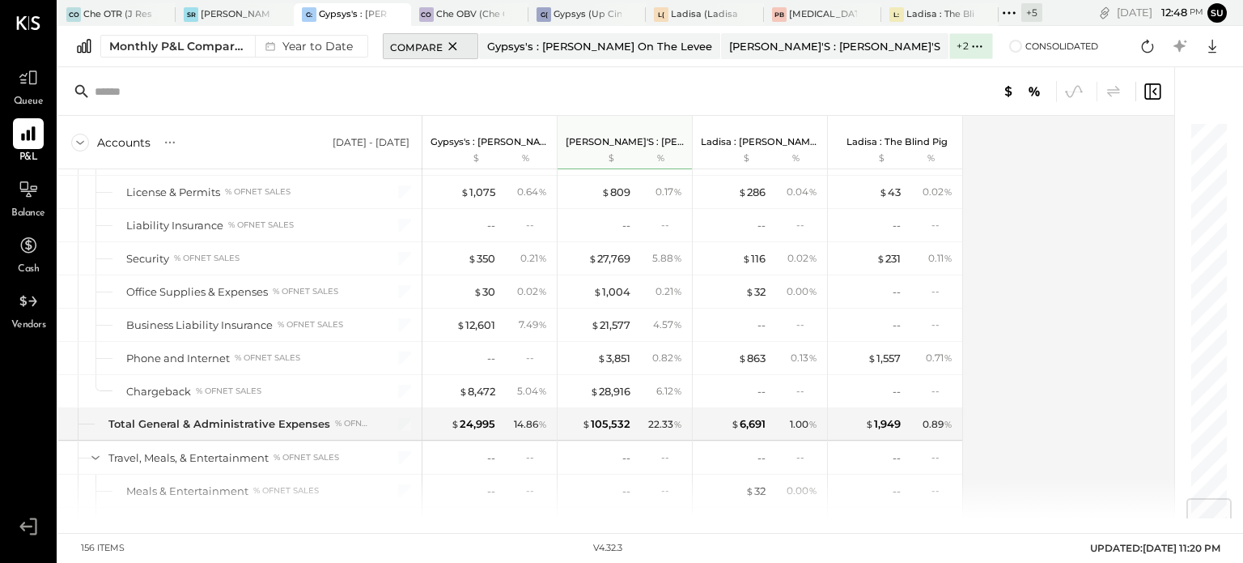
click at [446, 50] on icon at bounding box center [453, 45] width 20 height 19
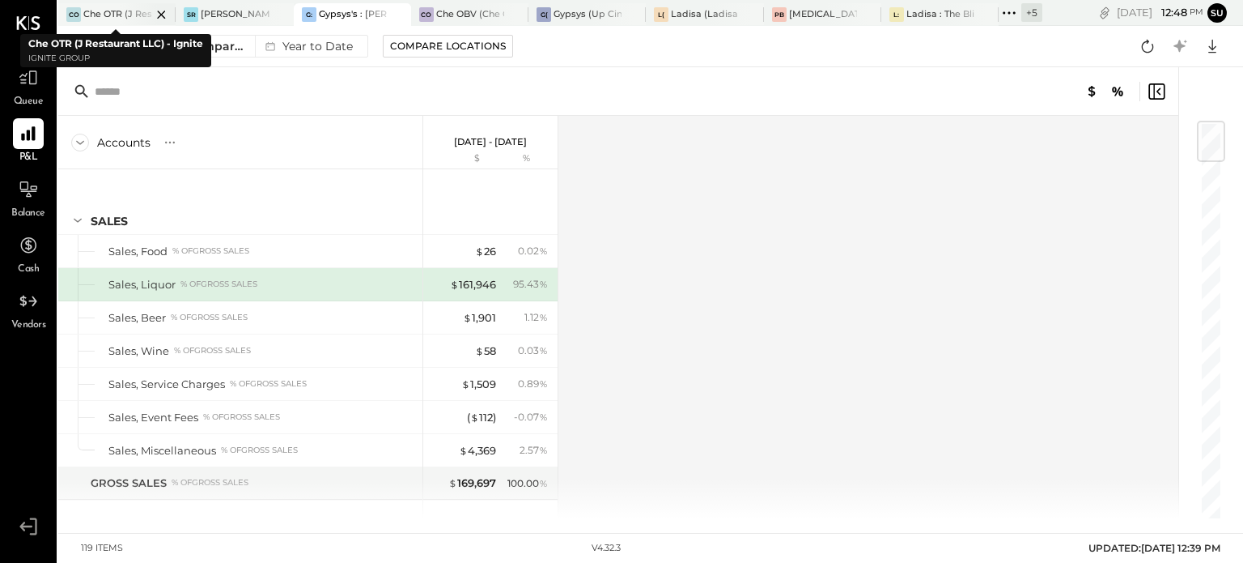
click at [125, 3] on div at bounding box center [147, 14] width 57 height 22
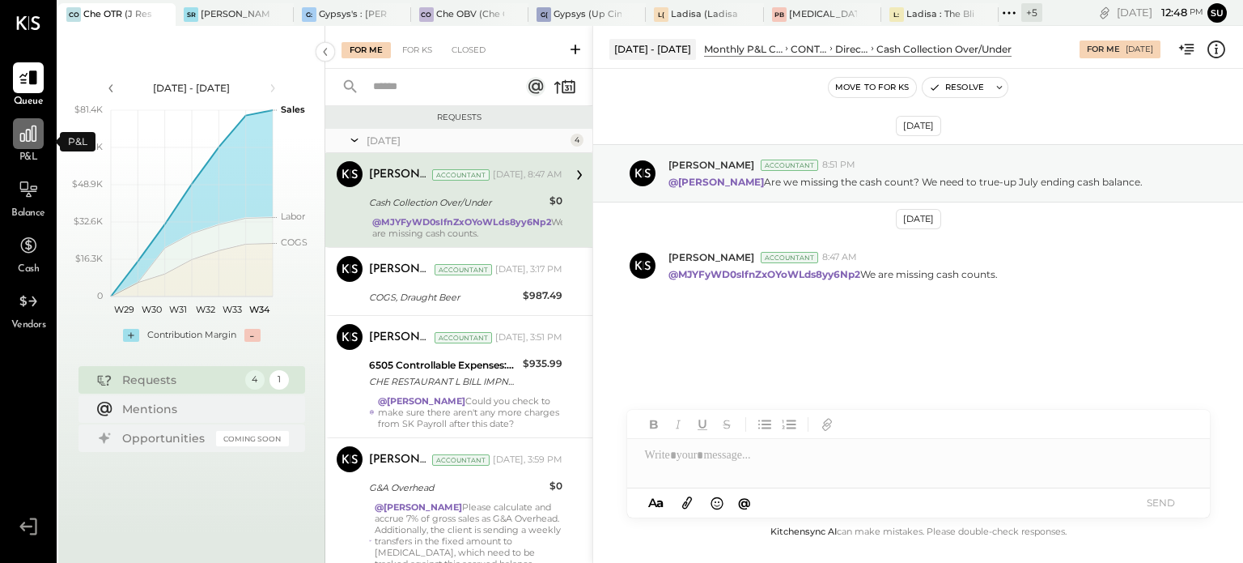
click at [16, 136] on div at bounding box center [28, 133] width 31 height 31
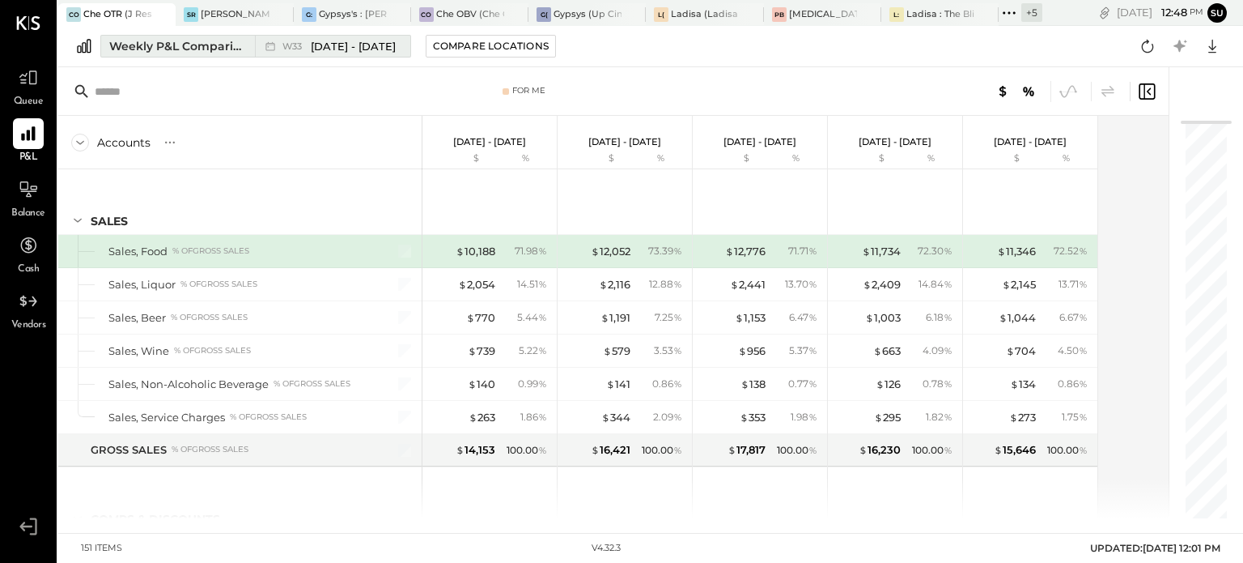
click at [205, 44] on div "Weekly P&L Comparison" at bounding box center [177, 46] width 136 height 16
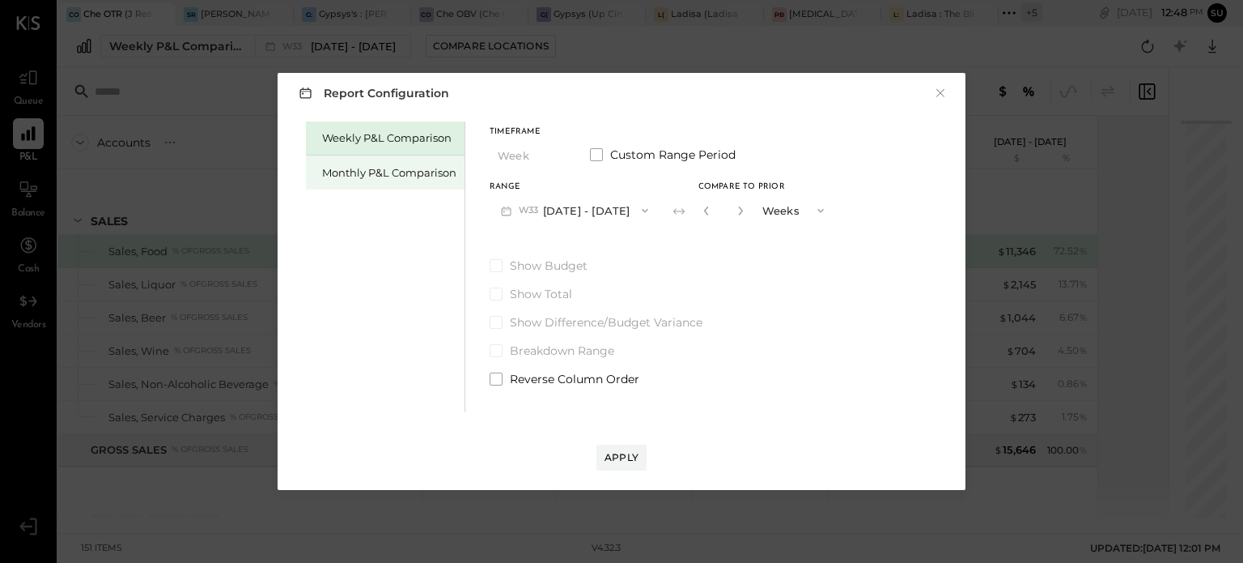
click at [398, 168] on div "Monthly P&L Comparison" at bounding box center [389, 172] width 134 height 15
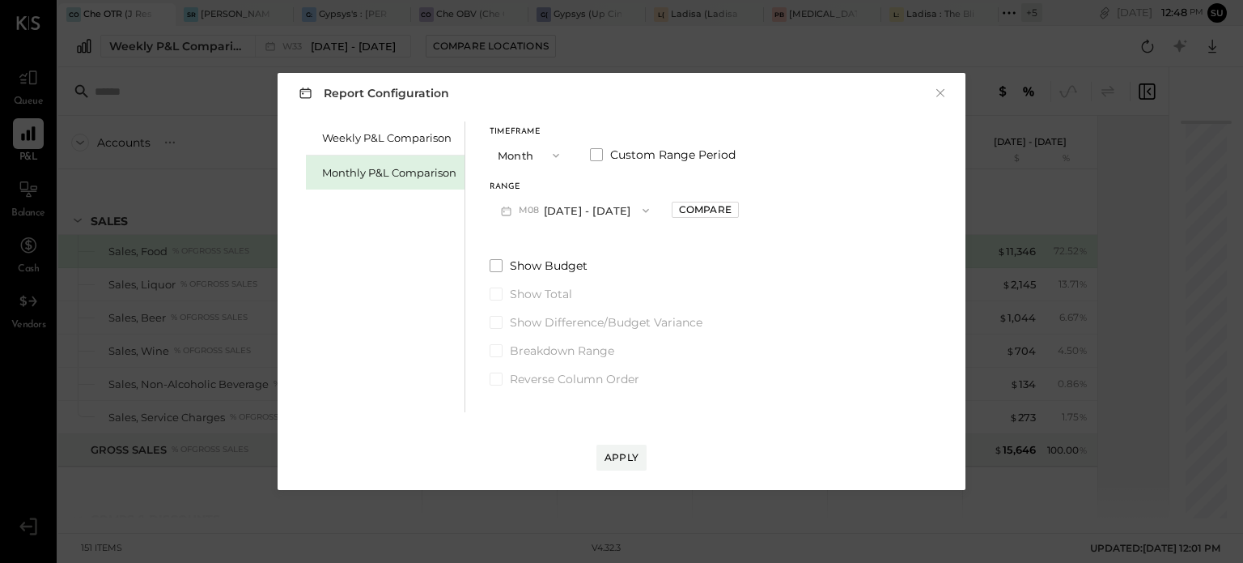
click at [639, 214] on icon "button" at bounding box center [645, 210] width 13 height 13
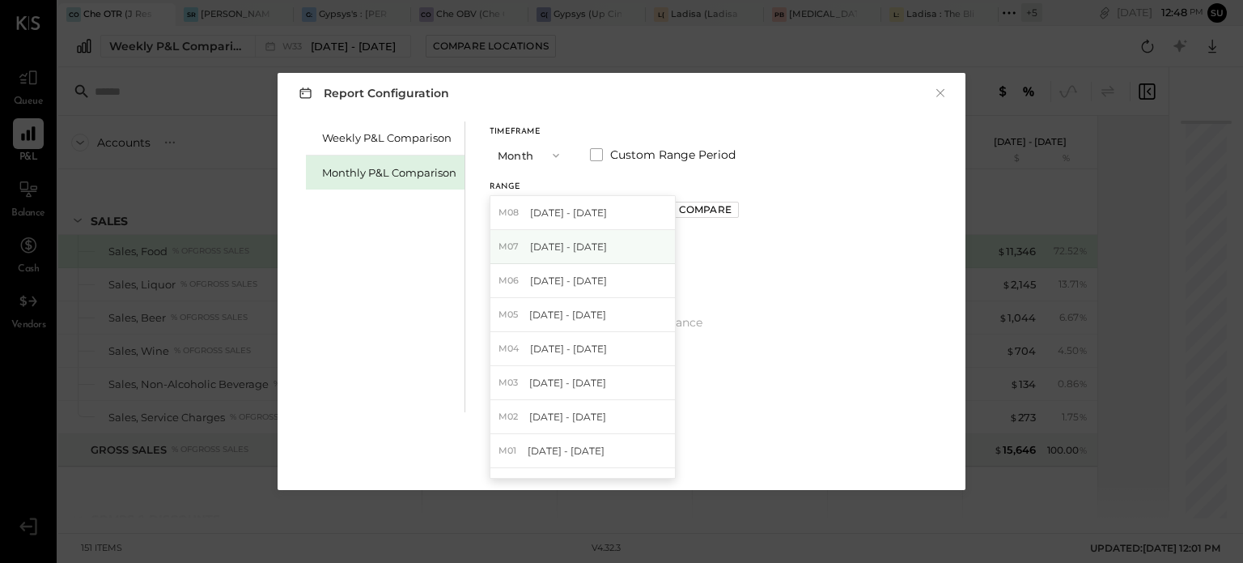
click at [602, 240] on div "M07 [DATE] - [DATE]" at bounding box center [582, 247] width 185 height 34
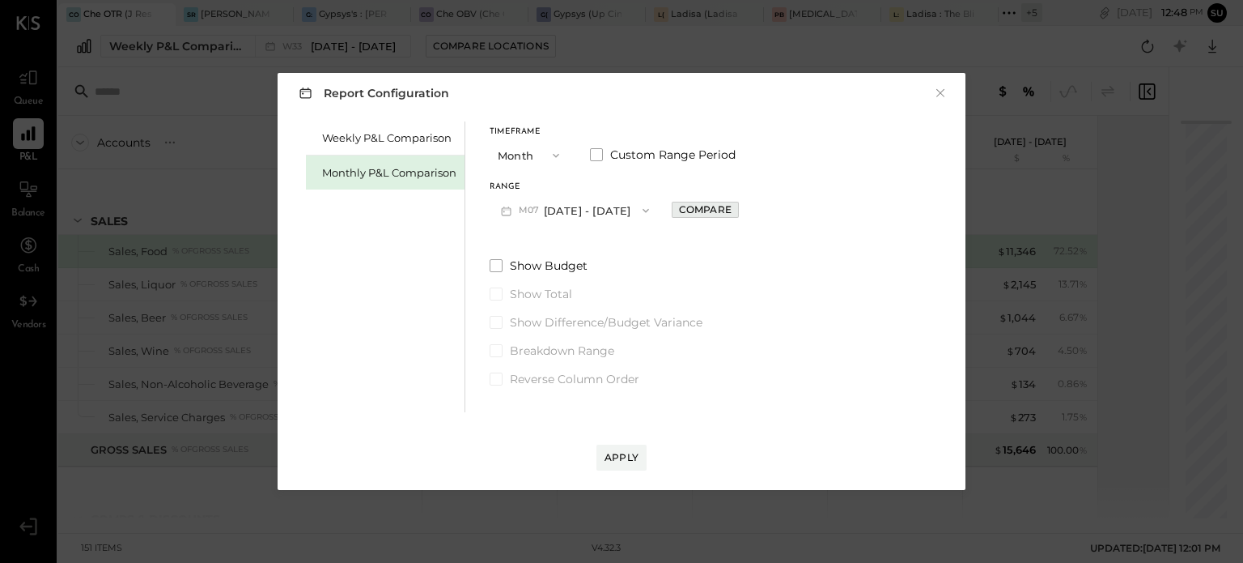
click at [683, 204] on div "Compare" at bounding box center [705, 209] width 53 height 14
click at [737, 206] on icon "button" at bounding box center [742, 211] width 10 height 10
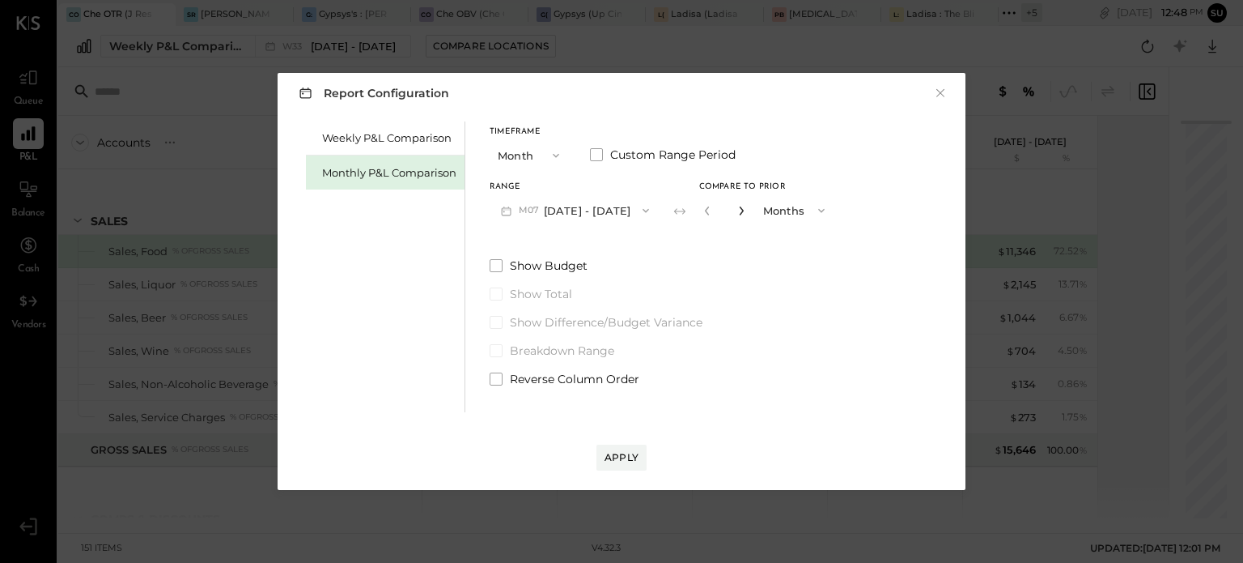
click at [737, 206] on icon "button" at bounding box center [742, 211] width 10 height 10
click at [639, 209] on icon "button" at bounding box center [645, 210] width 13 height 13
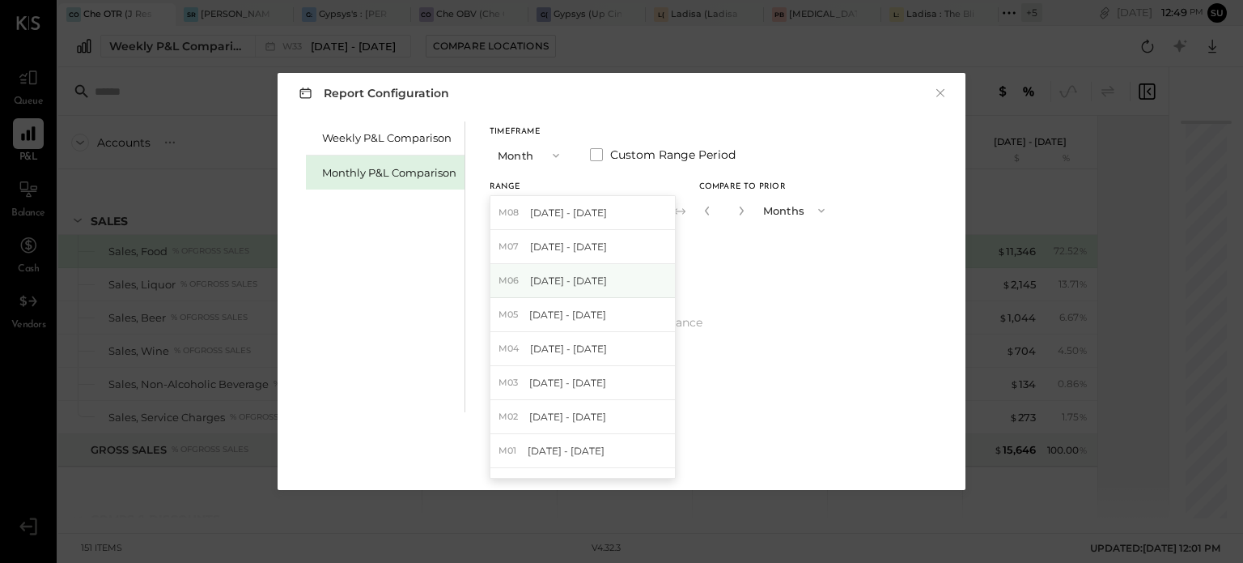
click at [612, 284] on div "M06 [DATE] - [DATE]" at bounding box center [582, 281] width 185 height 34
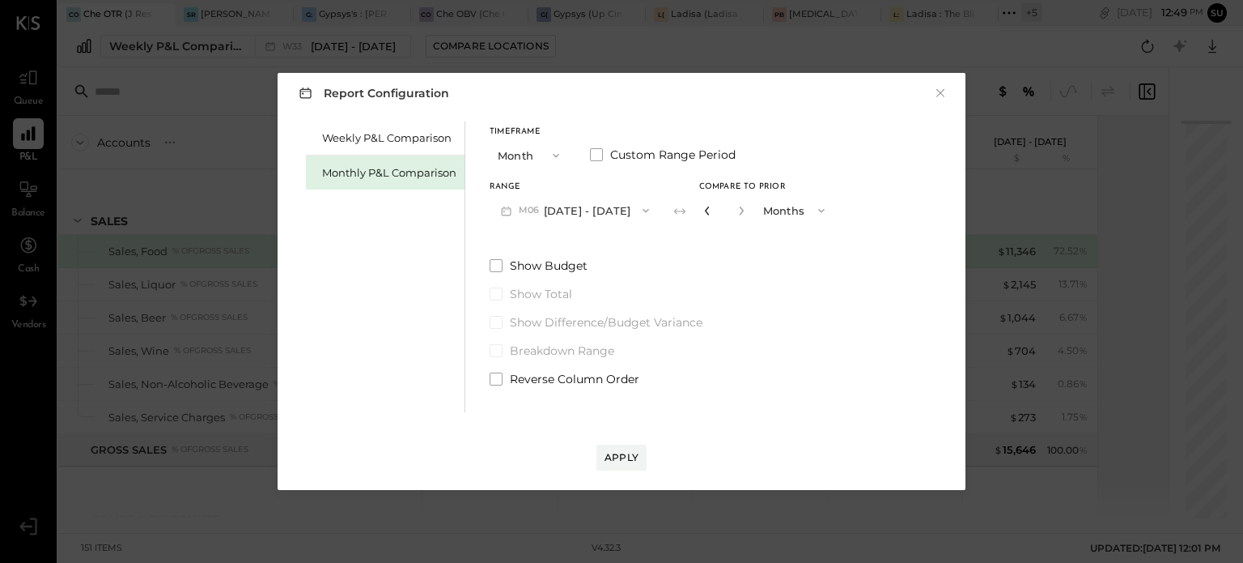
click at [705, 210] on icon "button" at bounding box center [707, 210] width 4 height 9
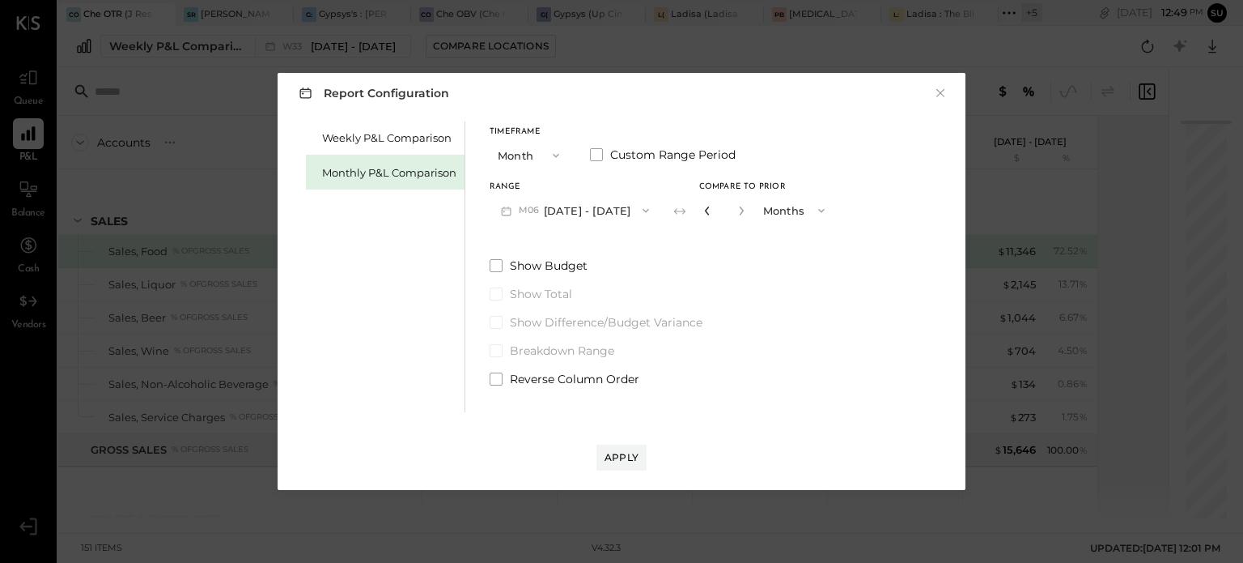
type input "*"
click at [705, 210] on icon "button" at bounding box center [707, 210] width 4 height 9
click at [611, 460] on div "Apply" at bounding box center [622, 457] width 34 height 14
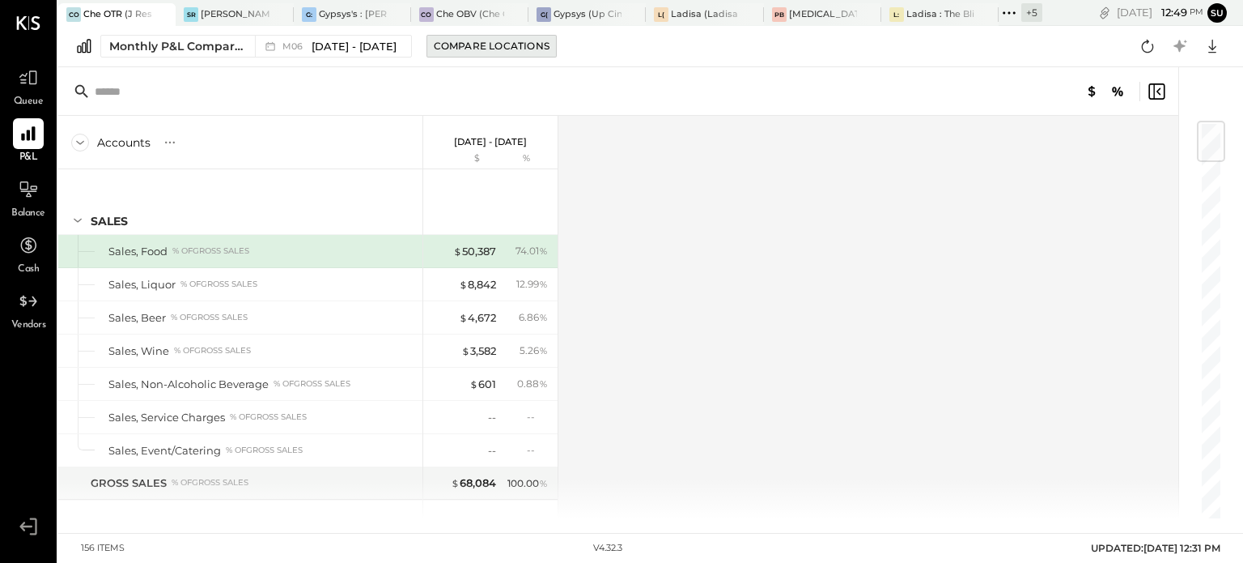
click at [470, 45] on div "Compare Locations" at bounding box center [492, 46] width 116 height 14
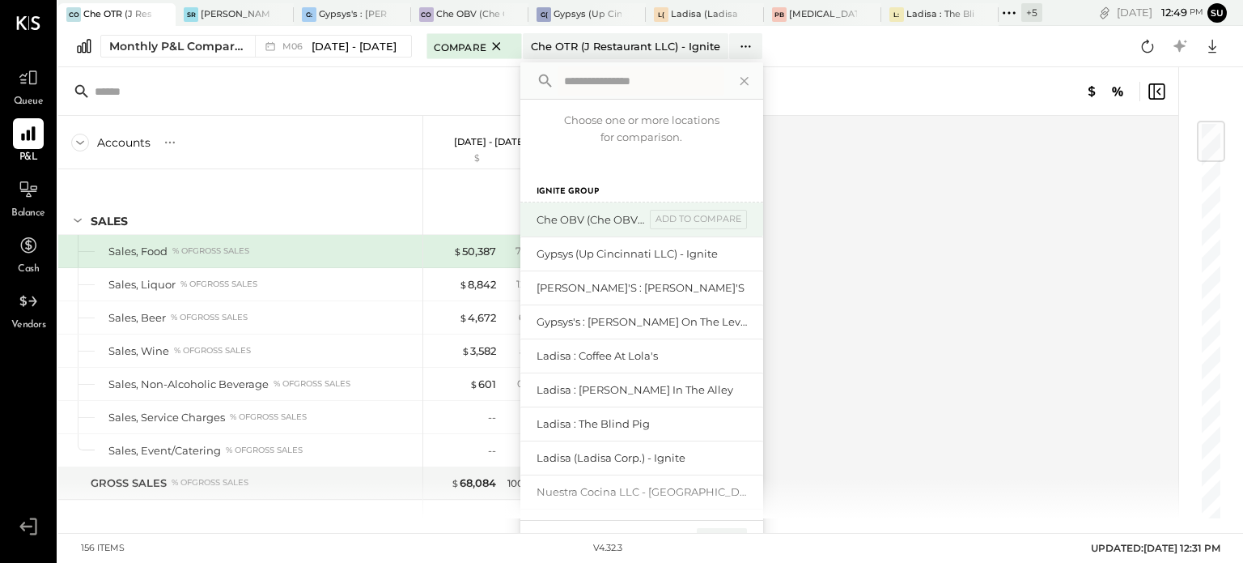
click at [571, 223] on div "Che OBV (Che OBV LLC) - Ignite" at bounding box center [591, 219] width 108 height 15
click at [664, 218] on div "add to compare" at bounding box center [698, 219] width 97 height 19
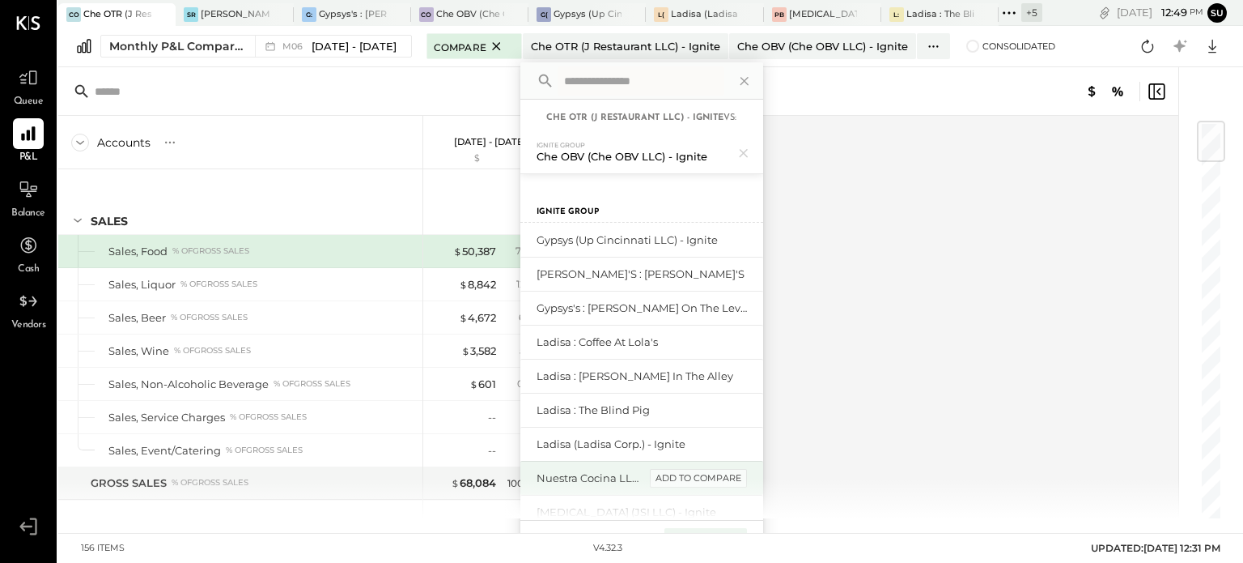
click at [693, 472] on div "add to compare" at bounding box center [698, 478] width 97 height 19
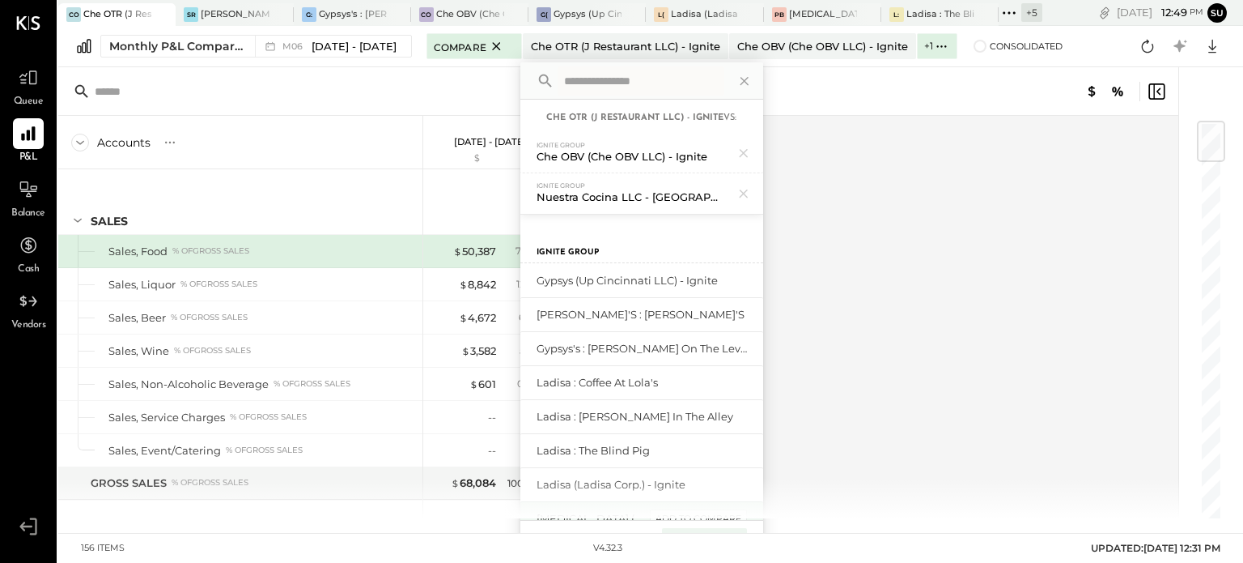
scroll to position [27, 0]
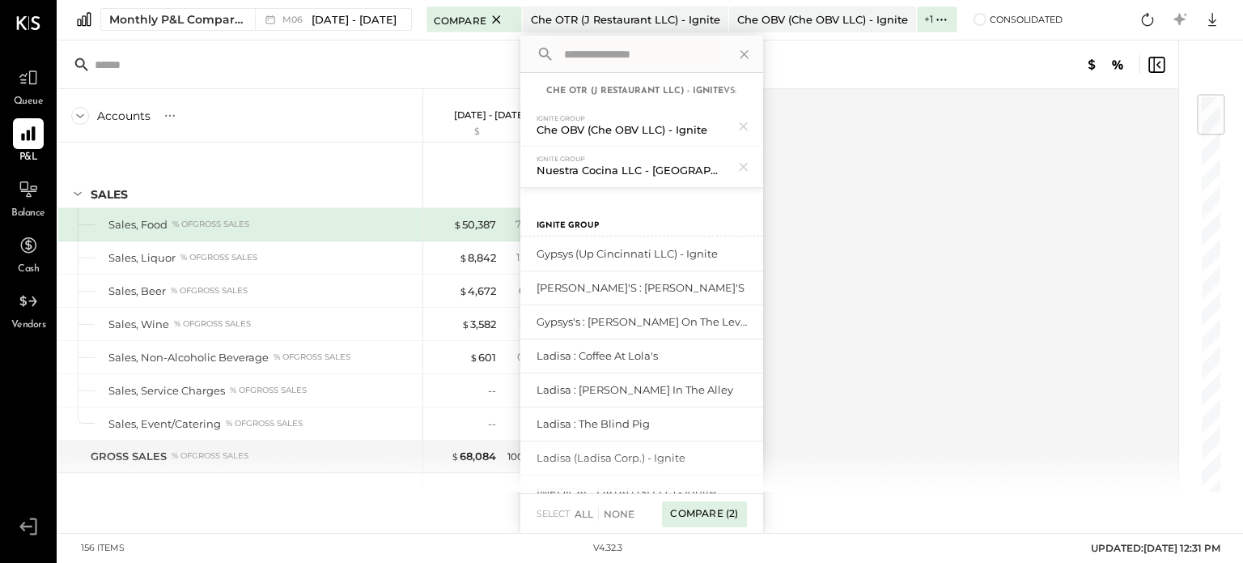
click at [703, 507] on div "Compare (2)" at bounding box center [704, 514] width 84 height 26
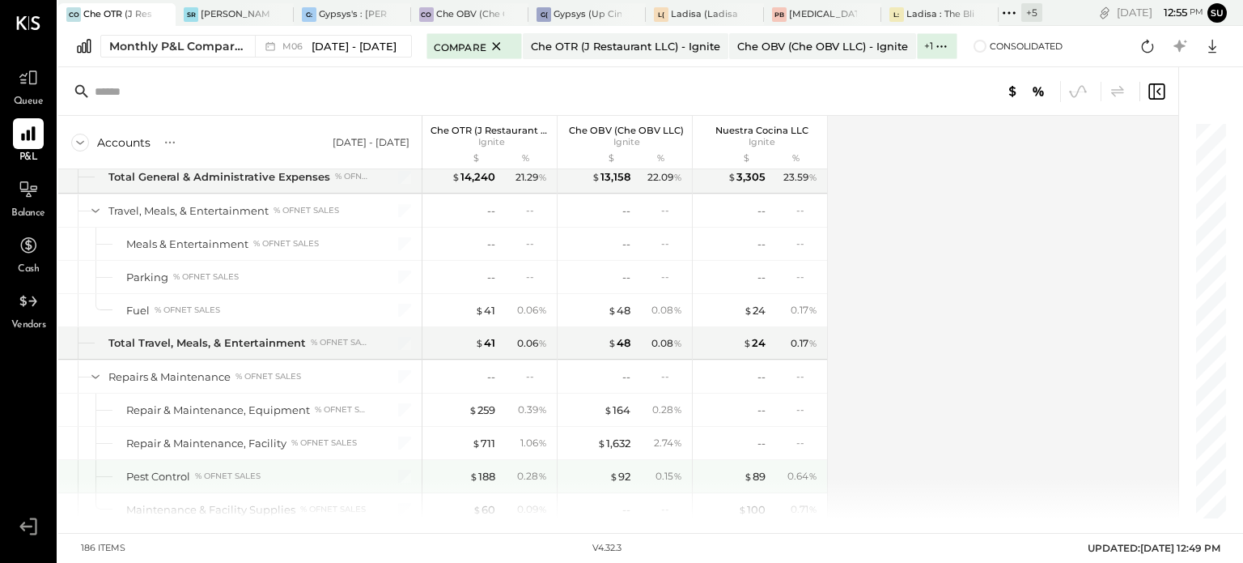
scroll to position [4350, 0]
